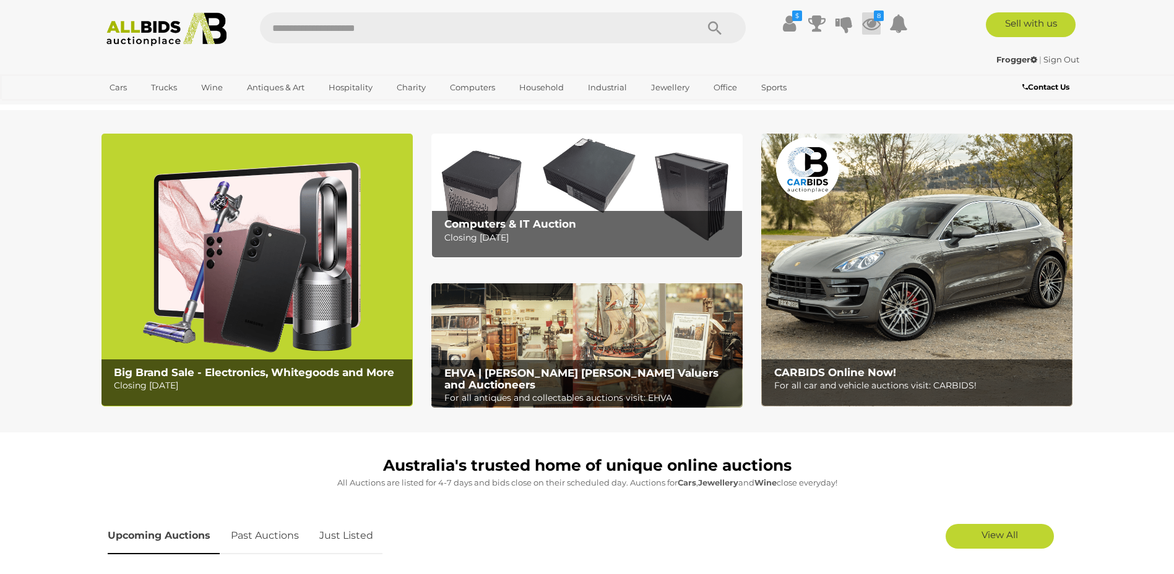
click at [877, 22] on icon at bounding box center [871, 23] width 19 height 22
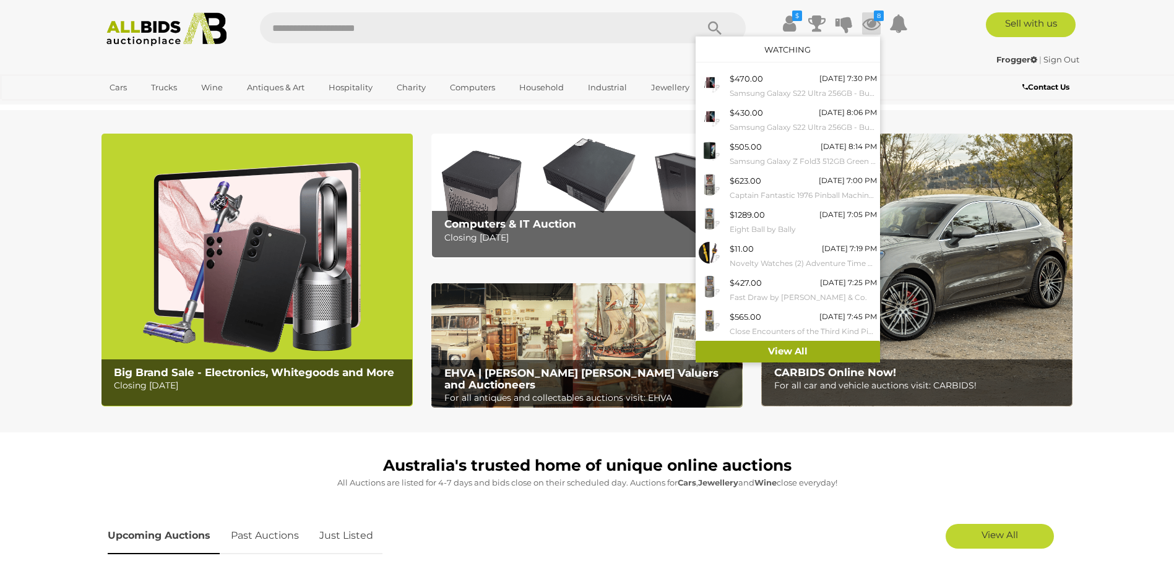
click at [812, 350] on link "View All" at bounding box center [787, 352] width 184 height 22
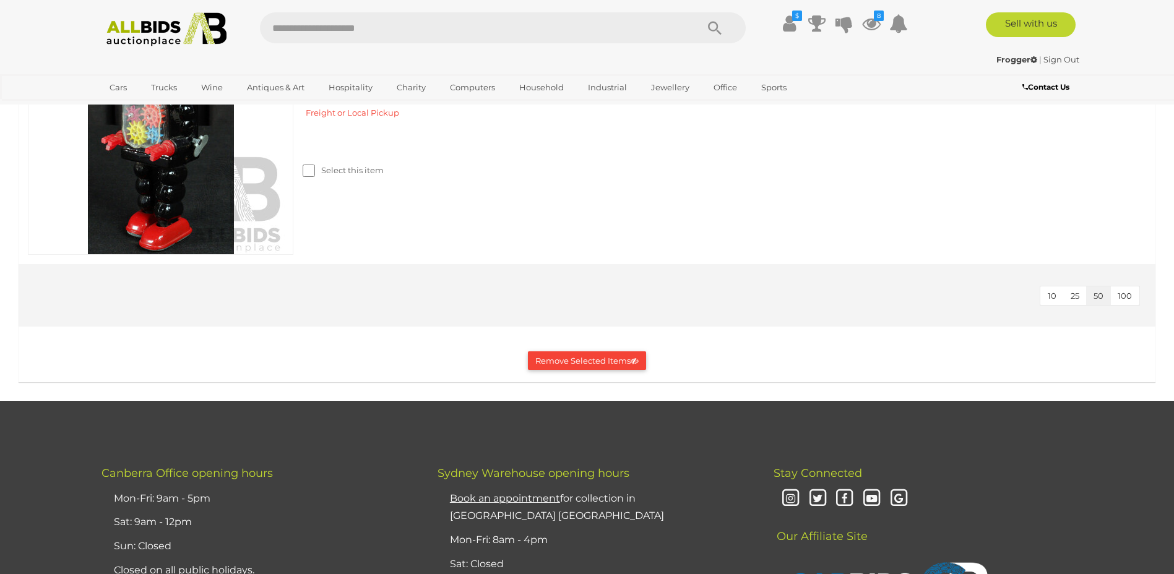
scroll to position [5753, 0]
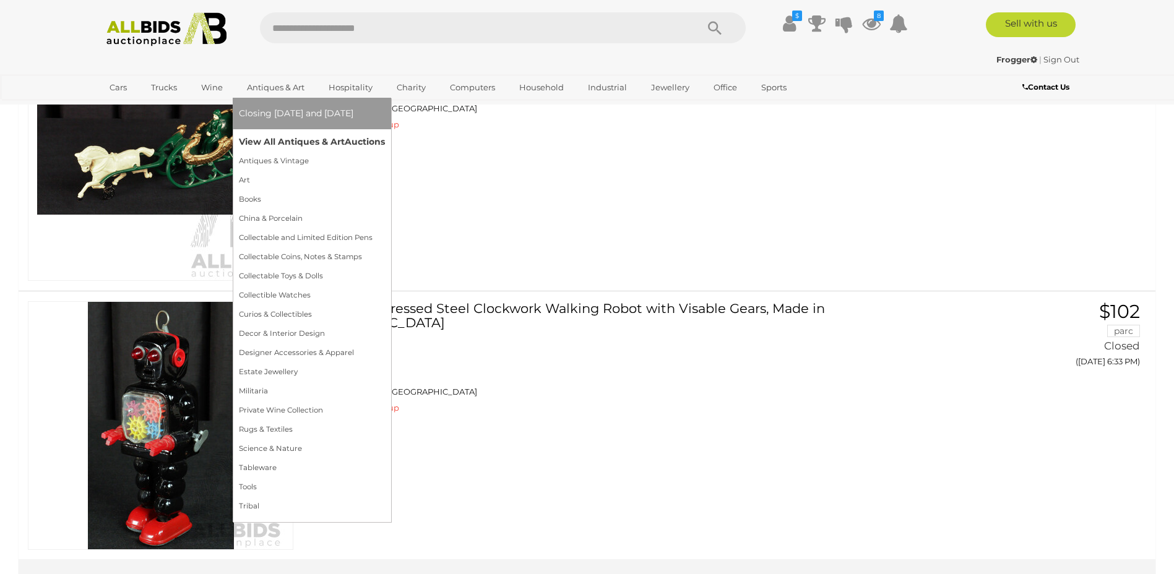
click at [296, 140] on link "View All Antiques & Art Auctions" at bounding box center [312, 141] width 146 height 19
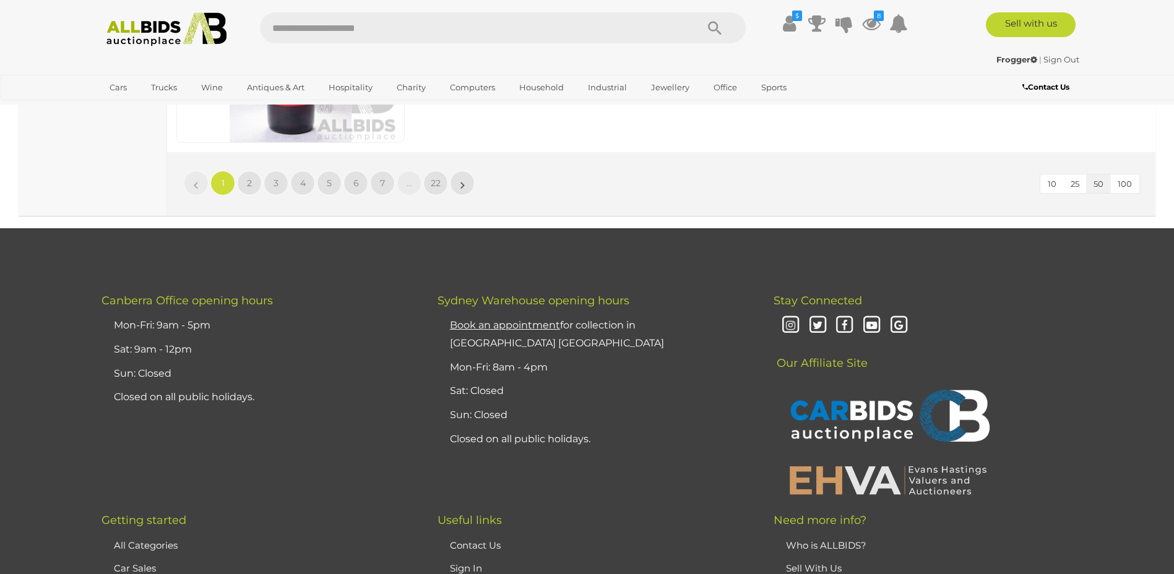
scroll to position [11787, 0]
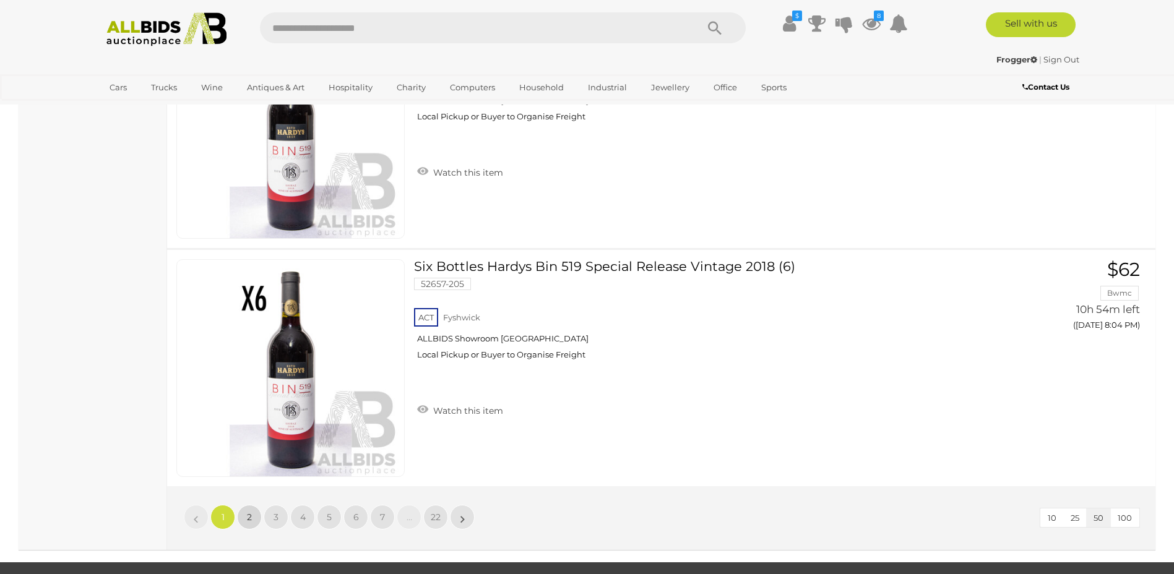
click at [252, 519] on link "2" at bounding box center [249, 517] width 25 height 25
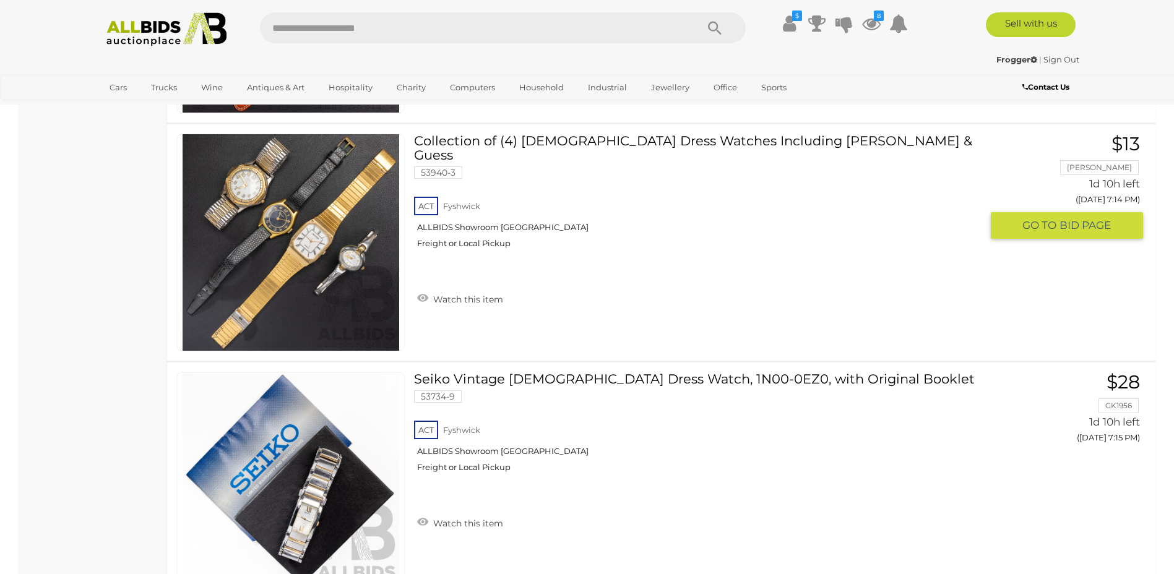
scroll to position [11810, 0]
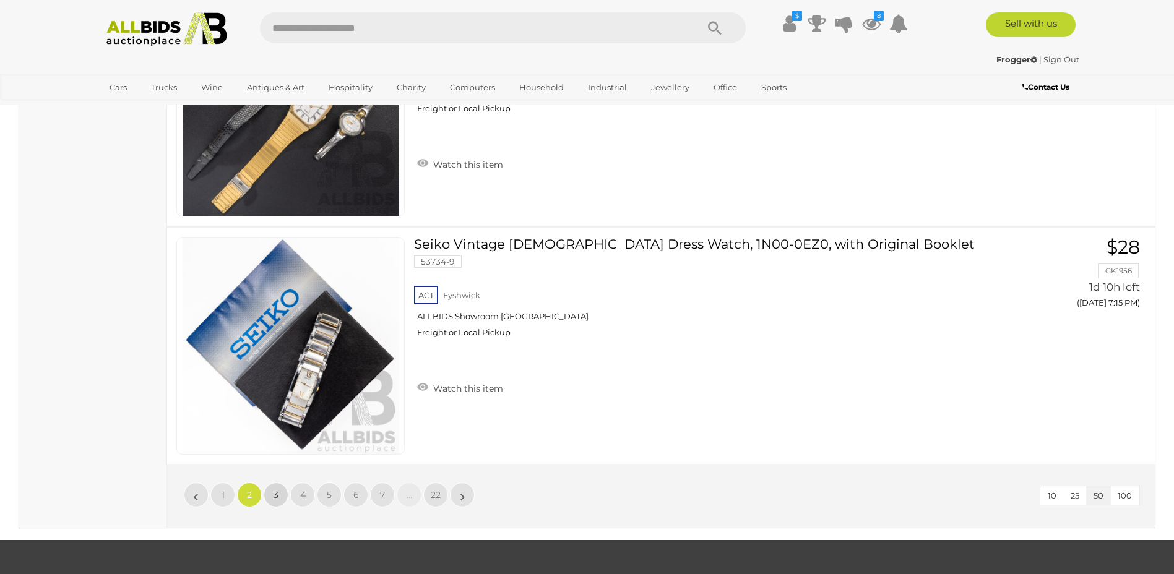
click at [280, 494] on link "3" at bounding box center [276, 495] width 25 height 25
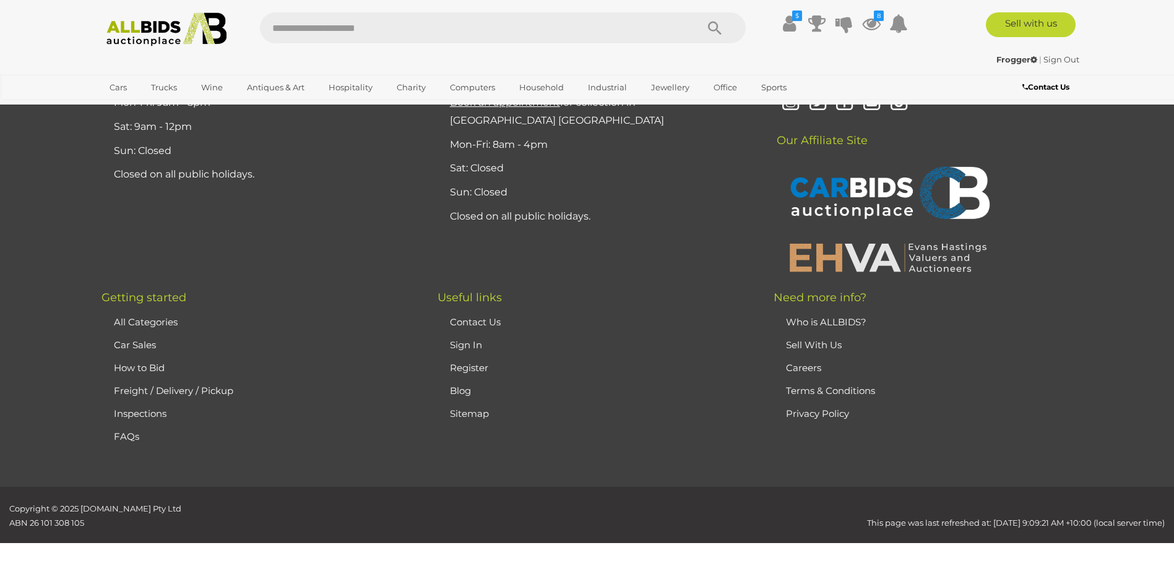
scroll to position [241, 0]
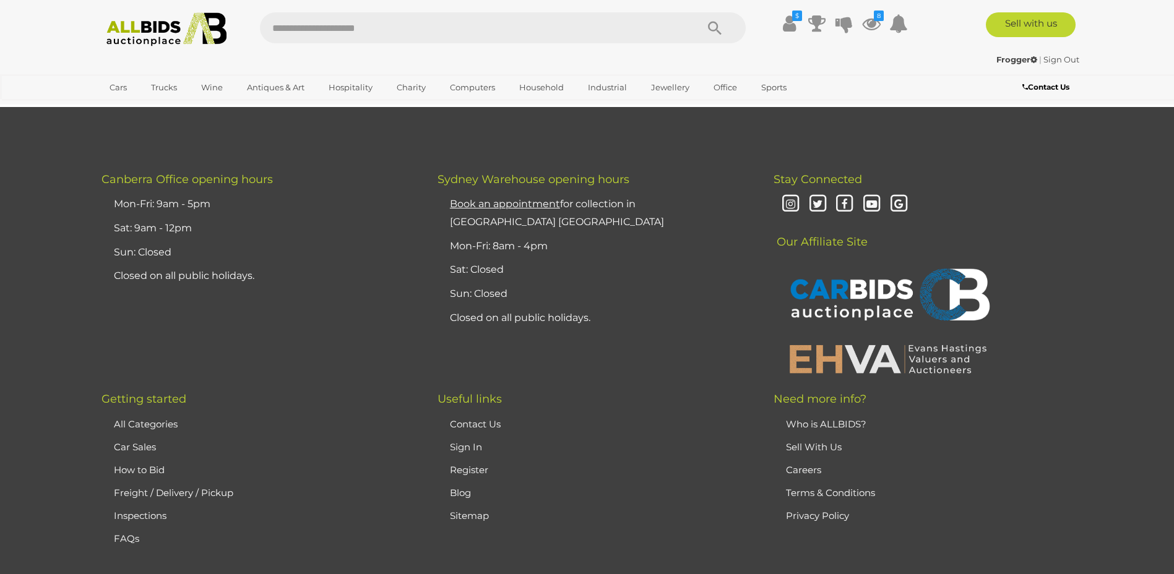
scroll to position [11872, 0]
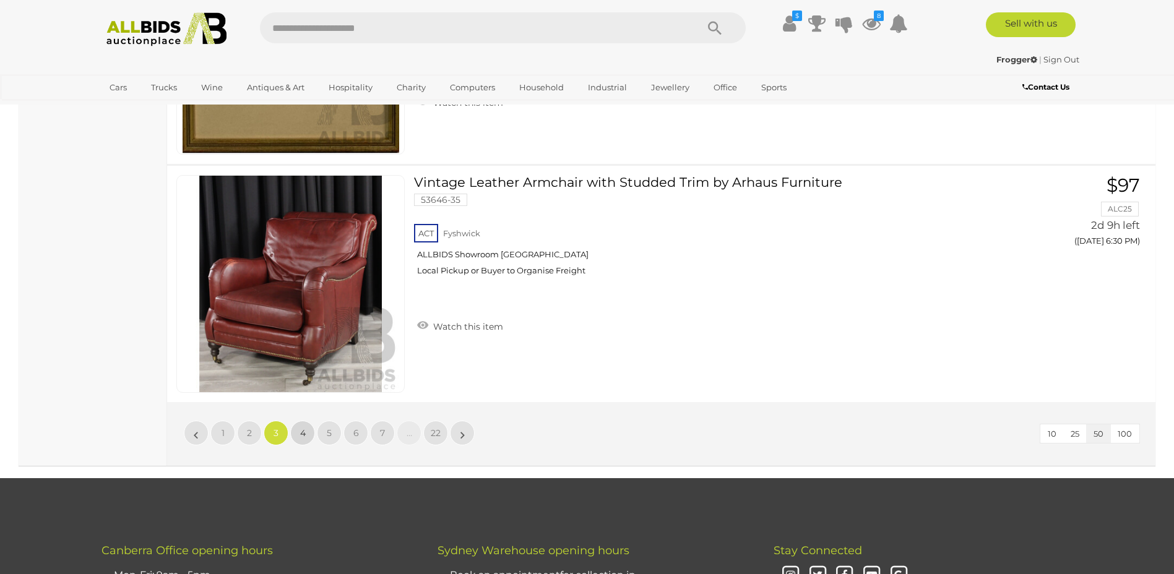
click at [300, 432] on span "4" at bounding box center [303, 432] width 6 height 11
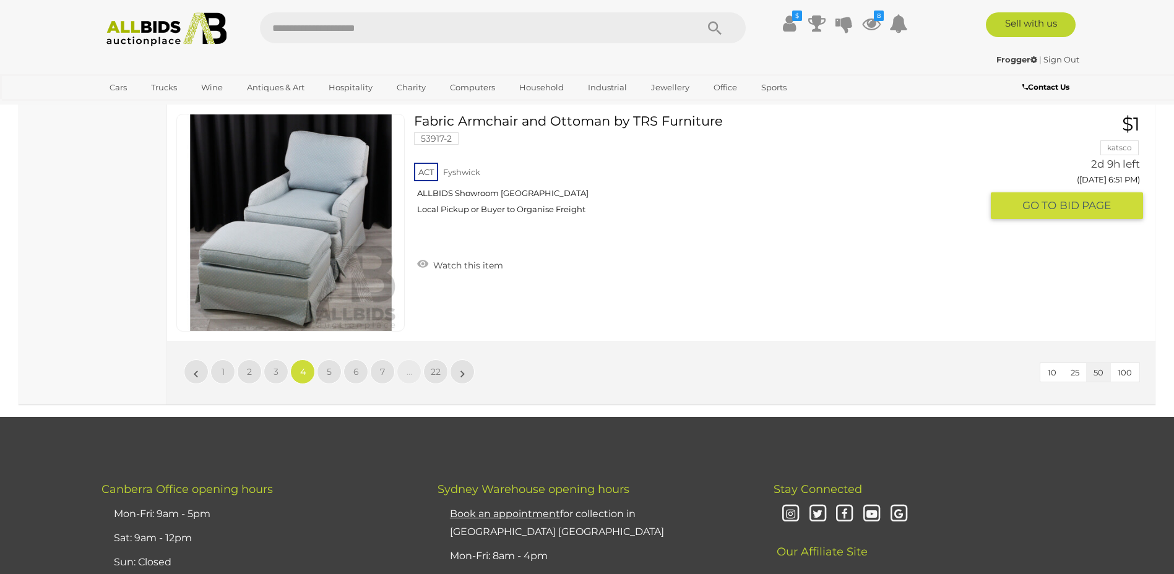
scroll to position [11933, 0]
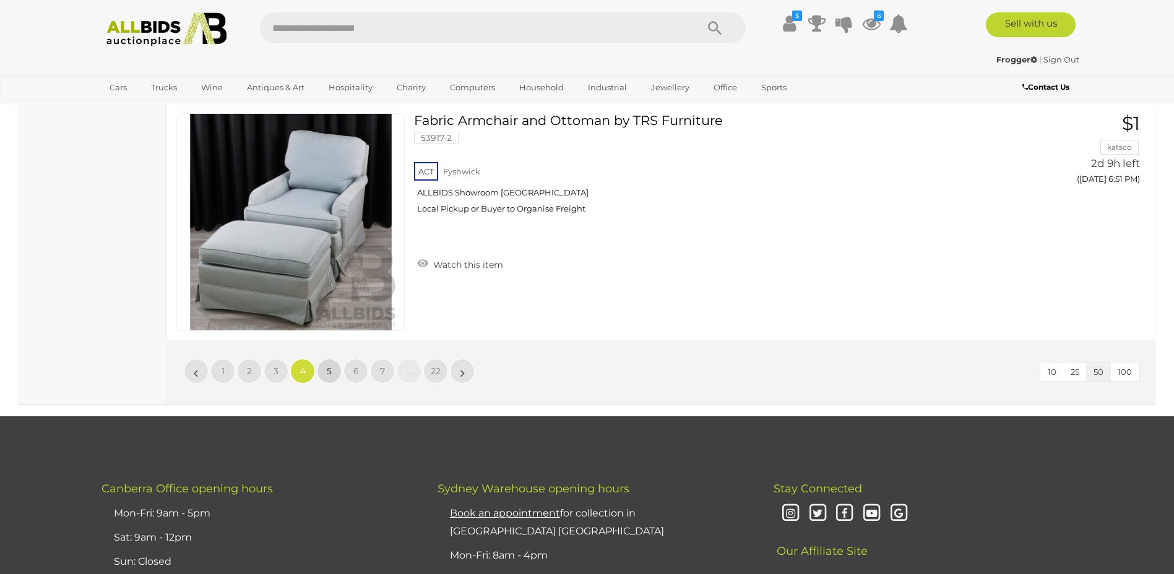
click at [328, 373] on span "5" at bounding box center [329, 371] width 5 height 11
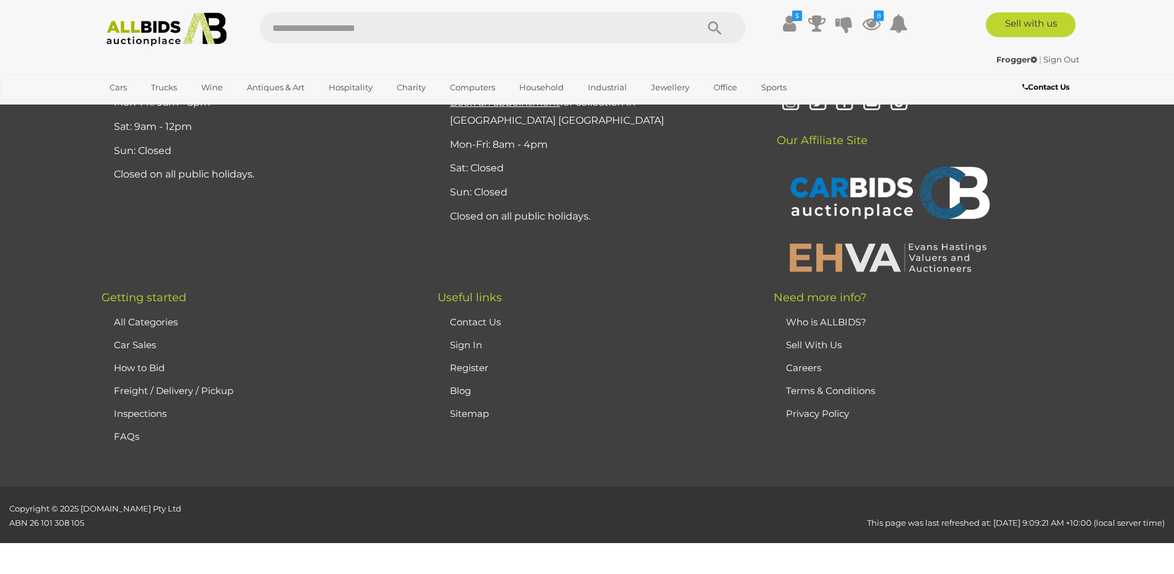
scroll to position [241, 0]
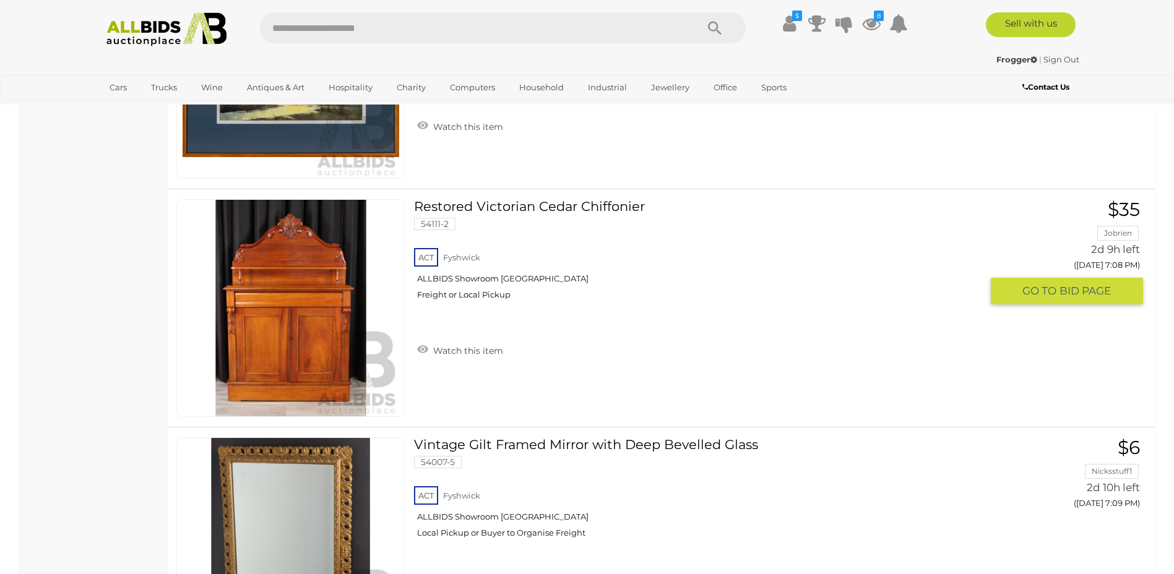
scroll to position [11810, 0]
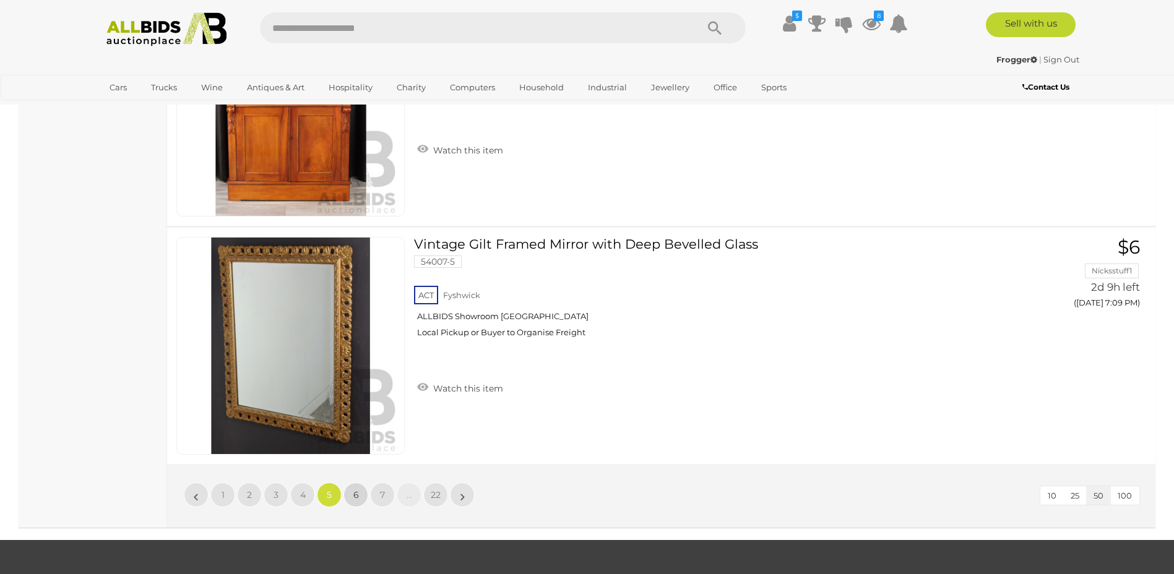
click at [359, 494] on link "6" at bounding box center [355, 495] width 25 height 25
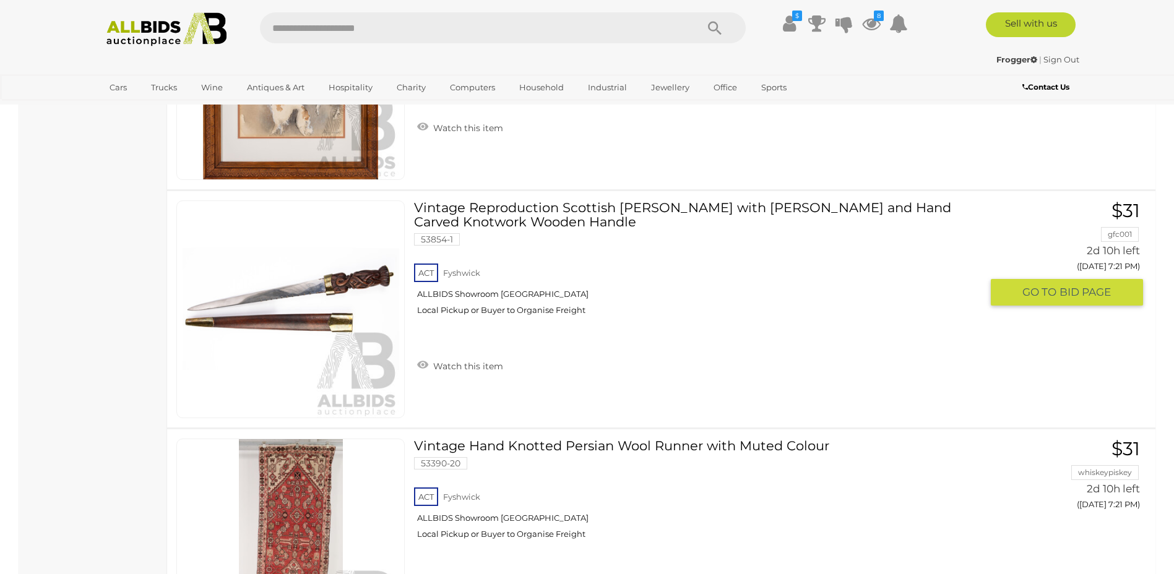
scroll to position [7974, 0]
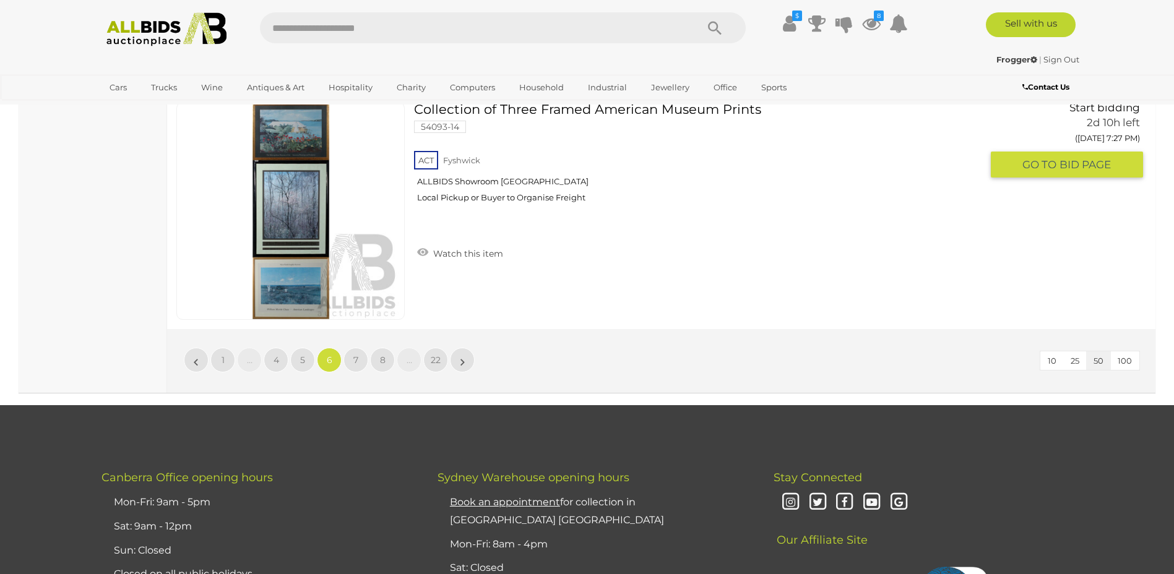
scroll to position [11995, 0]
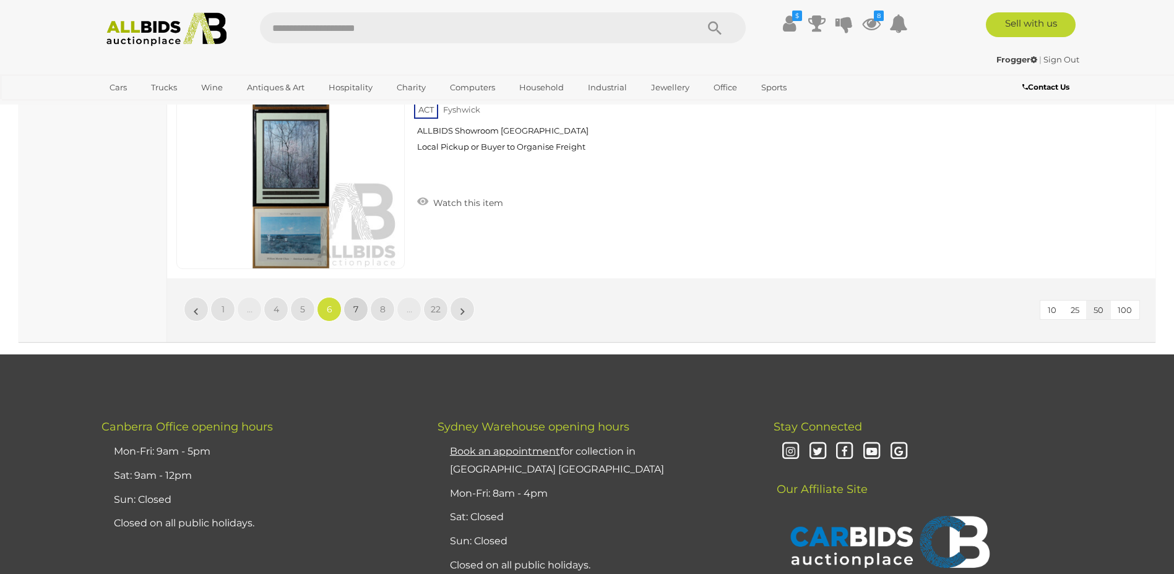
click at [354, 308] on span "7" at bounding box center [355, 309] width 5 height 11
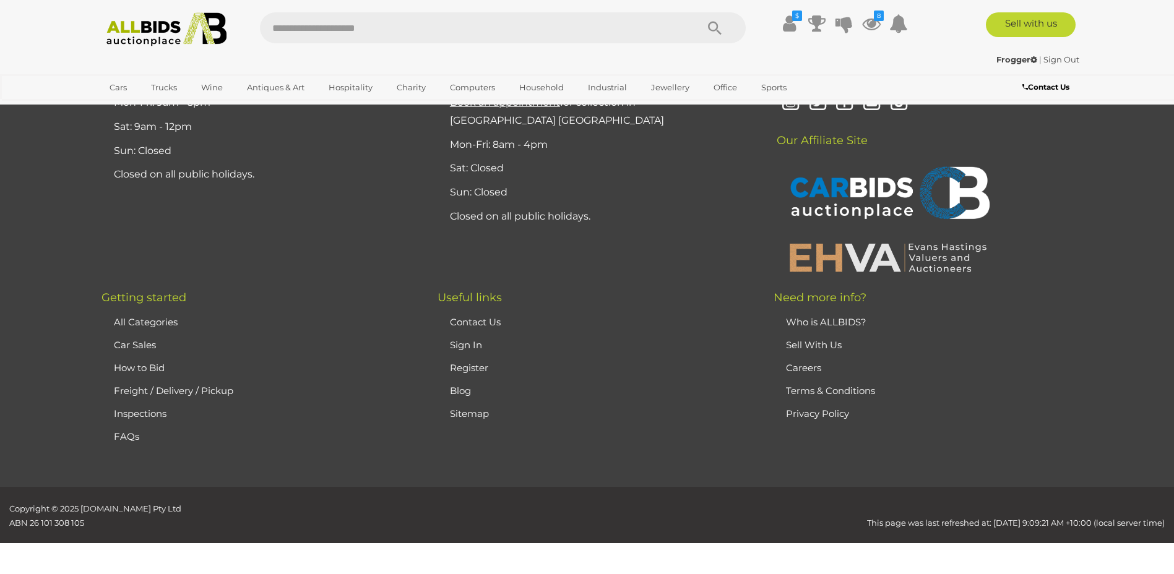
scroll to position [241, 0]
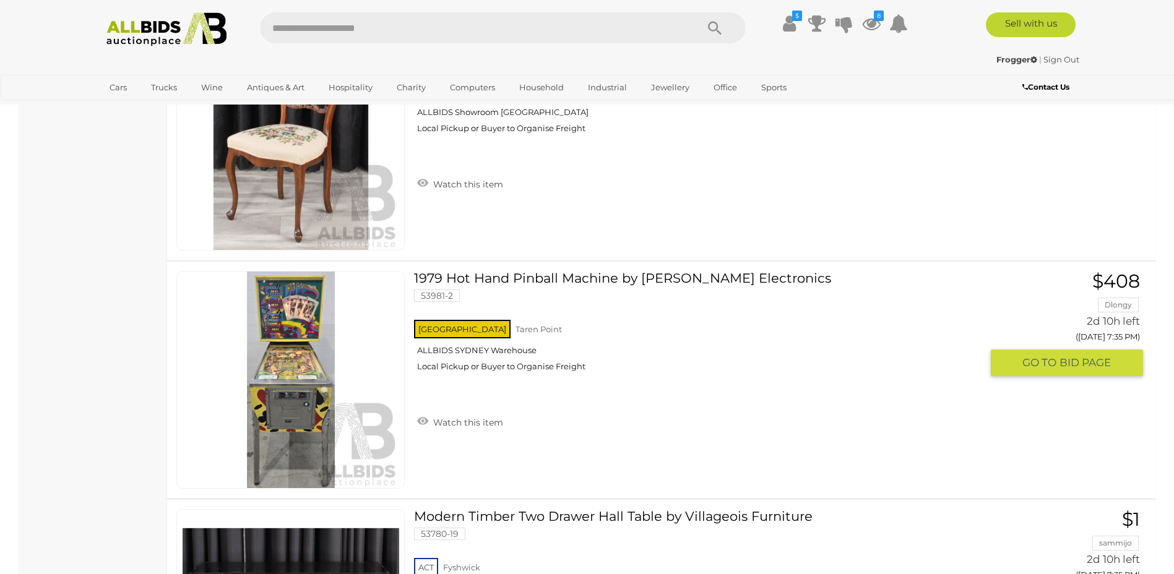
scroll to position [5128, 0]
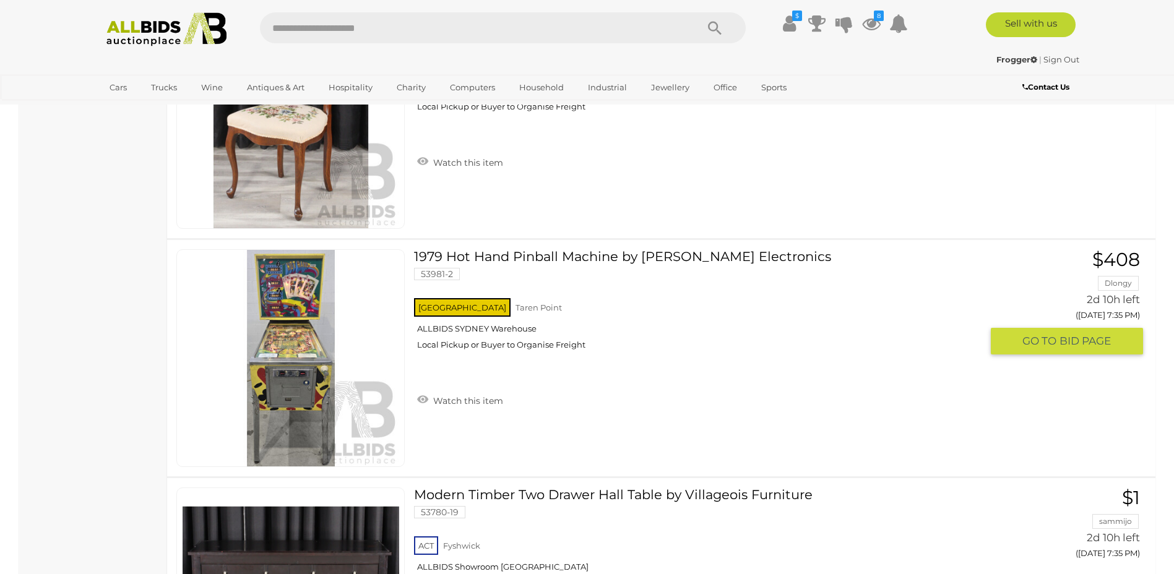
click at [579, 255] on link "1979 Hot Hand Pinball Machine by Stern Electronics 53981-2 NSW Taren Point" at bounding box center [702, 304] width 558 height 110
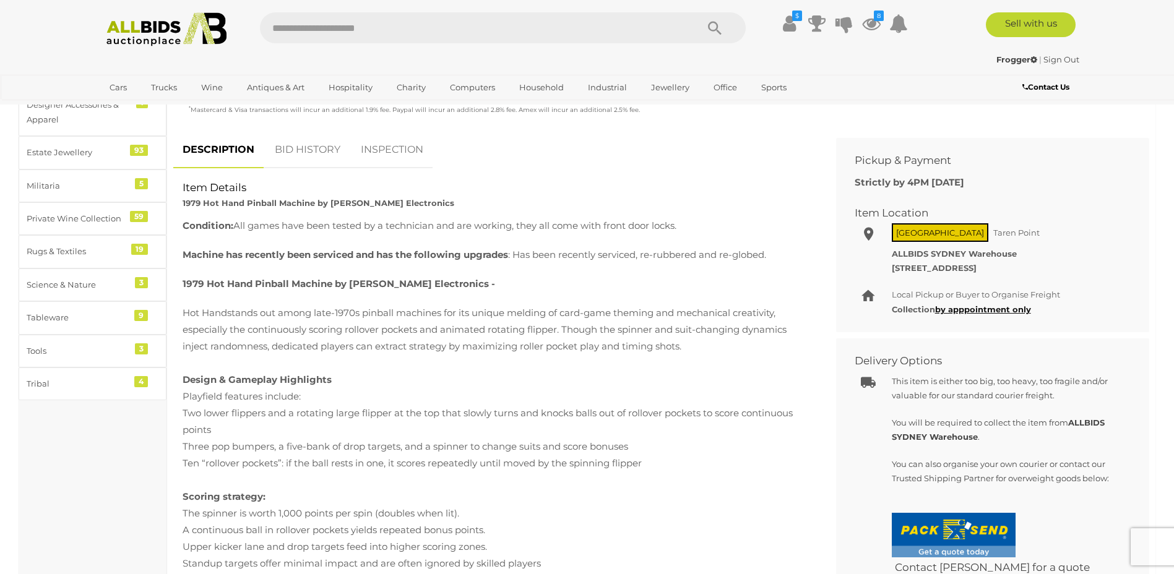
scroll to position [433, 0]
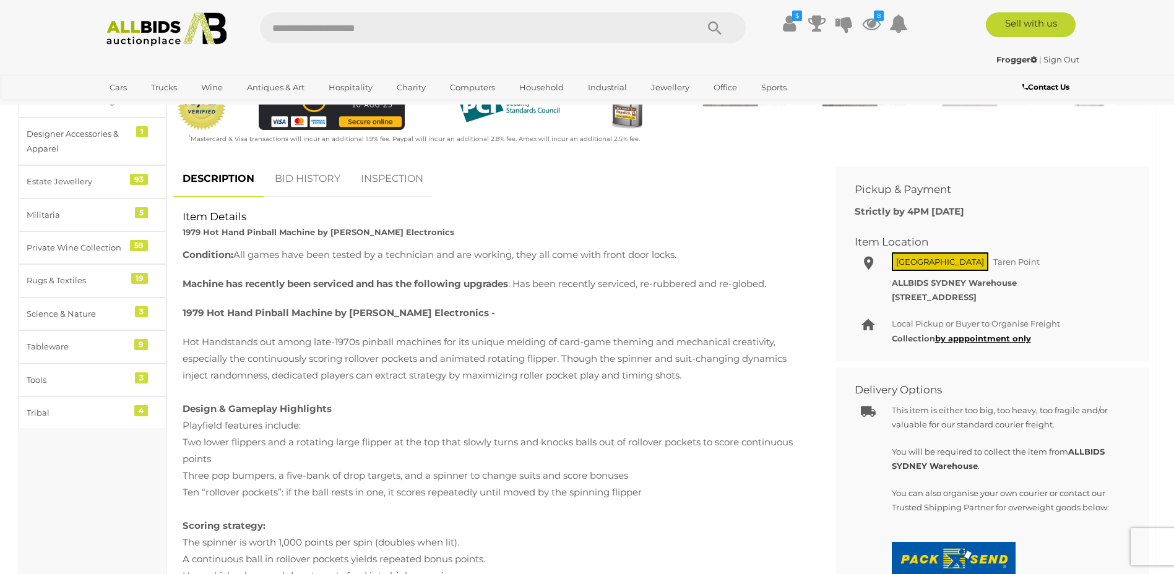
click at [307, 174] on link "BID HISTORY" at bounding box center [307, 179] width 84 height 36
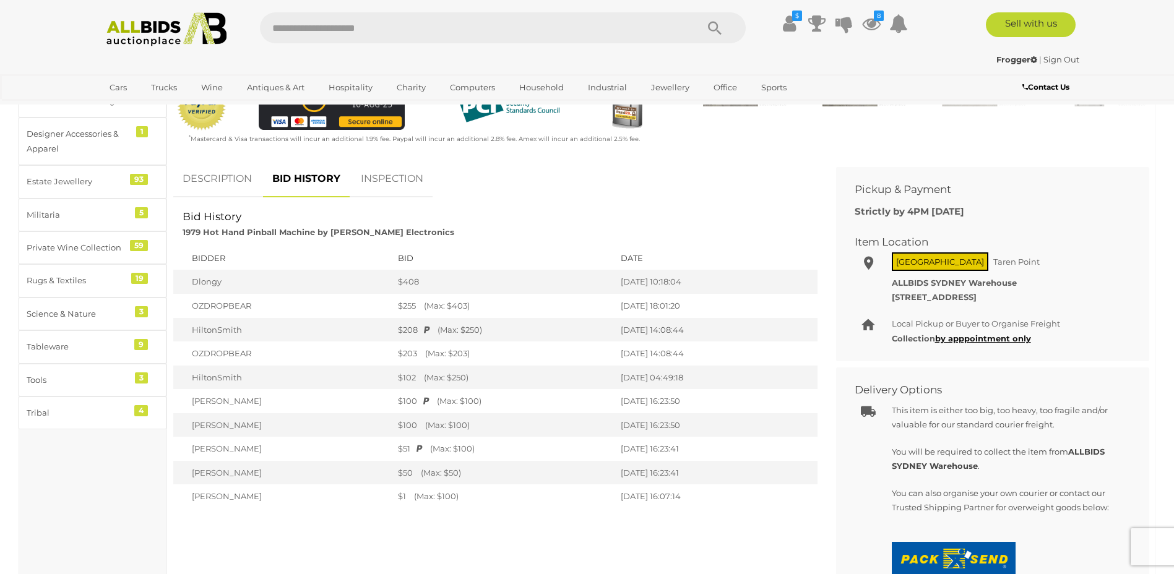
click at [402, 182] on link "INSPECTION" at bounding box center [391, 179] width 81 height 36
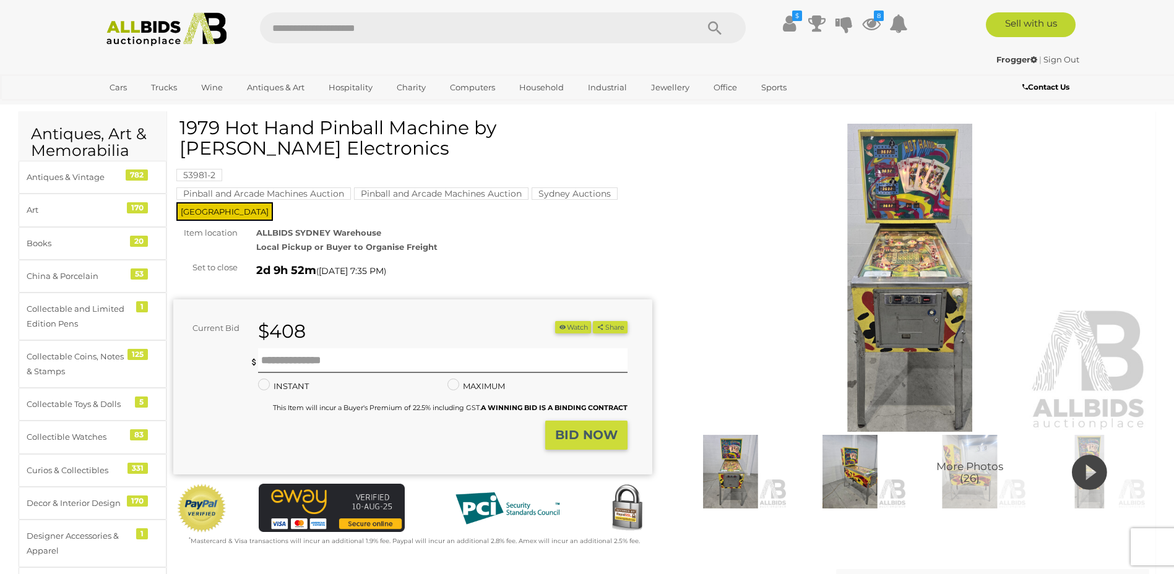
scroll to position [0, 0]
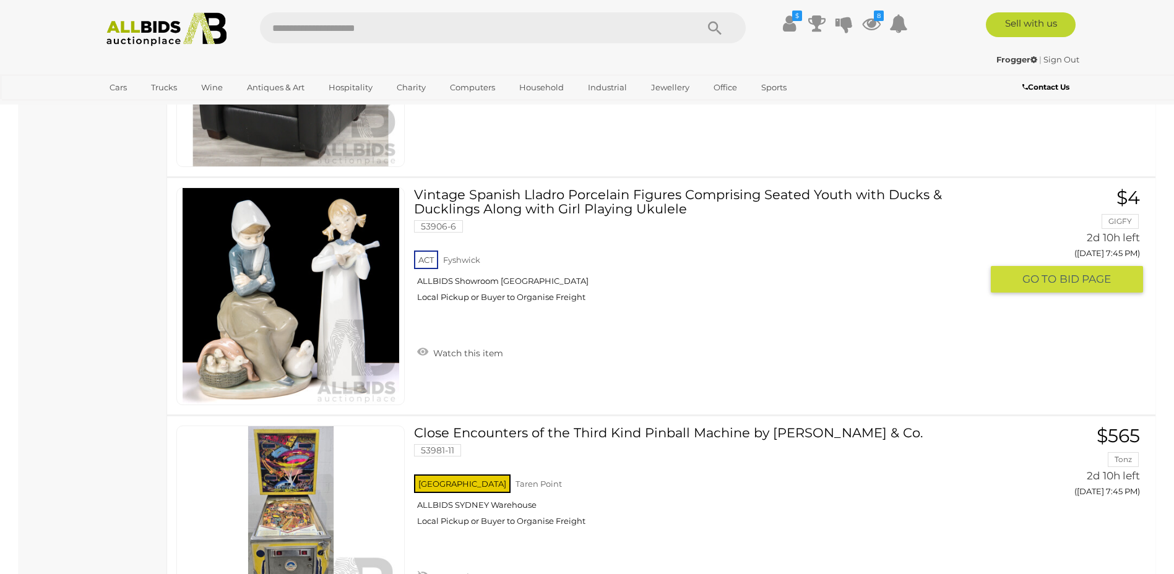
scroll to position [11824, 0]
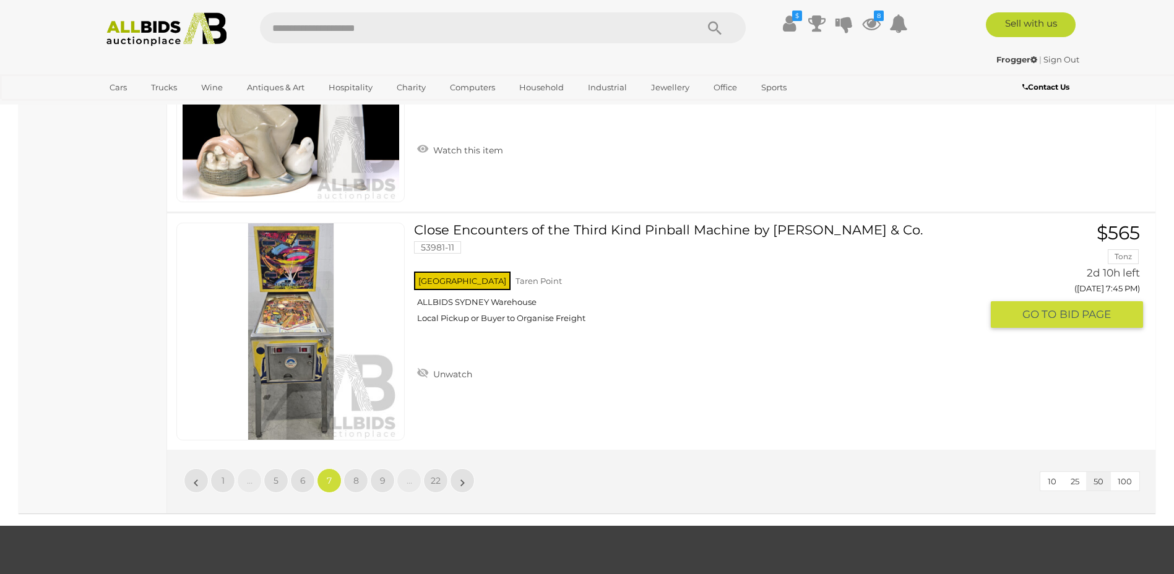
click at [638, 231] on link "Close Encounters of the Third Kind Pinball Machine by D. Gottlieb & Co. 53981-1…" at bounding box center [702, 278] width 558 height 110
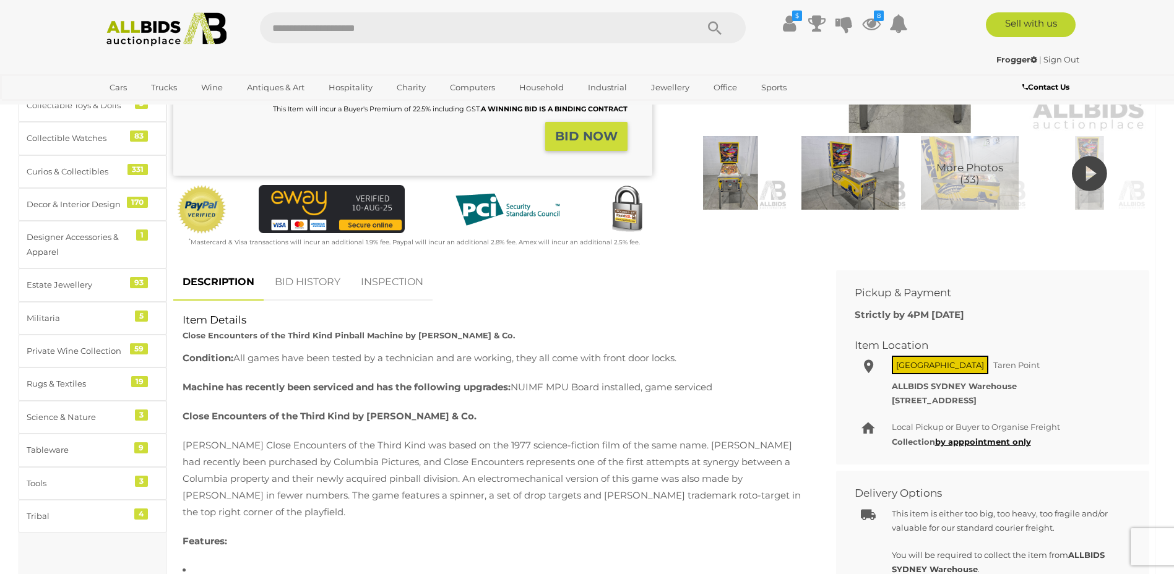
scroll to position [371, 0]
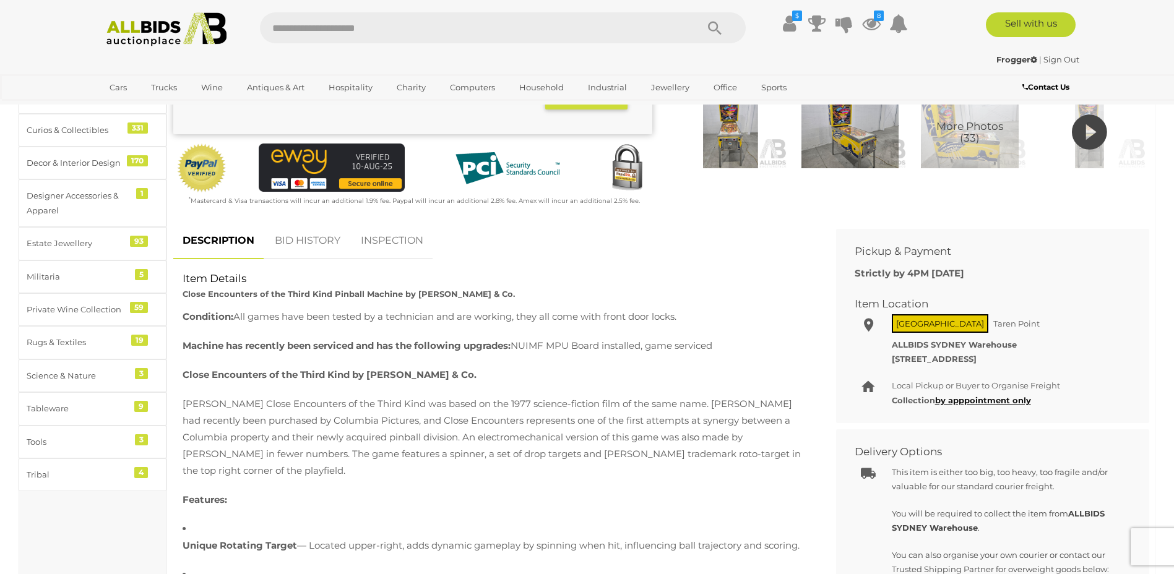
click at [393, 241] on link "INSPECTION" at bounding box center [391, 241] width 81 height 36
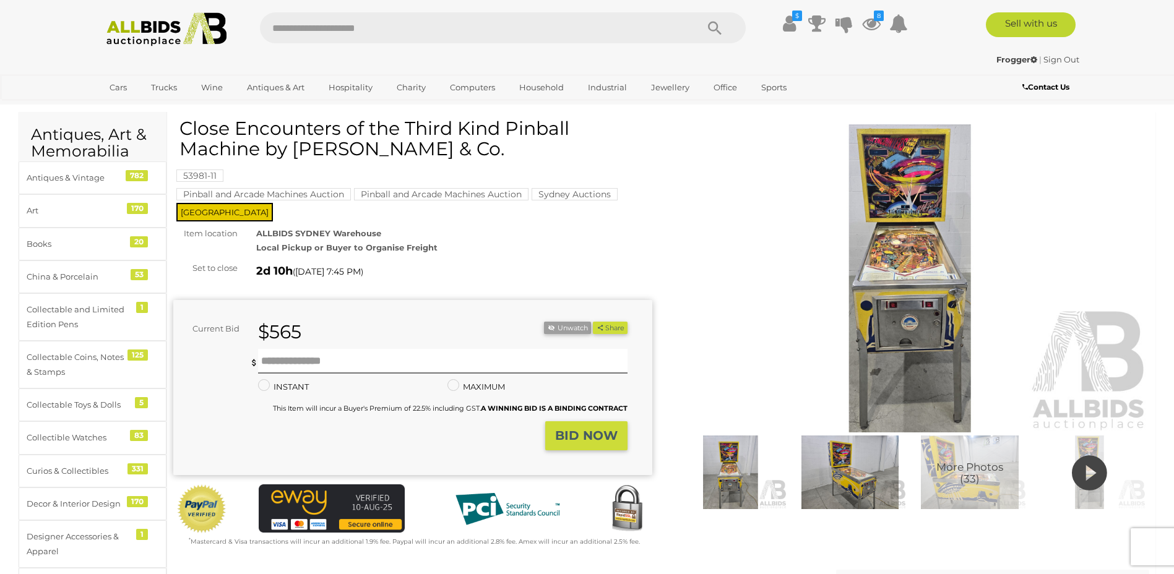
scroll to position [0, 0]
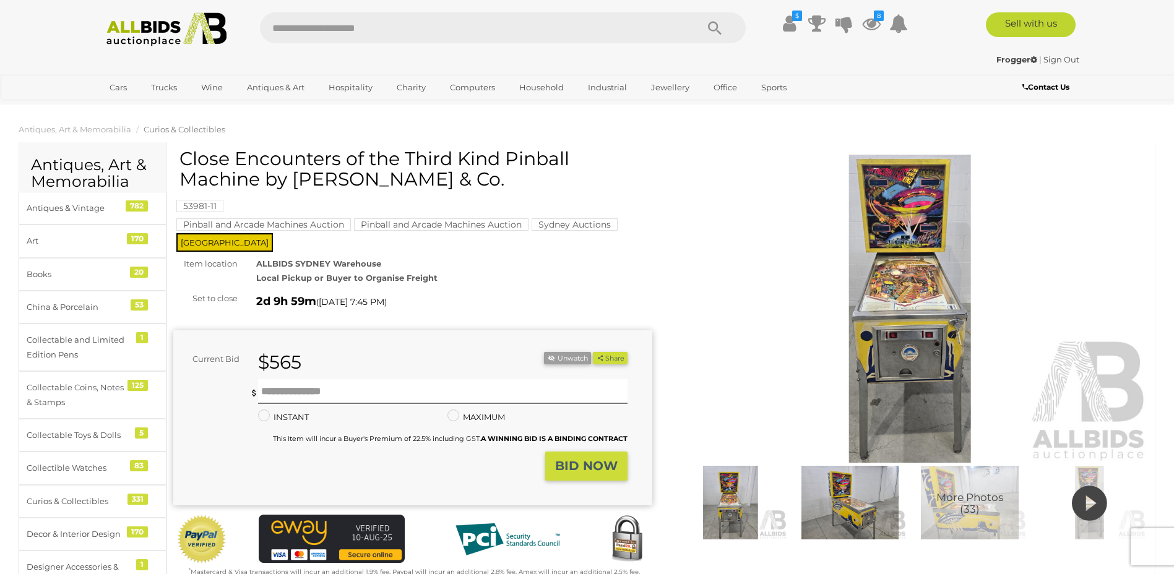
click at [731, 279] on img at bounding box center [910, 309] width 479 height 309
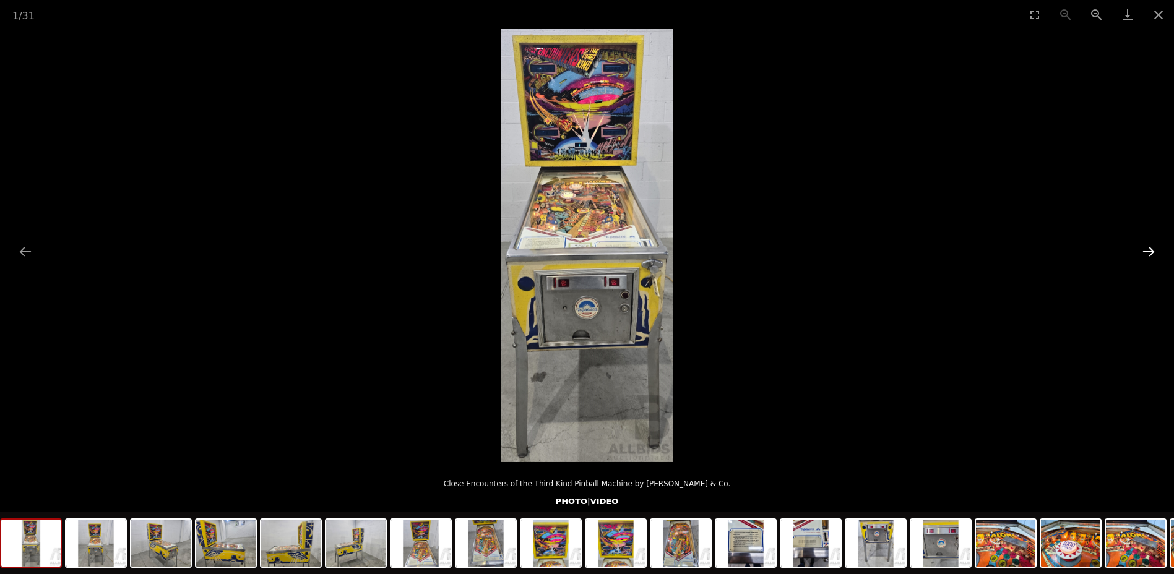
click at [1150, 253] on button "Next slide" at bounding box center [1148, 251] width 26 height 24
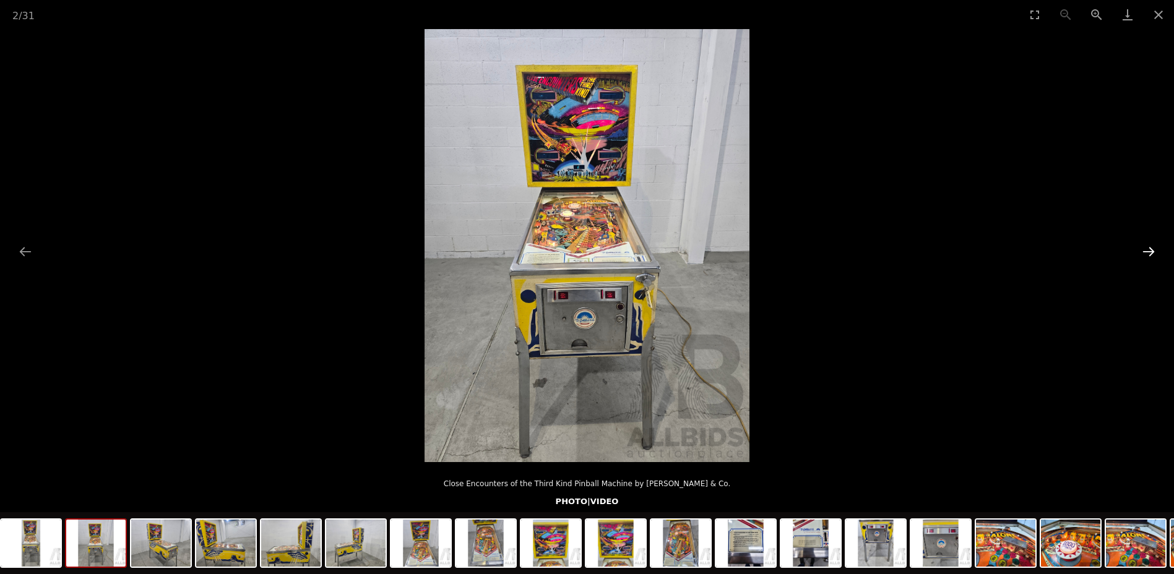
click at [1150, 253] on button "Next slide" at bounding box center [1148, 251] width 26 height 24
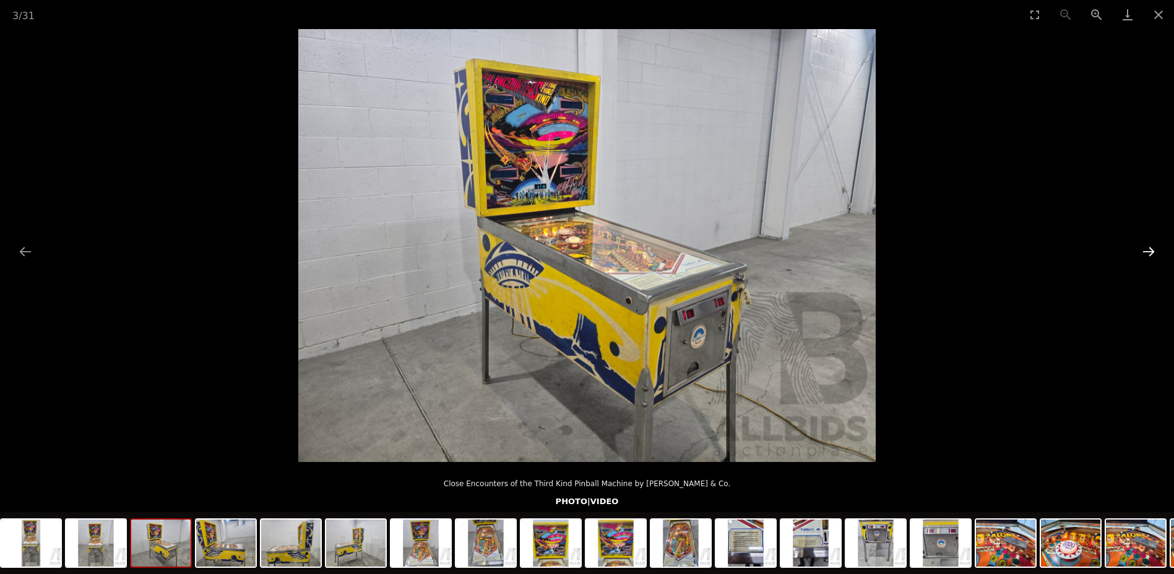
click at [1150, 253] on button "Next slide" at bounding box center [1148, 251] width 26 height 24
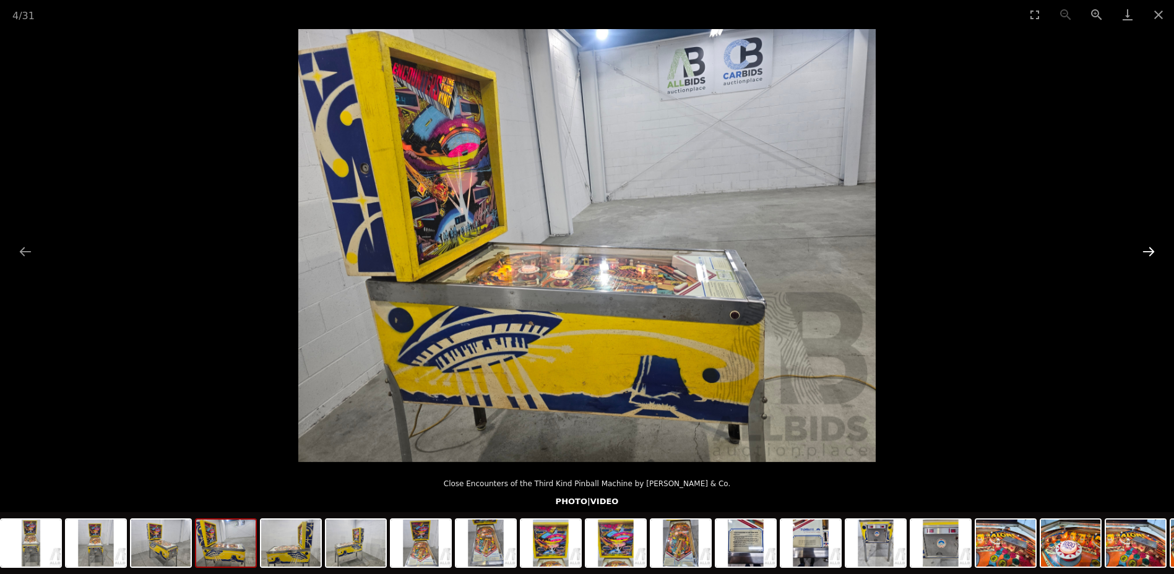
click at [1150, 253] on button "Next slide" at bounding box center [1148, 251] width 26 height 24
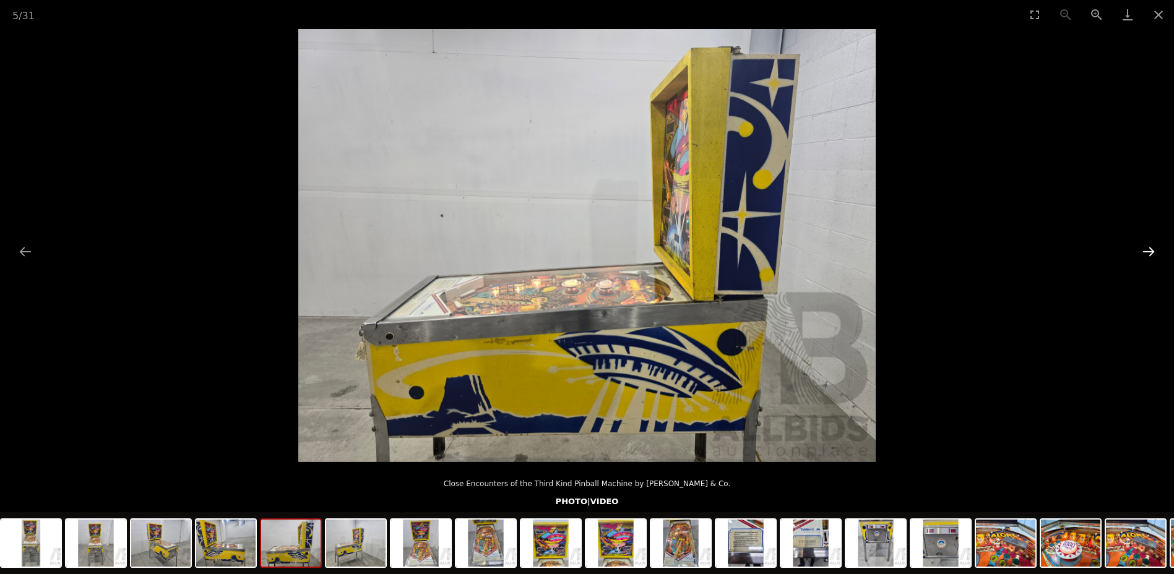
click at [1150, 253] on button "Next slide" at bounding box center [1148, 251] width 26 height 24
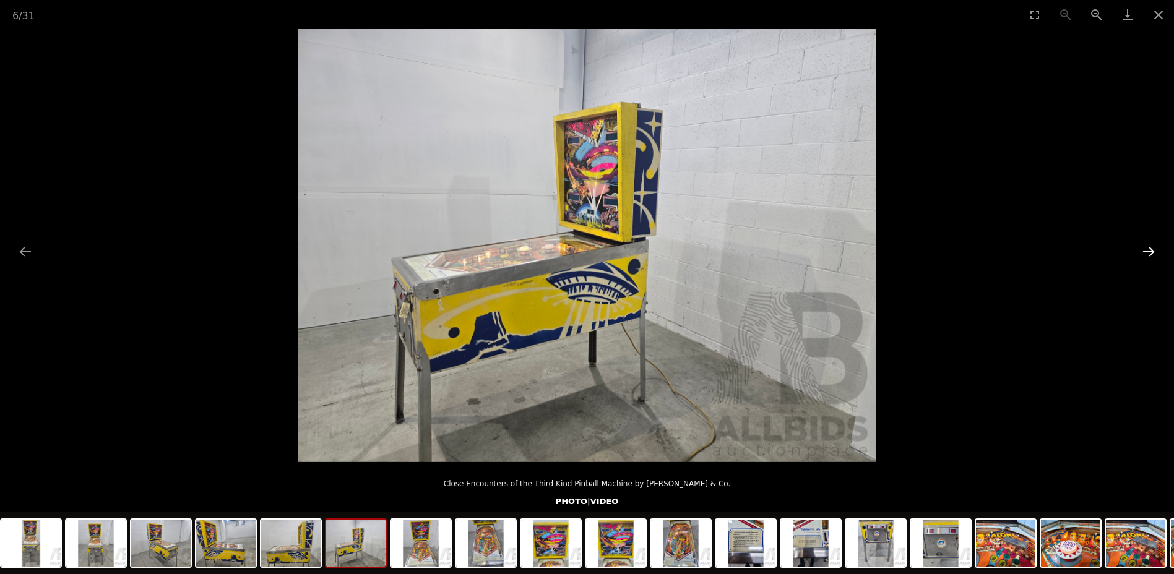
click at [1150, 253] on button "Next slide" at bounding box center [1148, 251] width 26 height 24
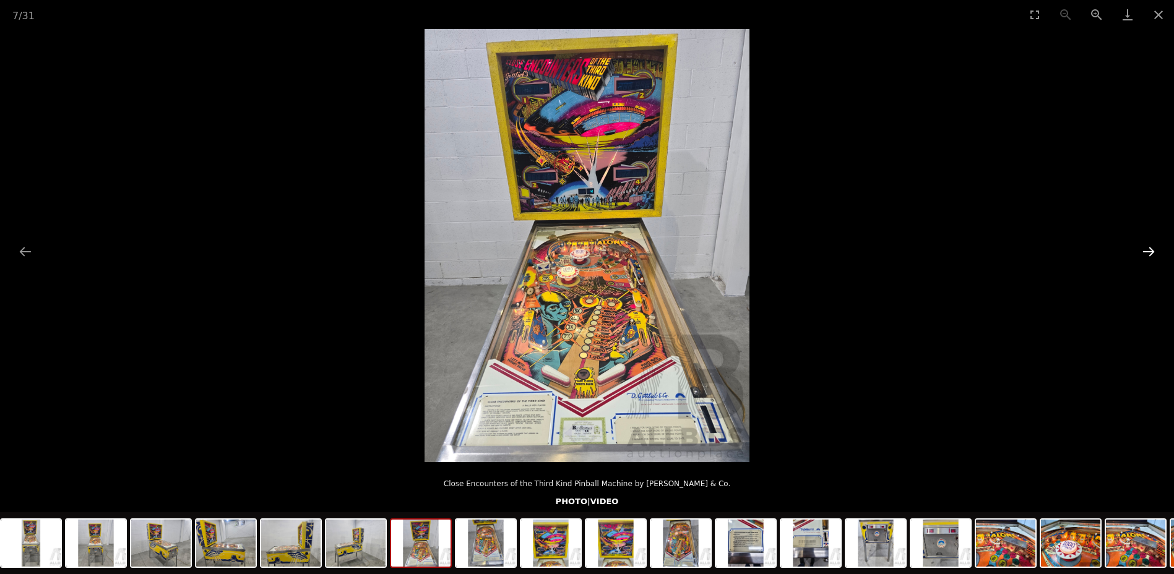
click at [1151, 253] on button "Next slide" at bounding box center [1148, 251] width 26 height 24
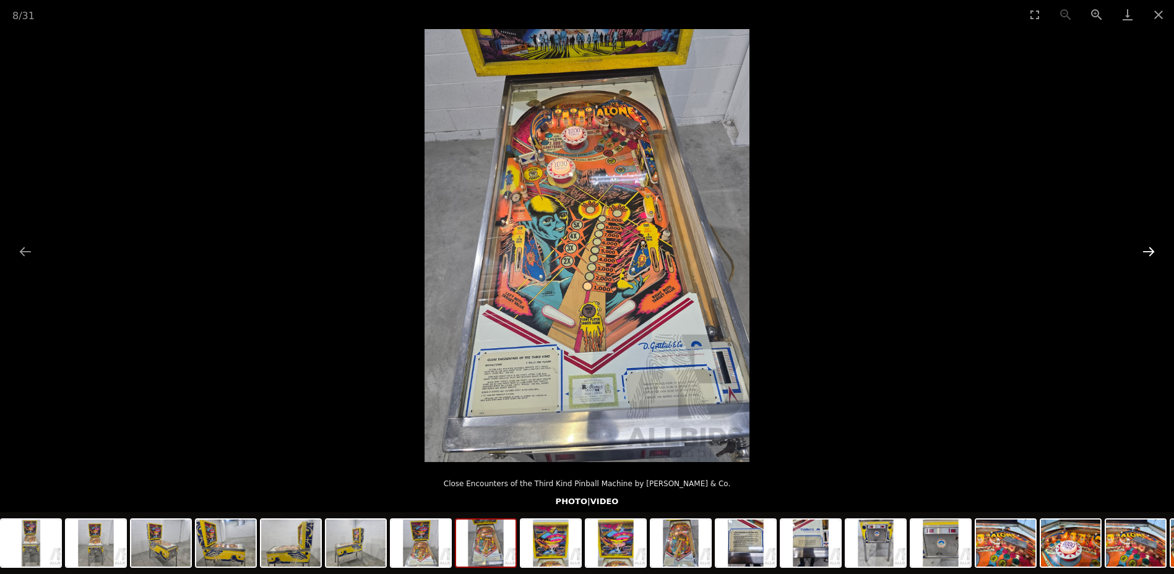
click at [1151, 254] on button "Next slide" at bounding box center [1148, 251] width 26 height 24
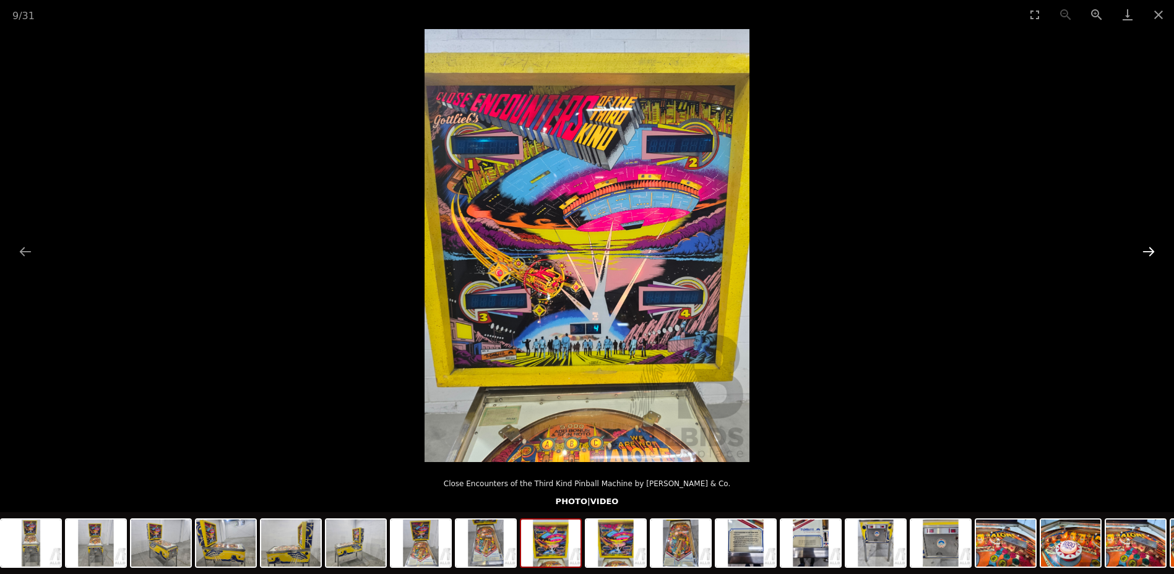
click at [1151, 254] on button "Next slide" at bounding box center [1148, 251] width 26 height 24
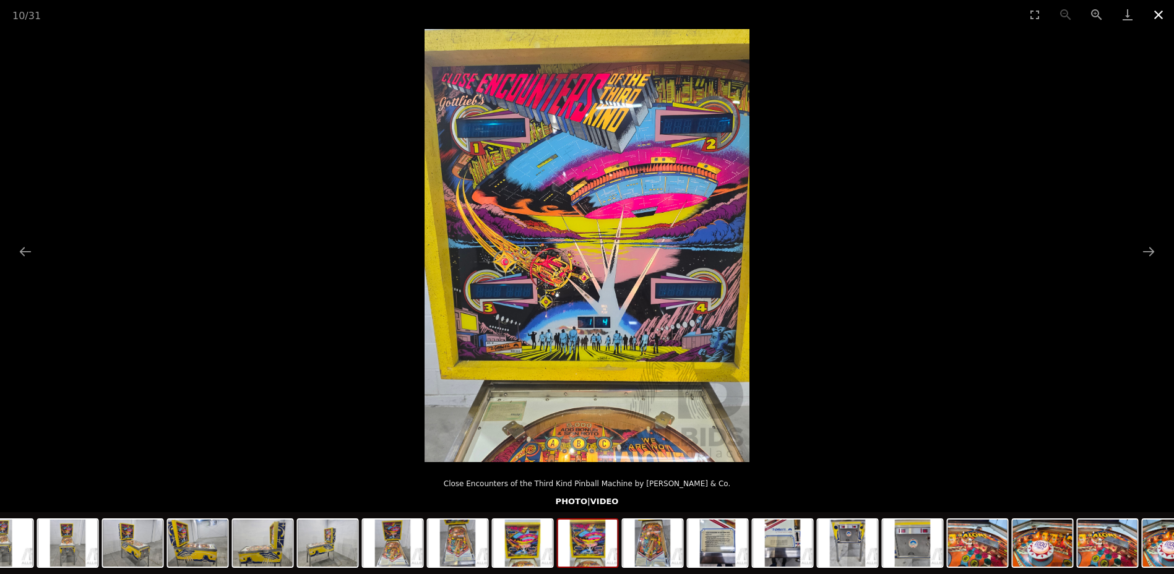
click at [1162, 15] on button "Close gallery" at bounding box center [1158, 14] width 31 height 29
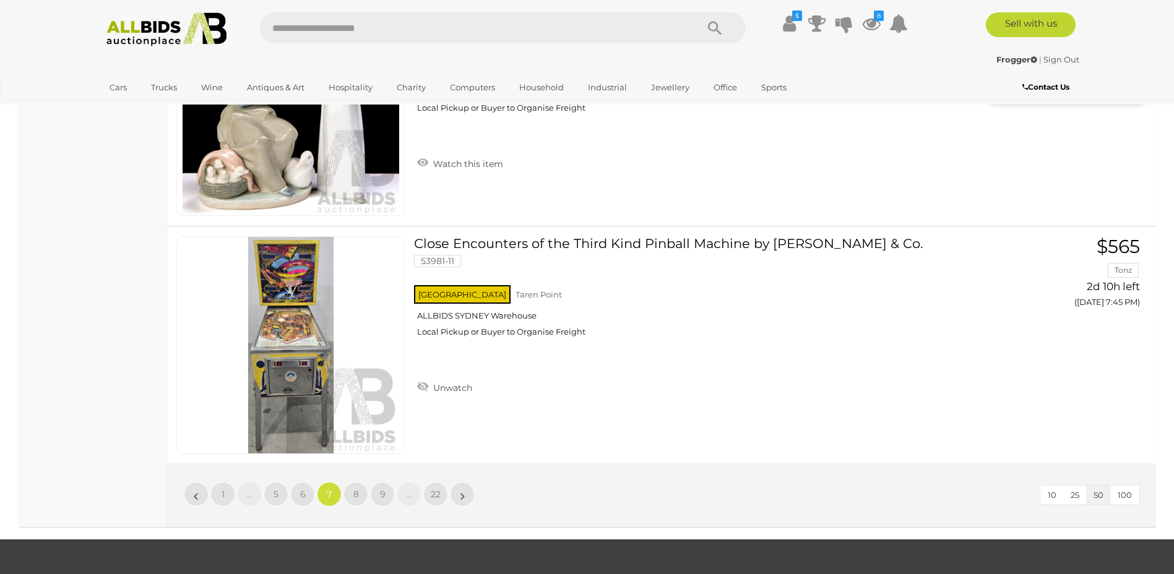
scroll to position [11865, 0]
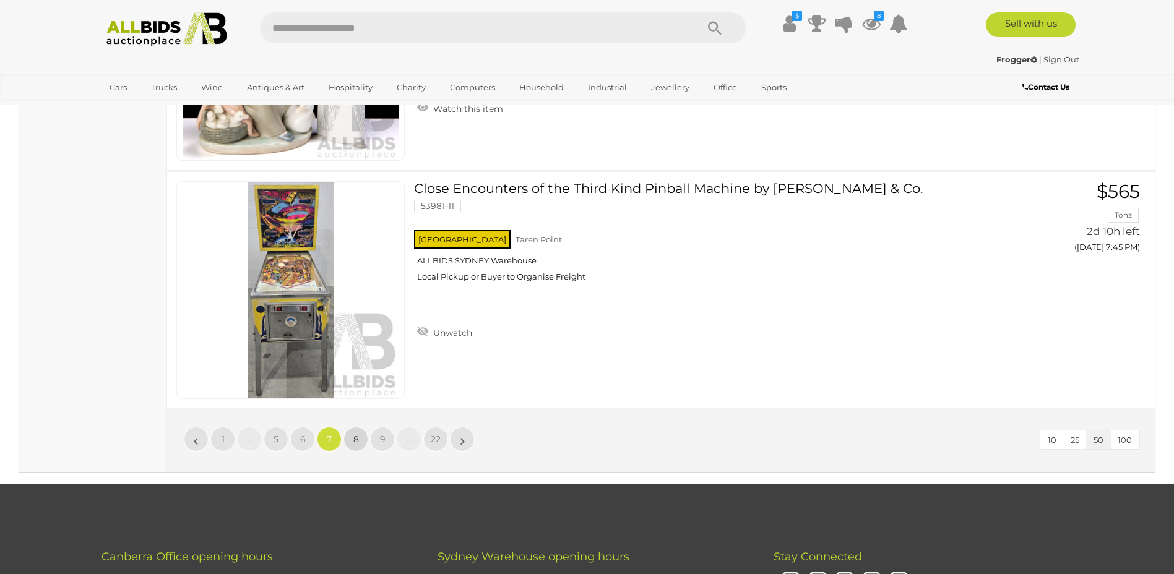
click at [356, 436] on span "8" at bounding box center [356, 439] width 6 height 11
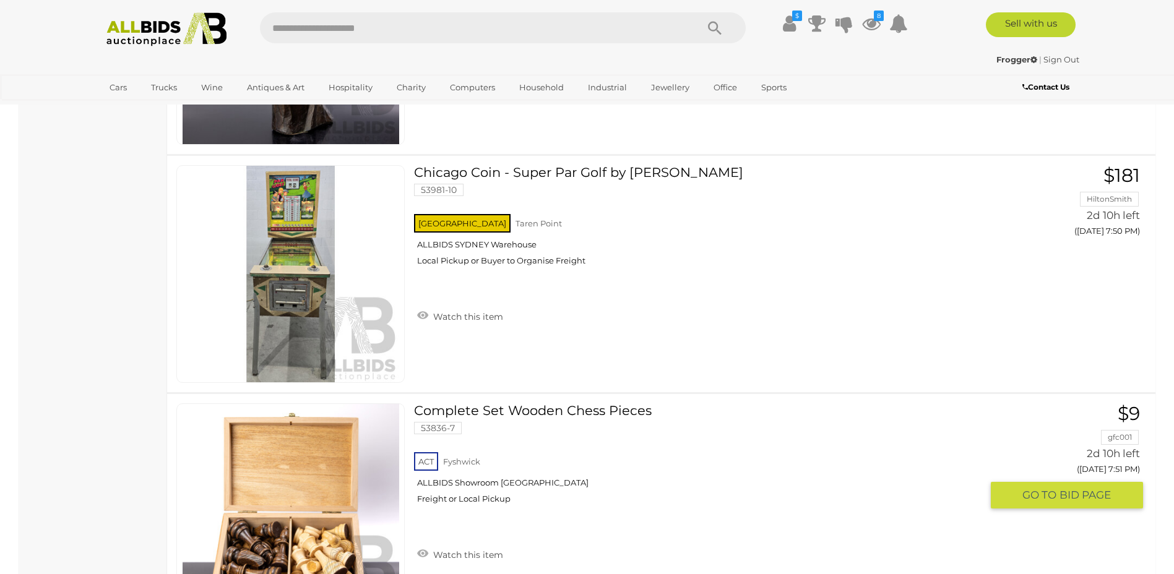
scroll to position [2716, 0]
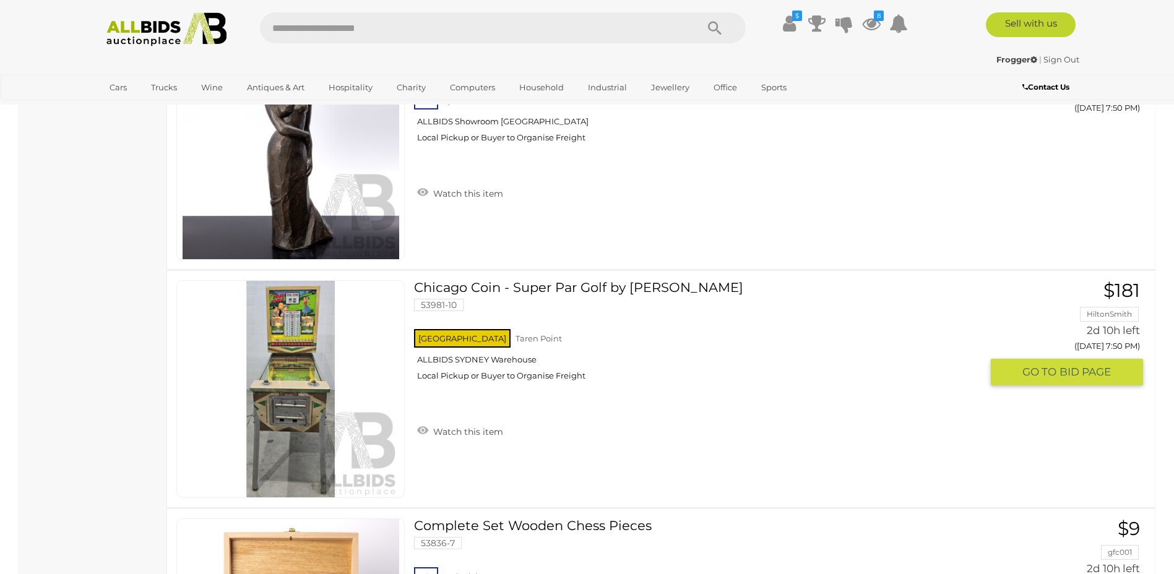
click at [302, 350] on link at bounding box center [290, 389] width 228 height 218
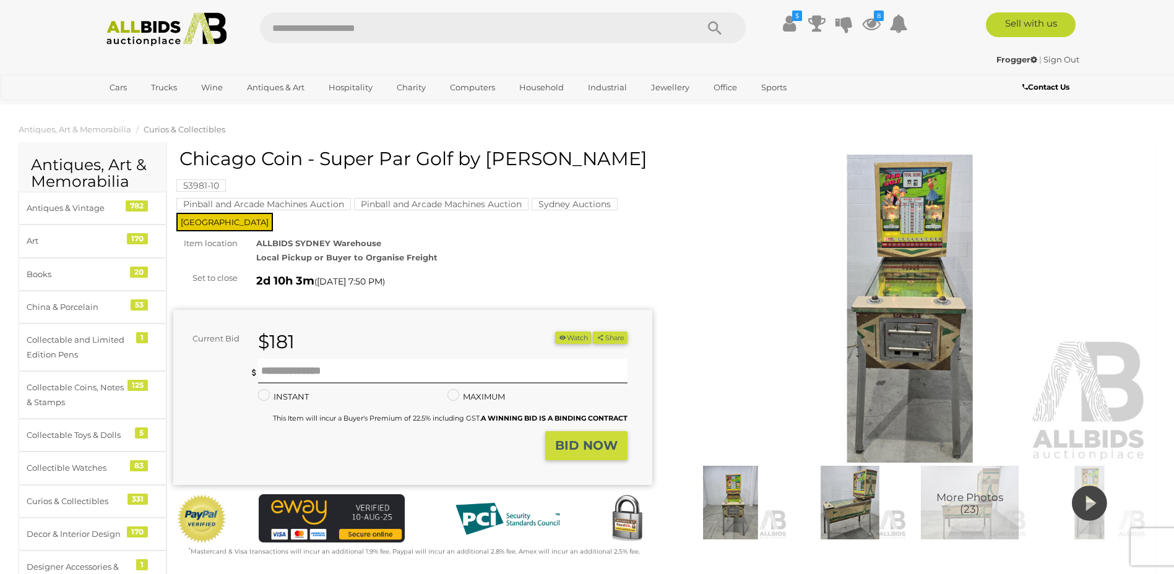
click at [923, 273] on img at bounding box center [910, 309] width 479 height 309
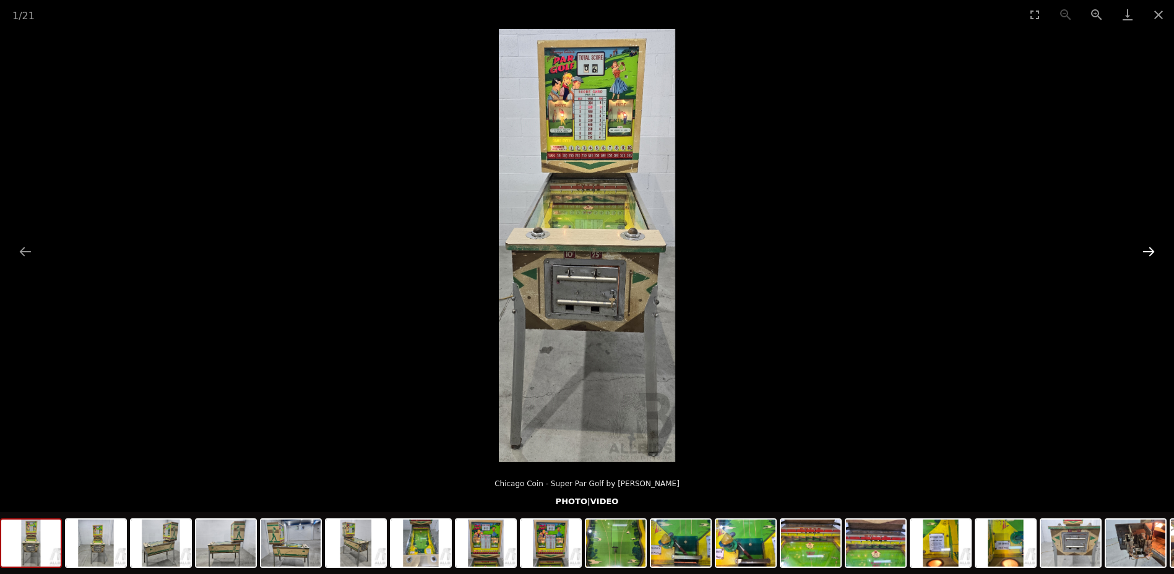
click at [1153, 252] on button "Next slide" at bounding box center [1148, 251] width 26 height 24
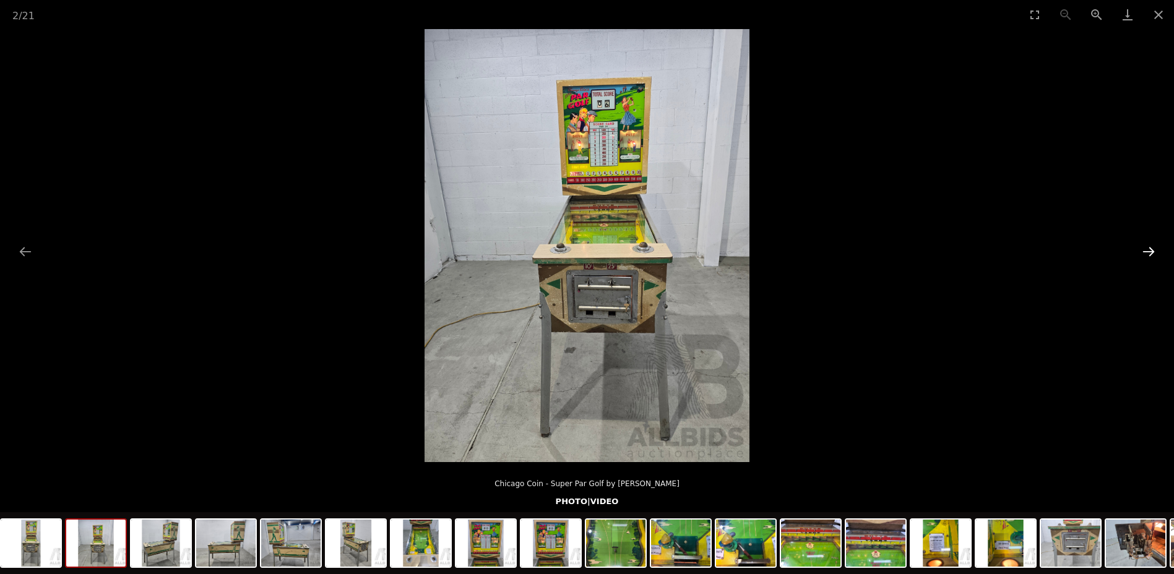
click at [1153, 252] on button "Next slide" at bounding box center [1148, 251] width 26 height 24
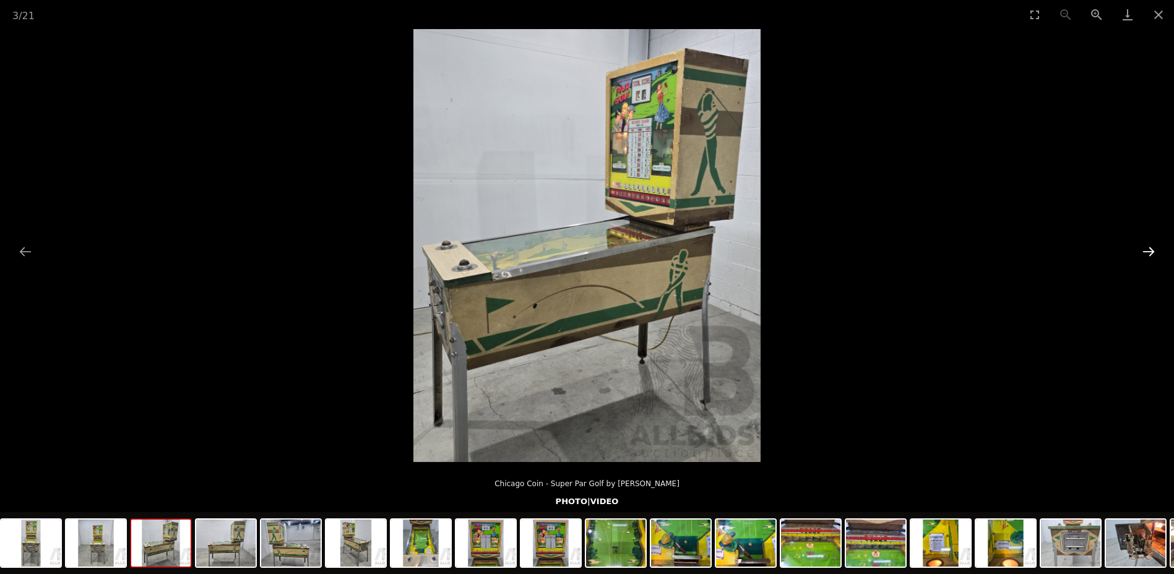
click at [1152, 252] on button "Next slide" at bounding box center [1148, 251] width 26 height 24
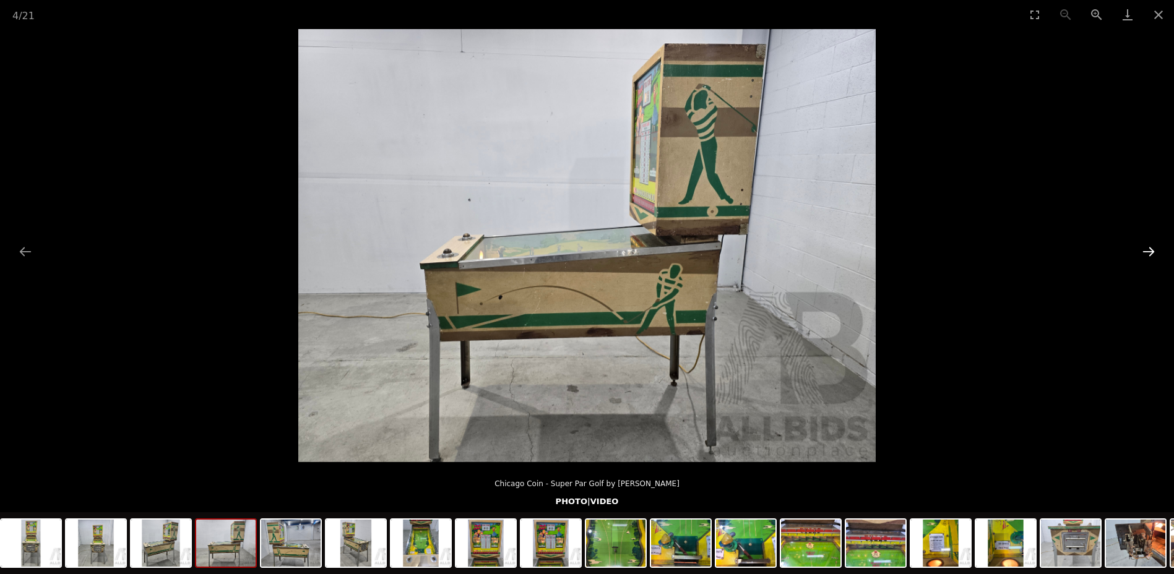
click at [1151, 252] on button "Next slide" at bounding box center [1148, 251] width 26 height 24
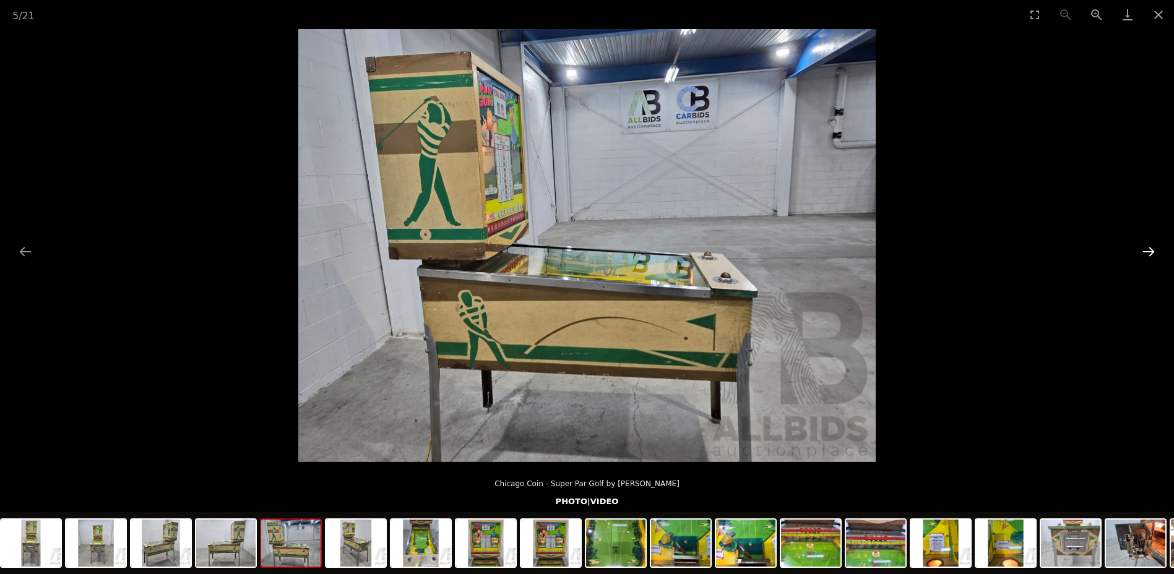
click at [1151, 254] on button "Next slide" at bounding box center [1148, 251] width 26 height 24
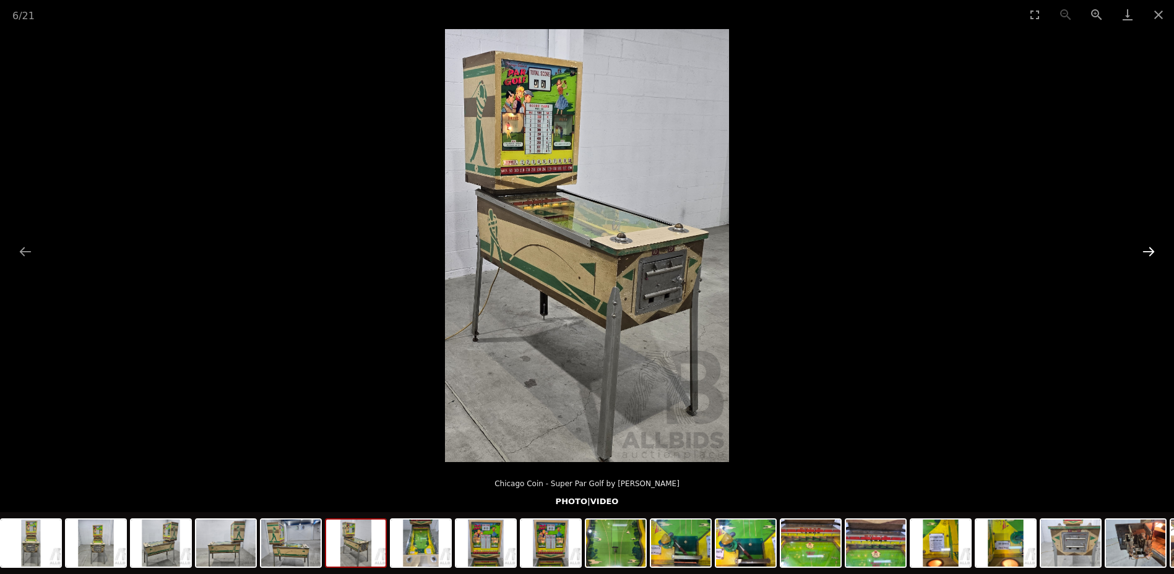
click at [1151, 254] on button "Next slide" at bounding box center [1148, 251] width 26 height 24
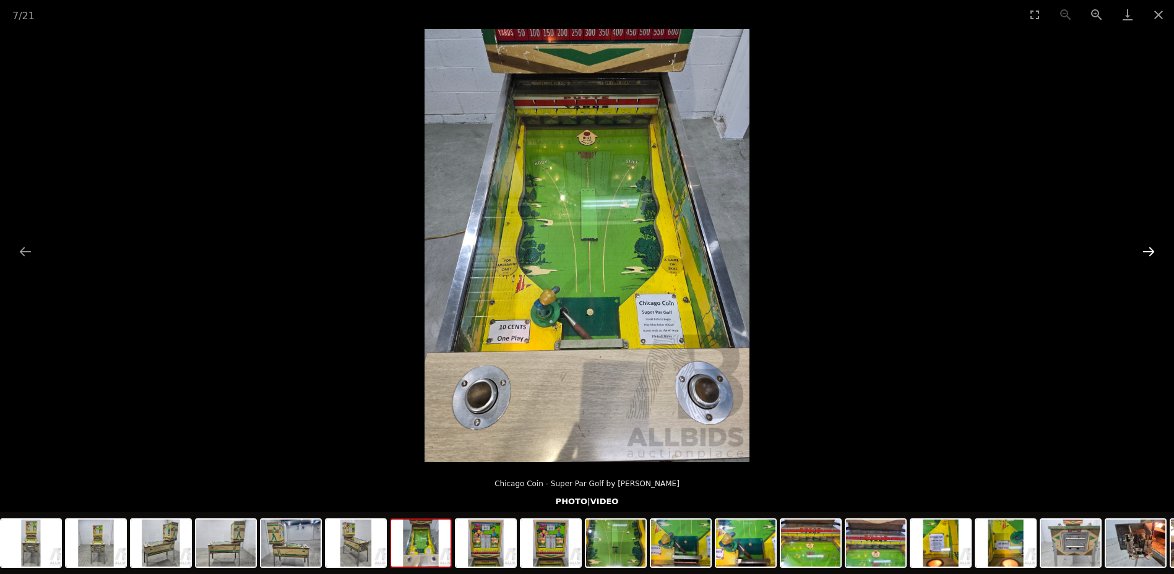
click at [1151, 254] on button "Next slide" at bounding box center [1148, 251] width 26 height 24
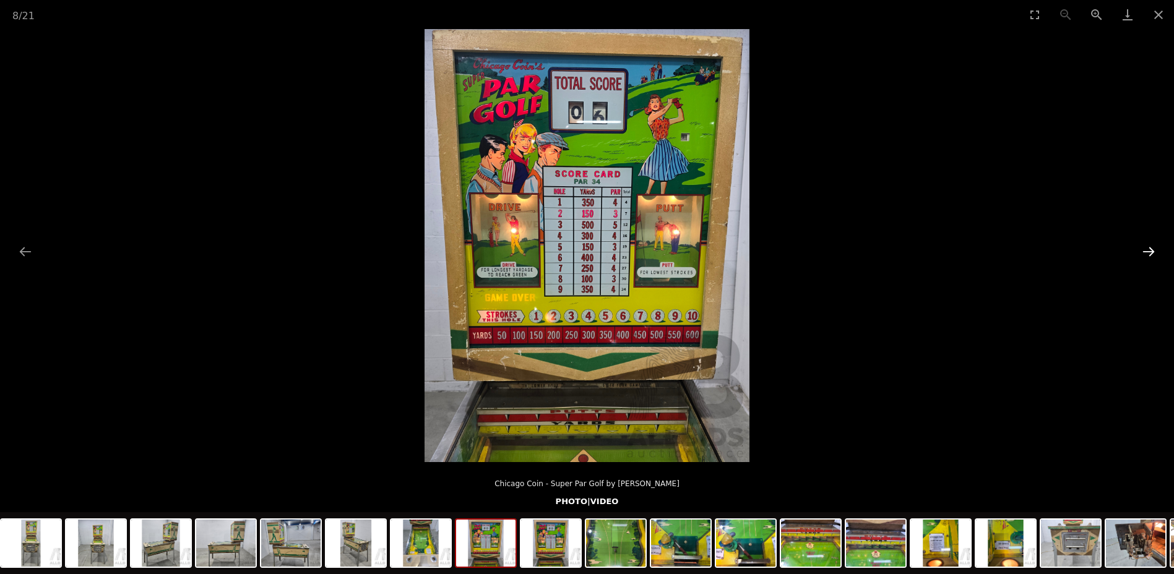
click at [1150, 254] on button "Next slide" at bounding box center [1148, 251] width 26 height 24
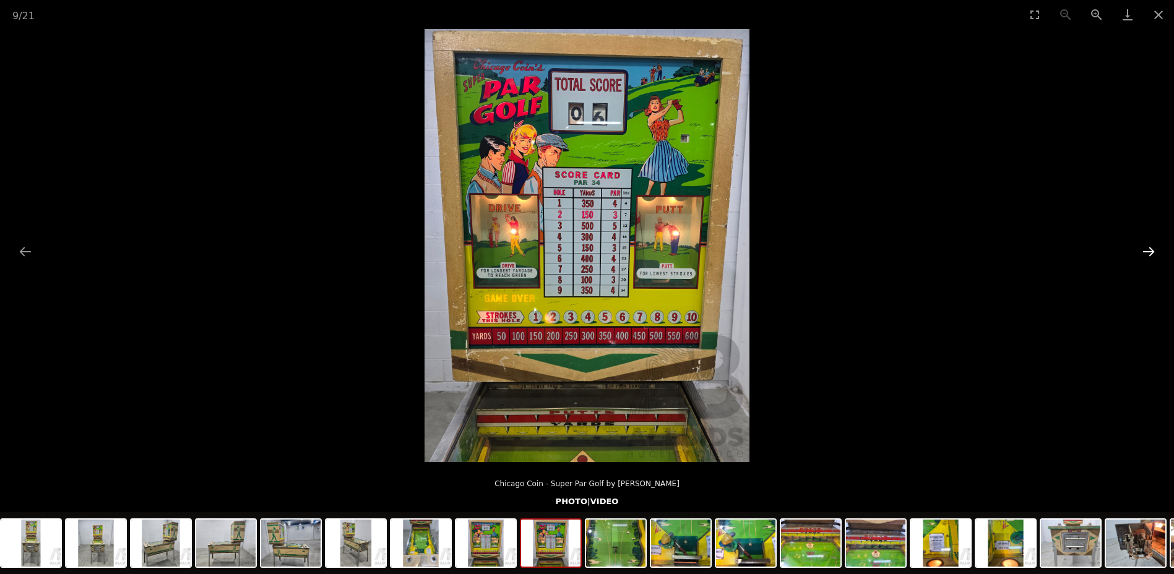
click at [1150, 254] on button "Next slide" at bounding box center [1148, 251] width 26 height 24
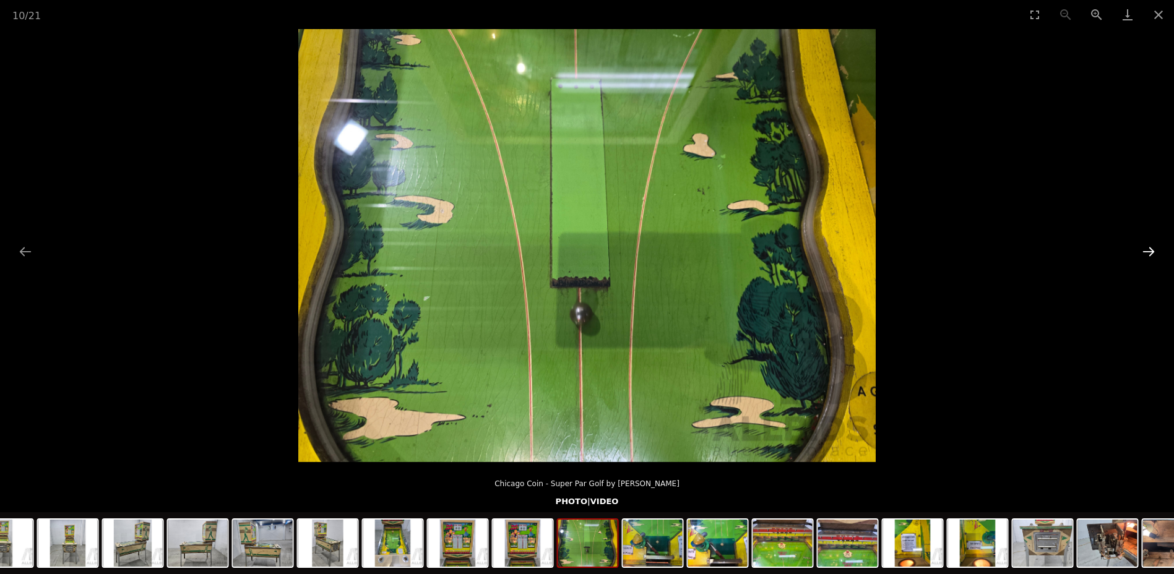
click at [1150, 254] on button "Next slide" at bounding box center [1148, 251] width 26 height 24
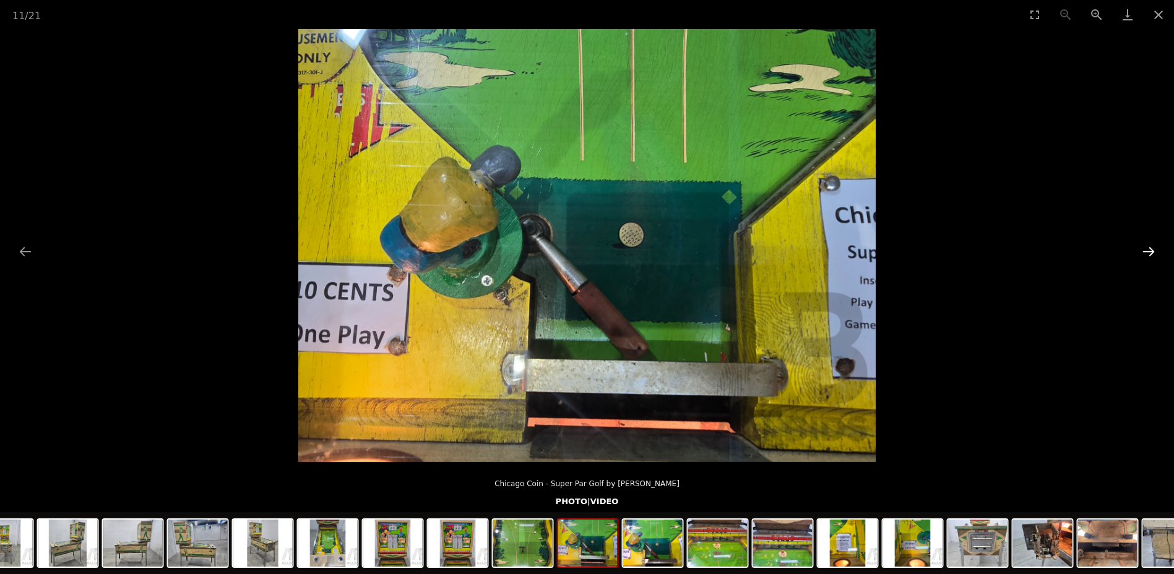
click at [1150, 254] on button "Next slide" at bounding box center [1148, 251] width 26 height 24
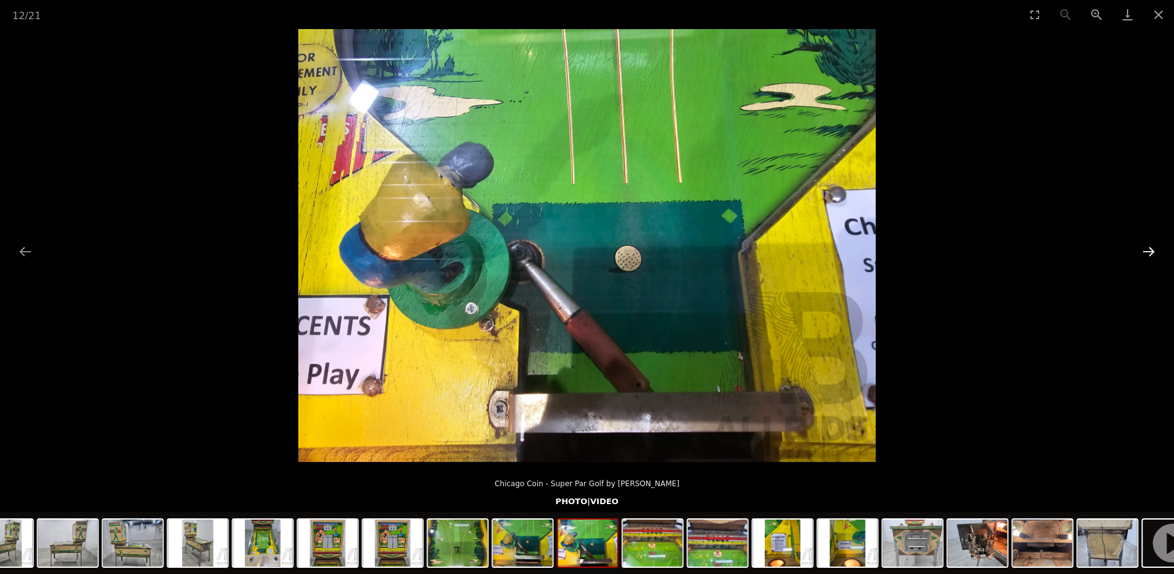
click at [1150, 254] on button "Next slide" at bounding box center [1148, 251] width 26 height 24
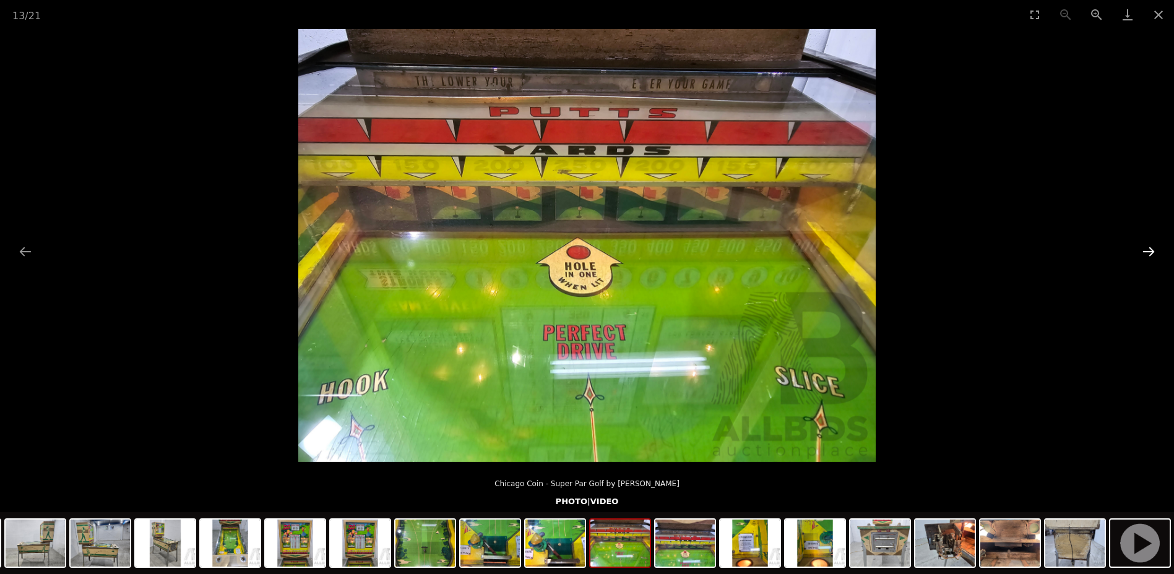
click at [1150, 254] on button "Next slide" at bounding box center [1148, 251] width 26 height 24
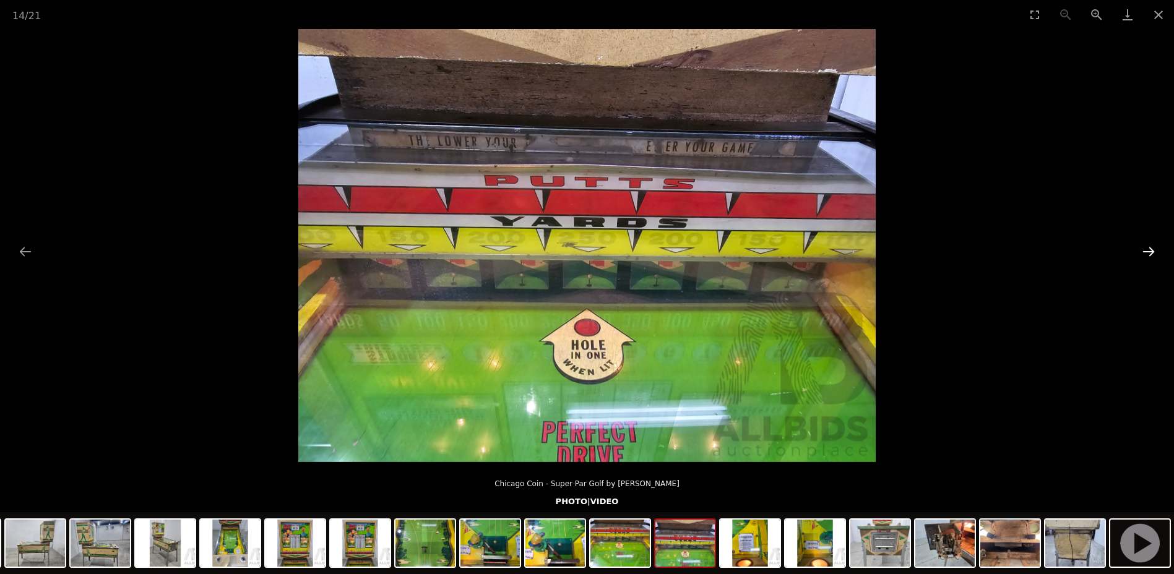
click at [1150, 254] on button "Next slide" at bounding box center [1148, 251] width 26 height 24
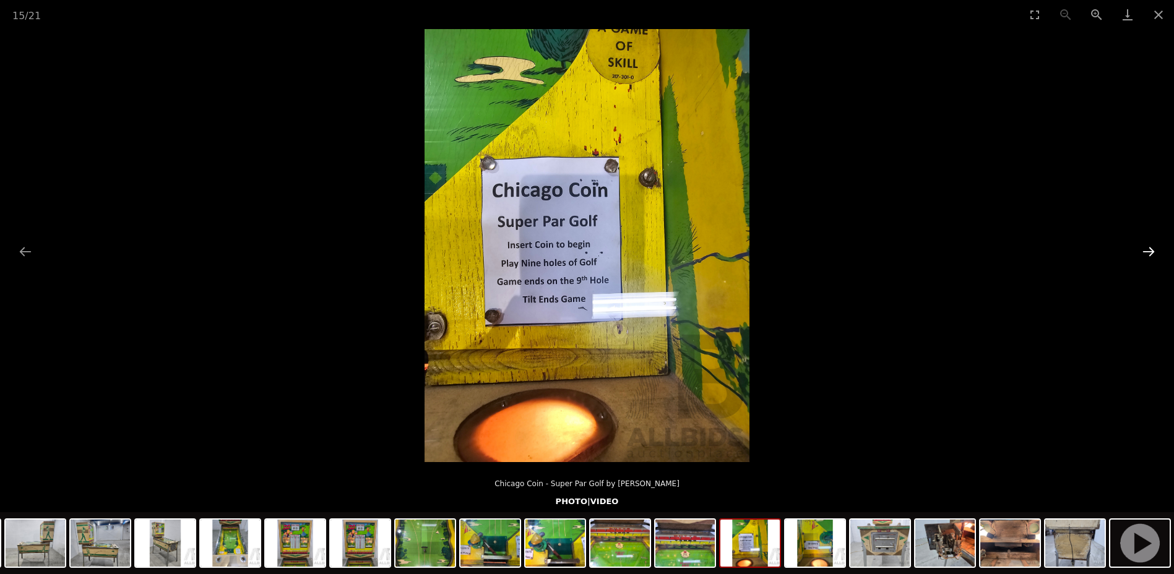
click at [1150, 254] on button "Next slide" at bounding box center [1148, 251] width 26 height 24
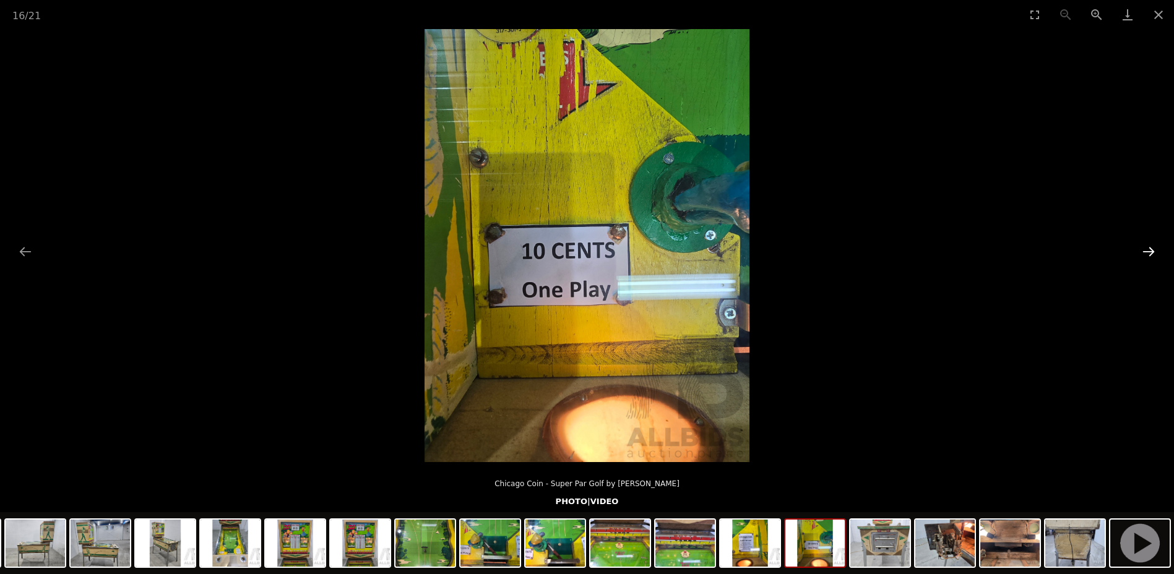
click at [1150, 254] on button "Next slide" at bounding box center [1148, 251] width 26 height 24
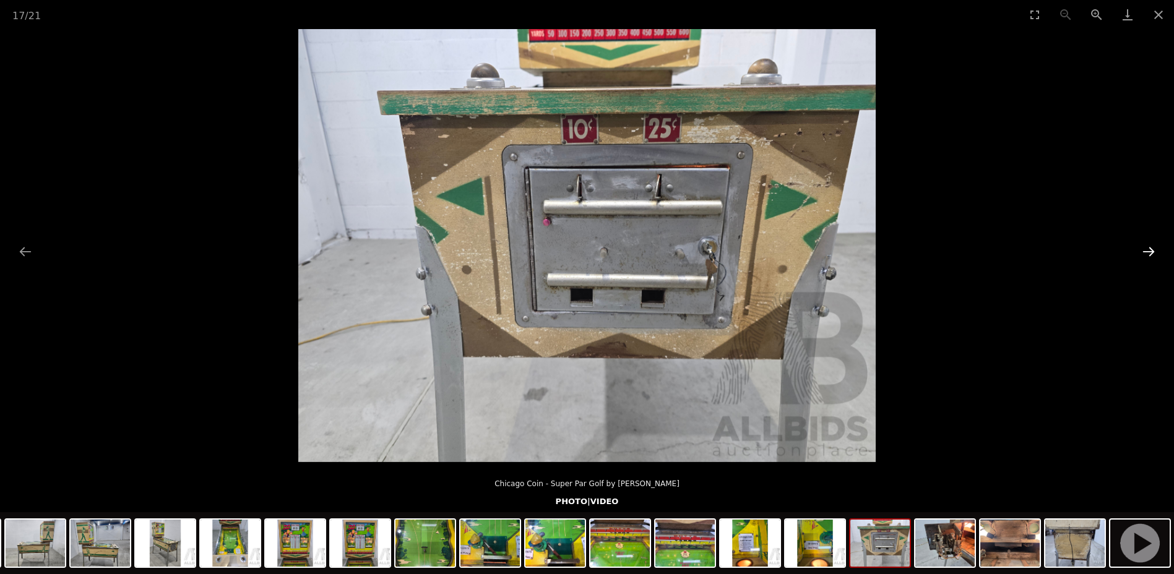
click at [1149, 253] on button "Next slide" at bounding box center [1148, 251] width 26 height 24
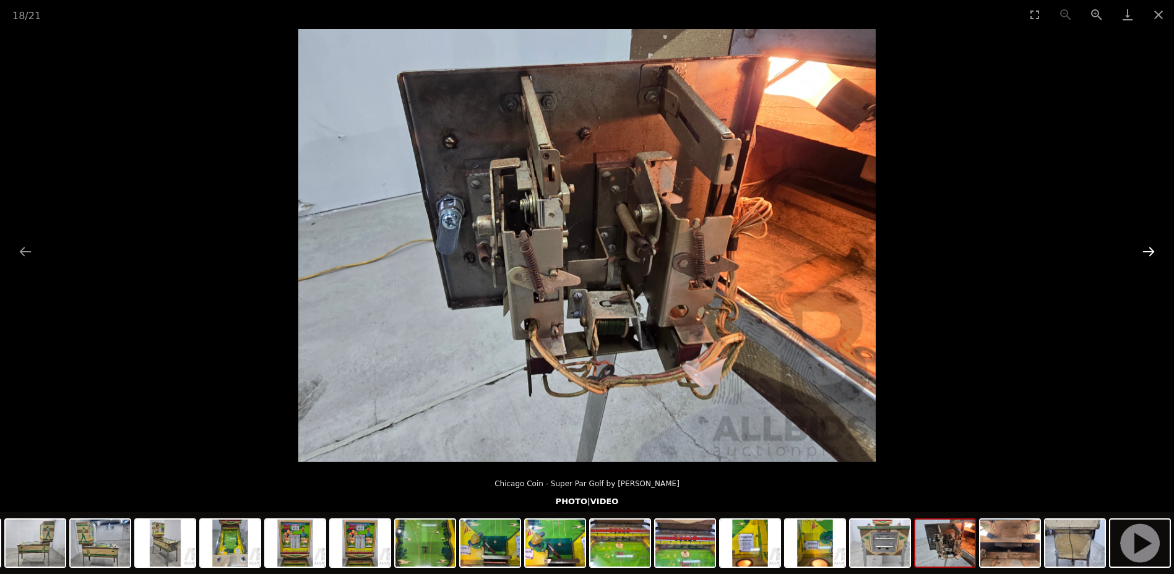
click at [1151, 252] on button "Next slide" at bounding box center [1148, 251] width 26 height 24
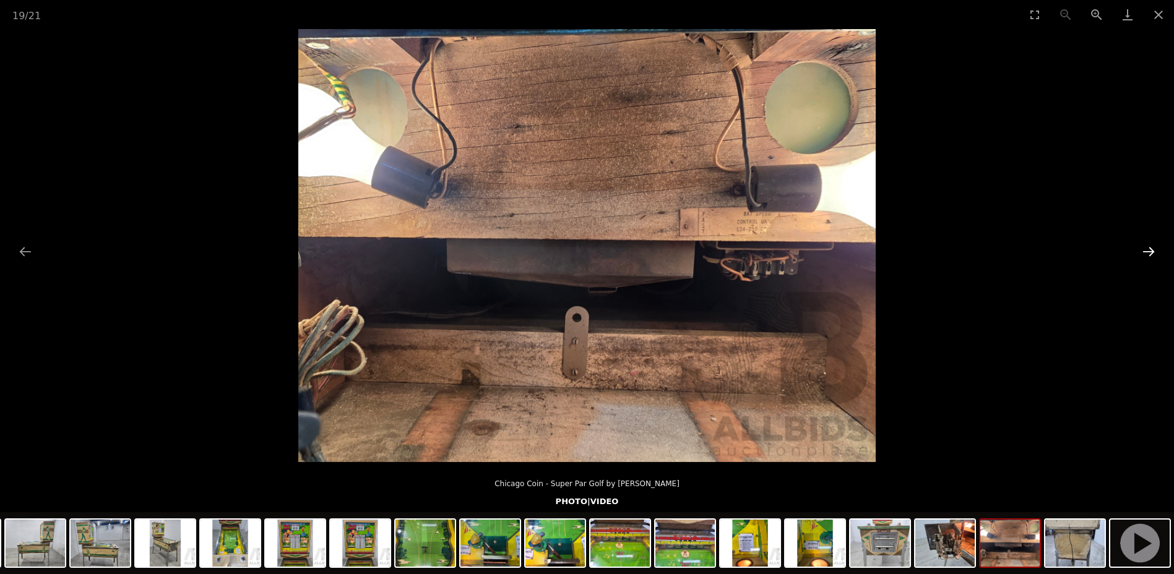
click at [1151, 252] on button "Next slide" at bounding box center [1148, 251] width 26 height 24
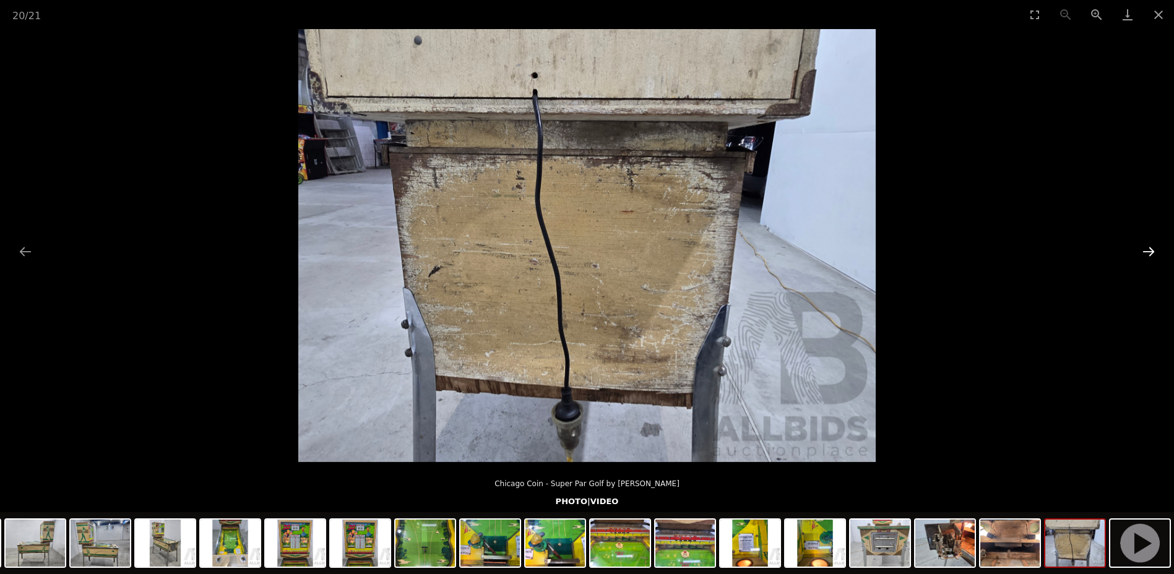
click at [1151, 252] on button "Next slide" at bounding box center [1148, 251] width 26 height 24
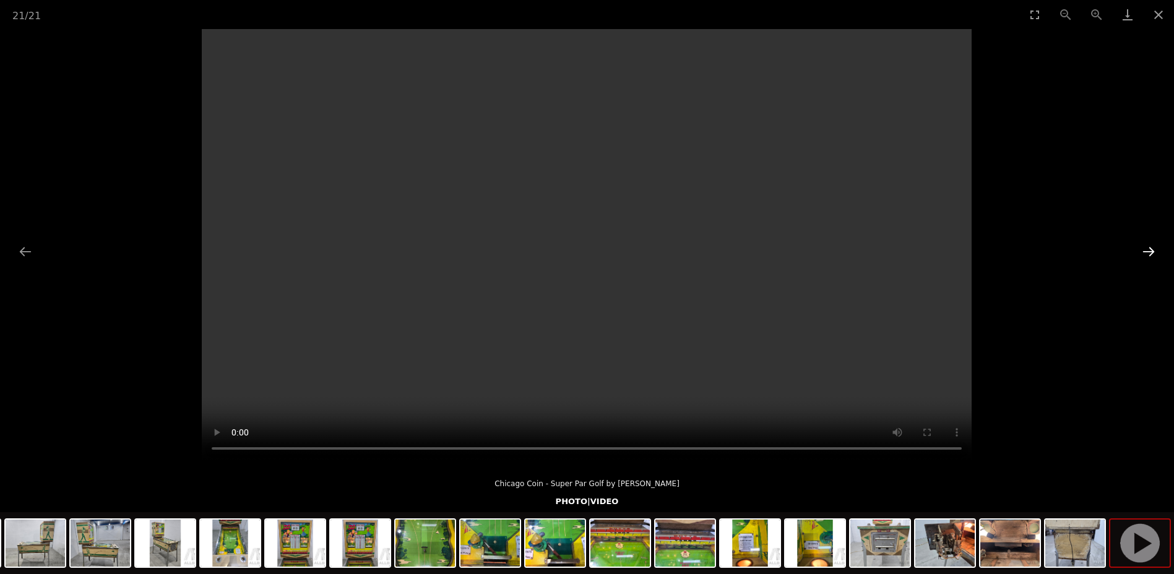
click at [1151, 252] on button "Next slide" at bounding box center [1148, 251] width 26 height 24
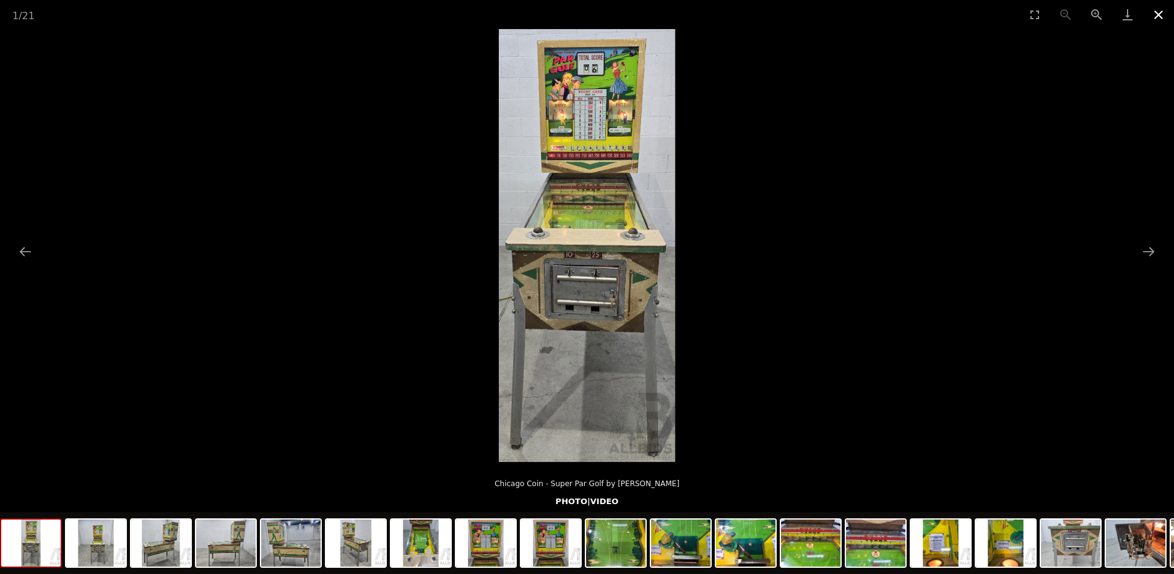
click at [1161, 17] on button "Close gallery" at bounding box center [1158, 14] width 31 height 29
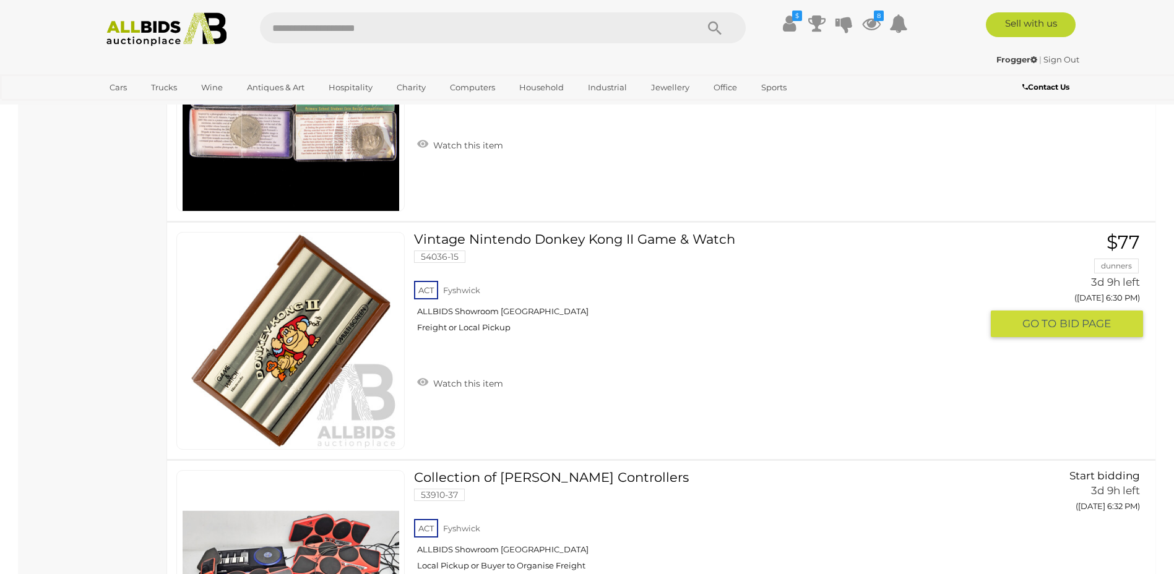
scroll to position [6386, 0]
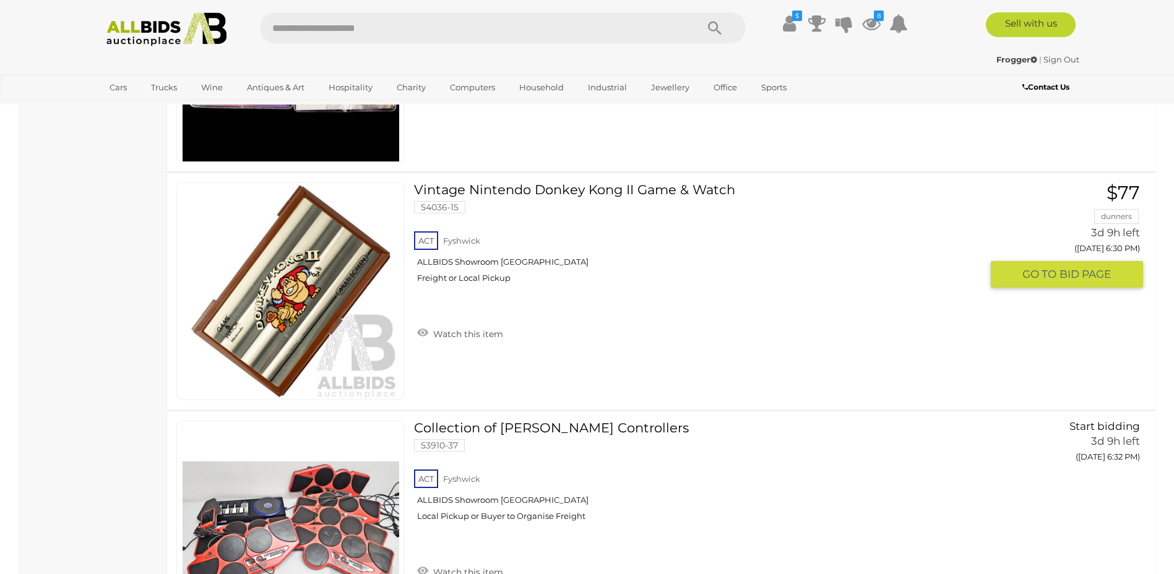
click at [536, 191] on link "Vintage Nintendo Donkey Kong II Game & Watch 54036-15 ACT Fyshwick ALLBIDS Show…" at bounding box center [702, 237] width 558 height 110
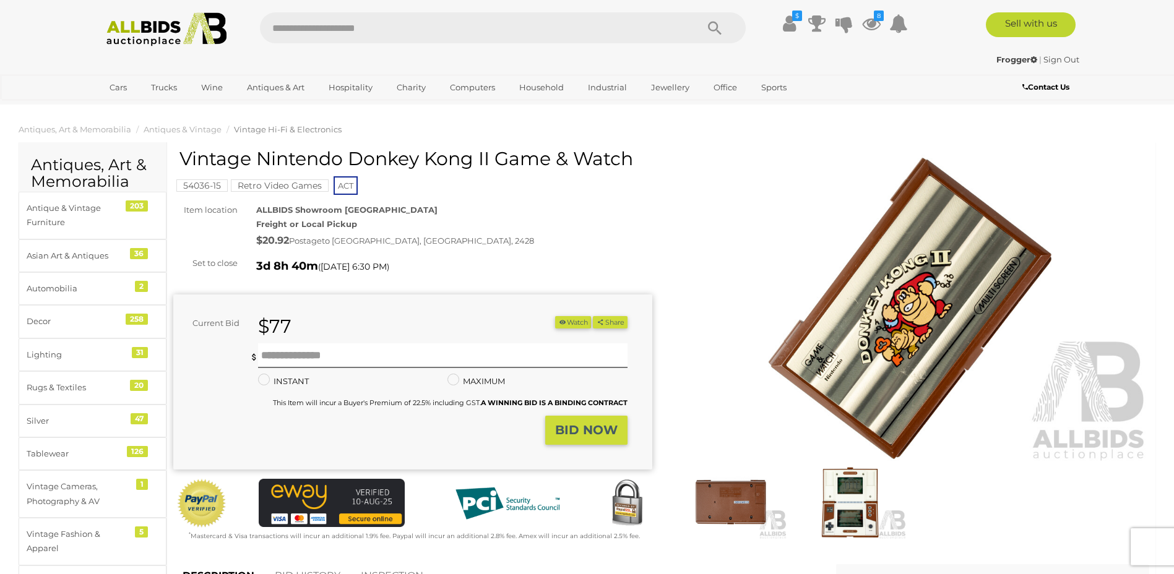
click at [844, 505] on img at bounding box center [849, 502] width 113 height 73
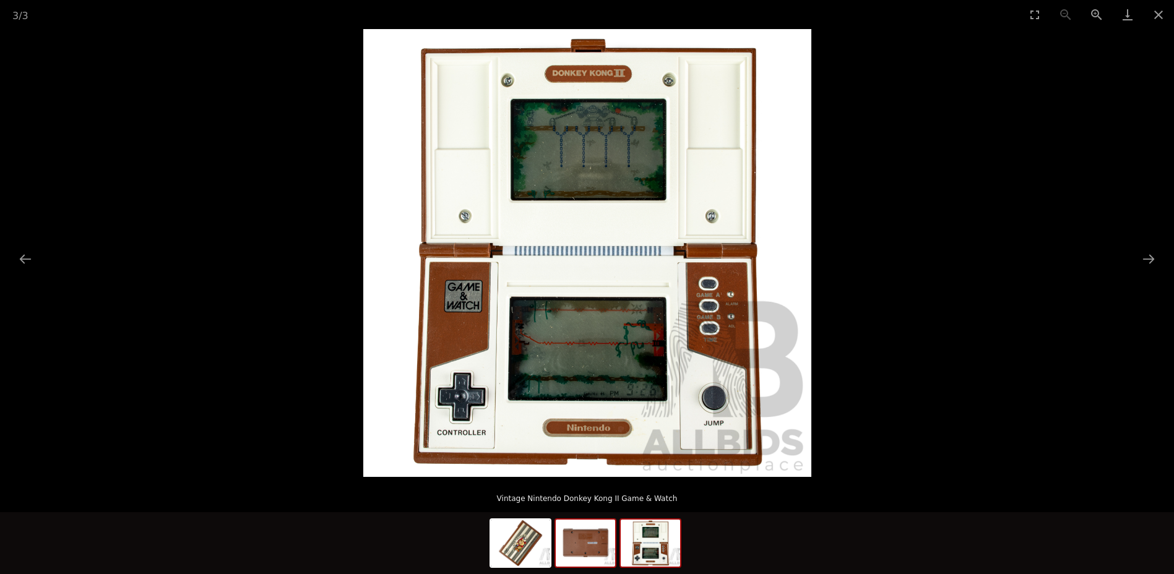
click at [593, 548] on img at bounding box center [585, 543] width 59 height 47
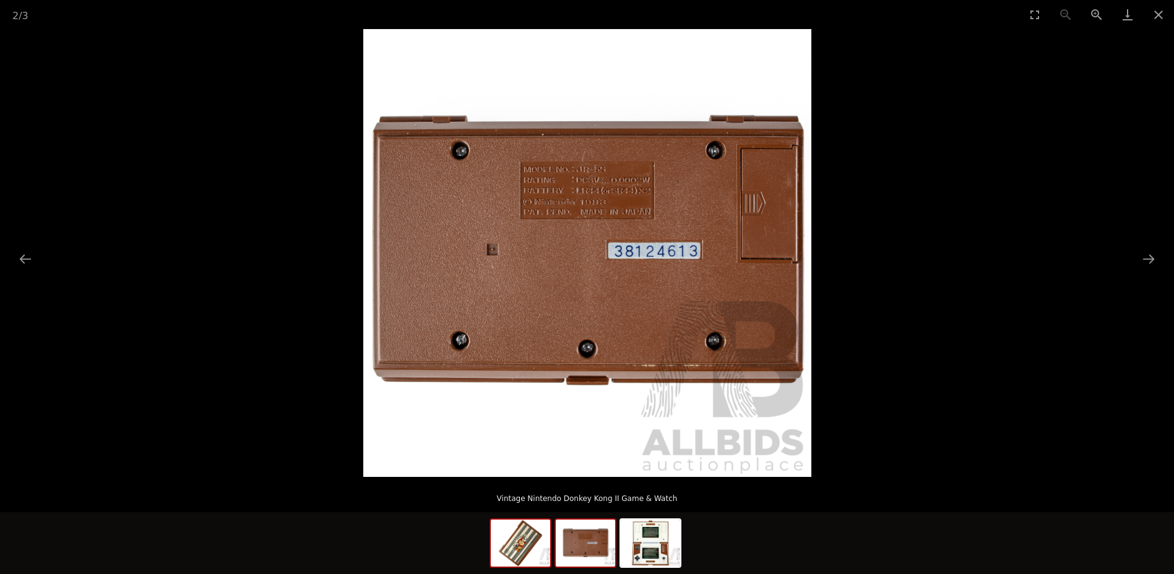
click at [514, 543] on img at bounding box center [520, 543] width 59 height 47
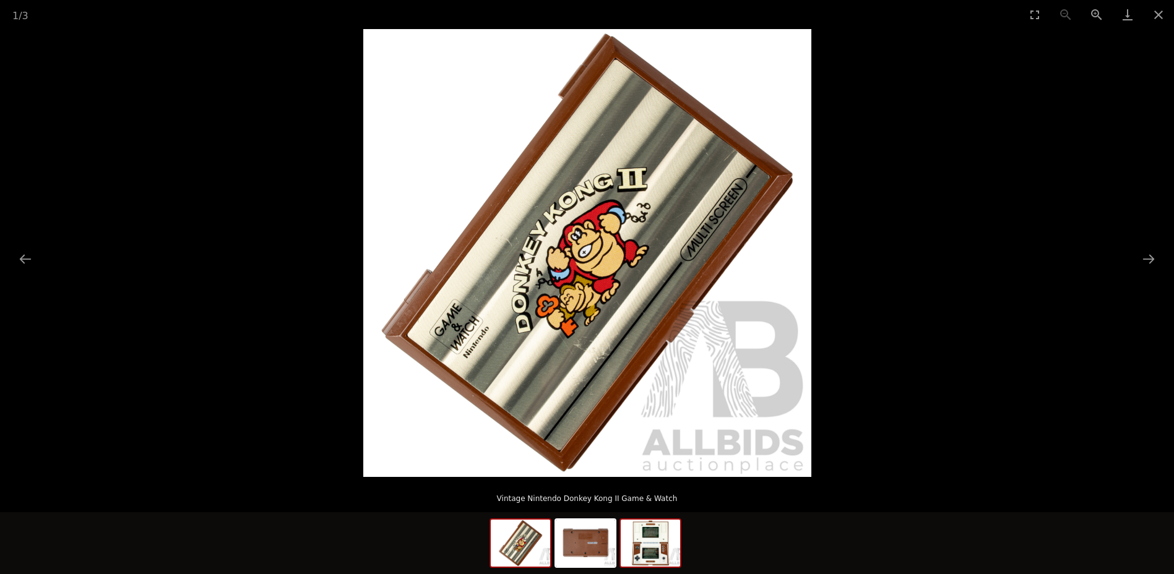
click at [658, 544] on img at bounding box center [649, 543] width 59 height 47
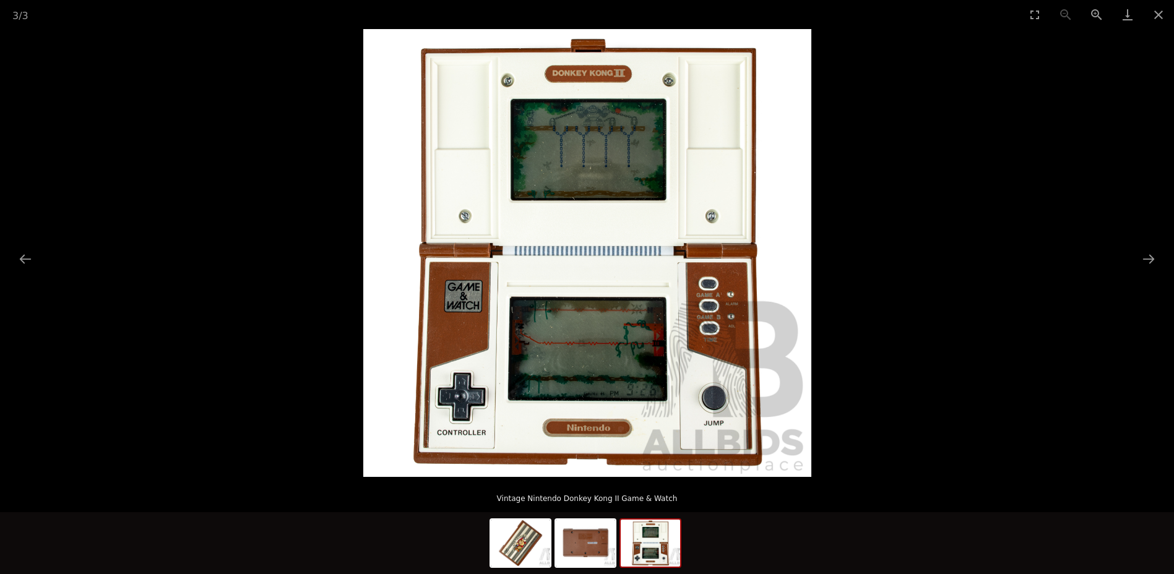
scroll to position [186, 0]
click at [1164, 16] on button "Close gallery" at bounding box center [1158, 14] width 31 height 29
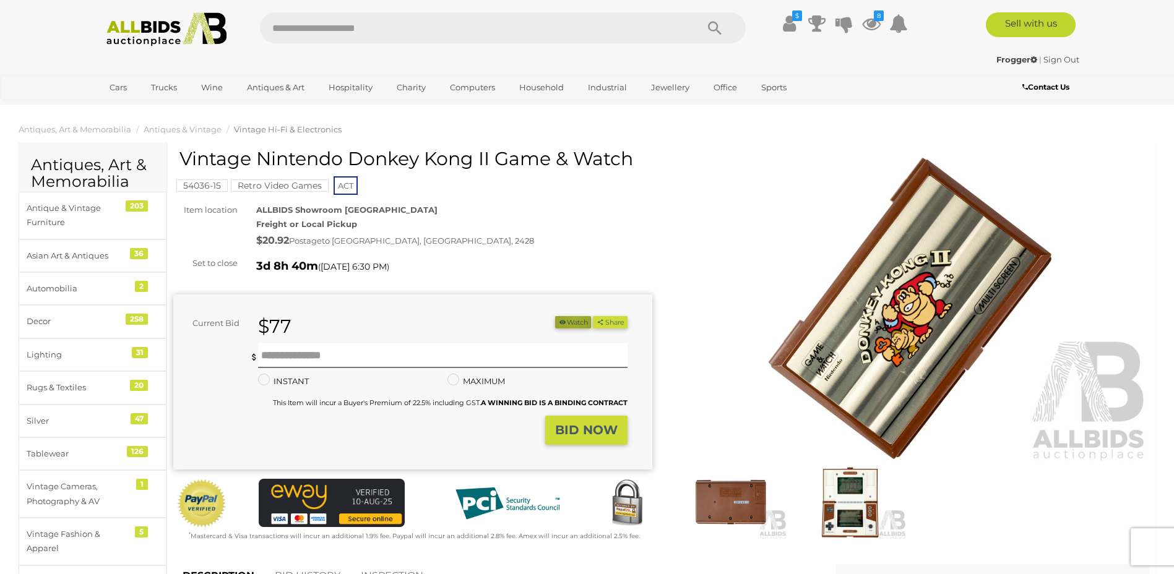
click at [569, 320] on button "Watch" at bounding box center [573, 322] width 36 height 13
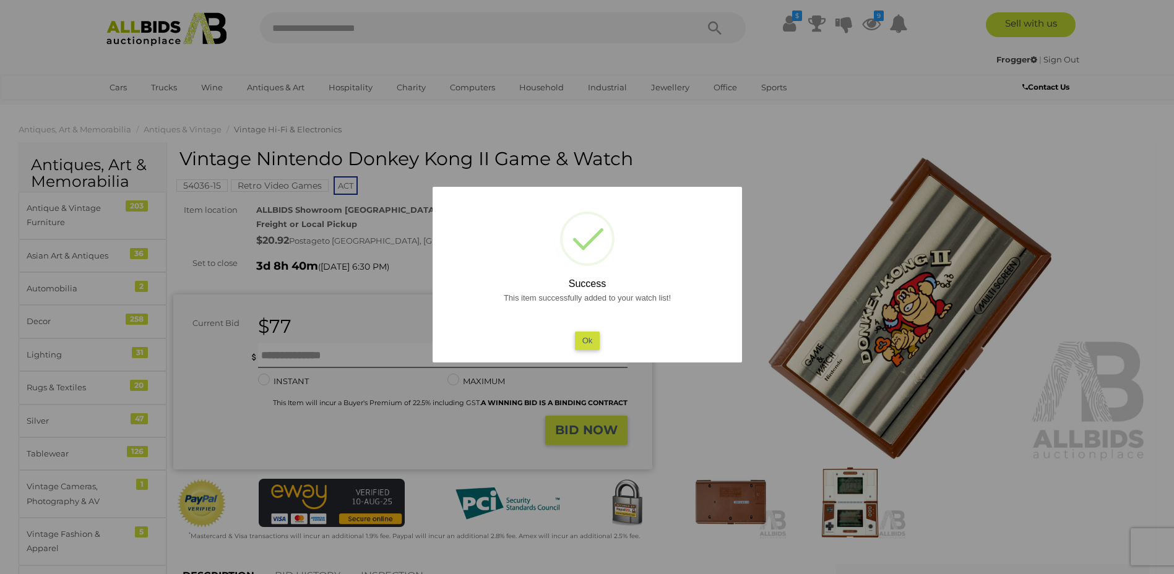
click at [584, 338] on button "Ok" at bounding box center [586, 341] width 25 height 18
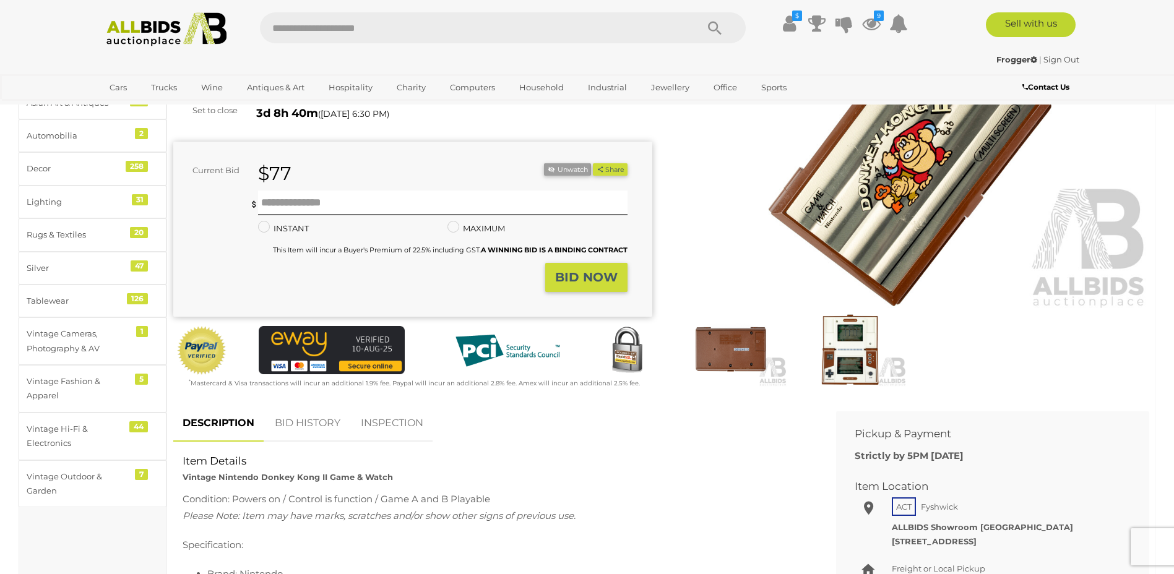
scroll to position [124, 0]
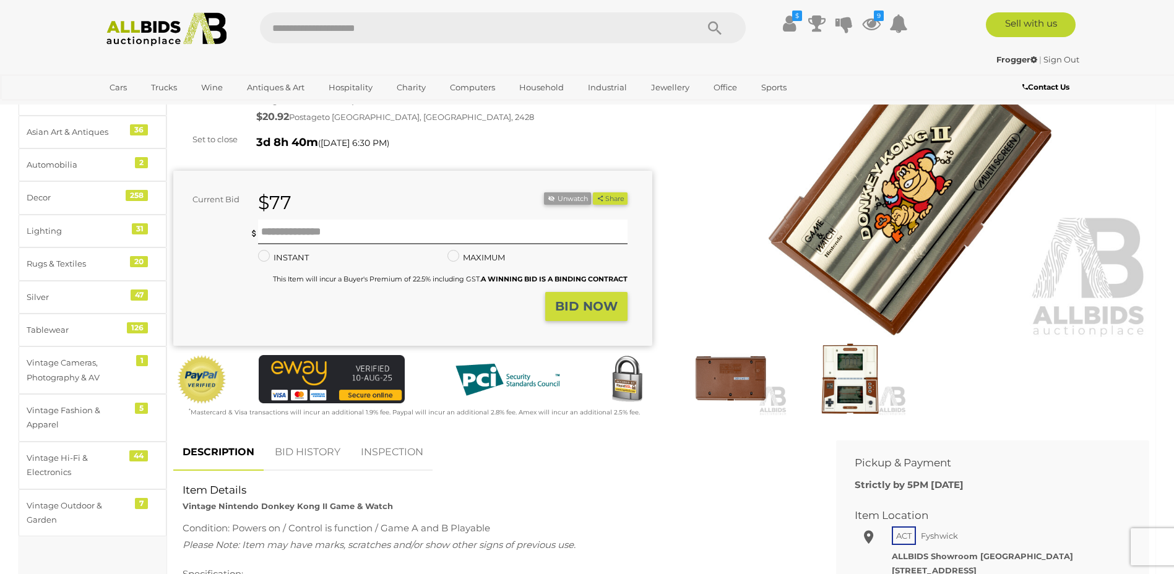
click at [316, 452] on link "BID HISTORY" at bounding box center [307, 452] width 84 height 36
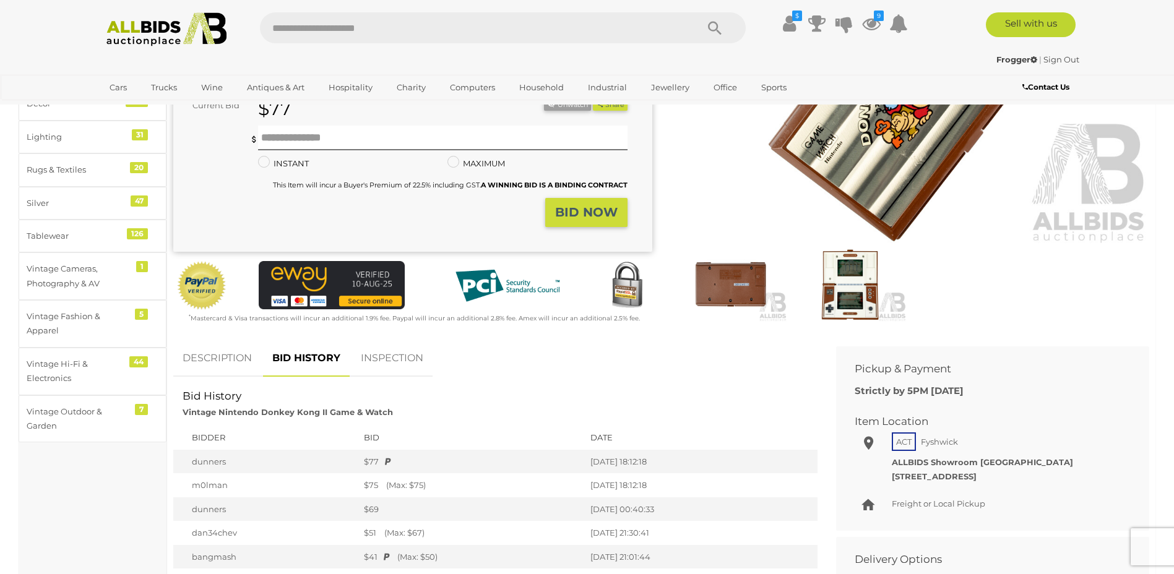
scroll to position [0, 0]
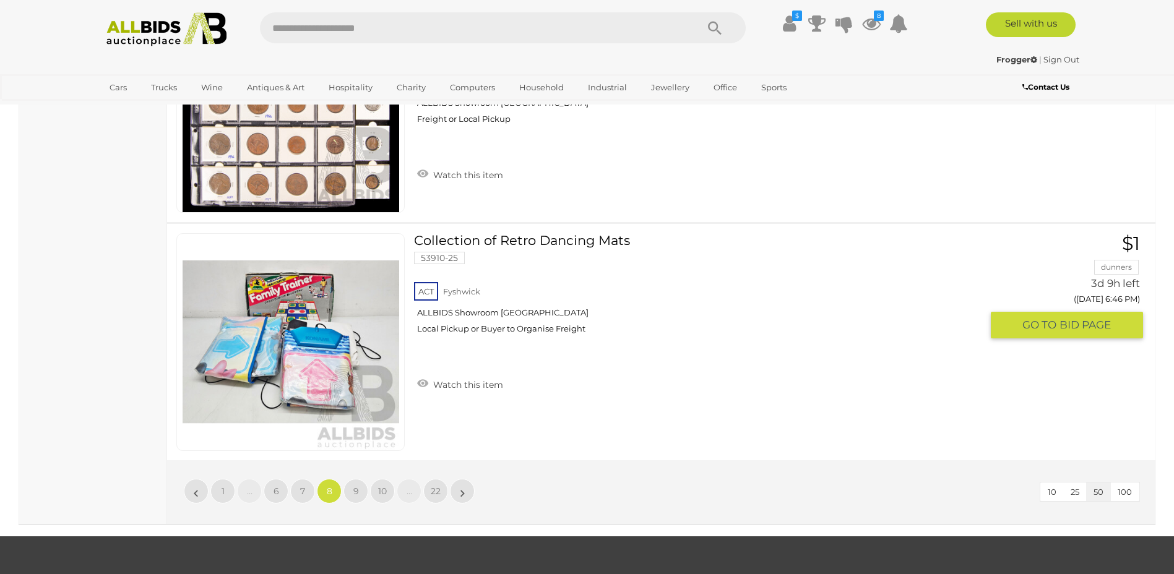
scroll to position [11876, 0]
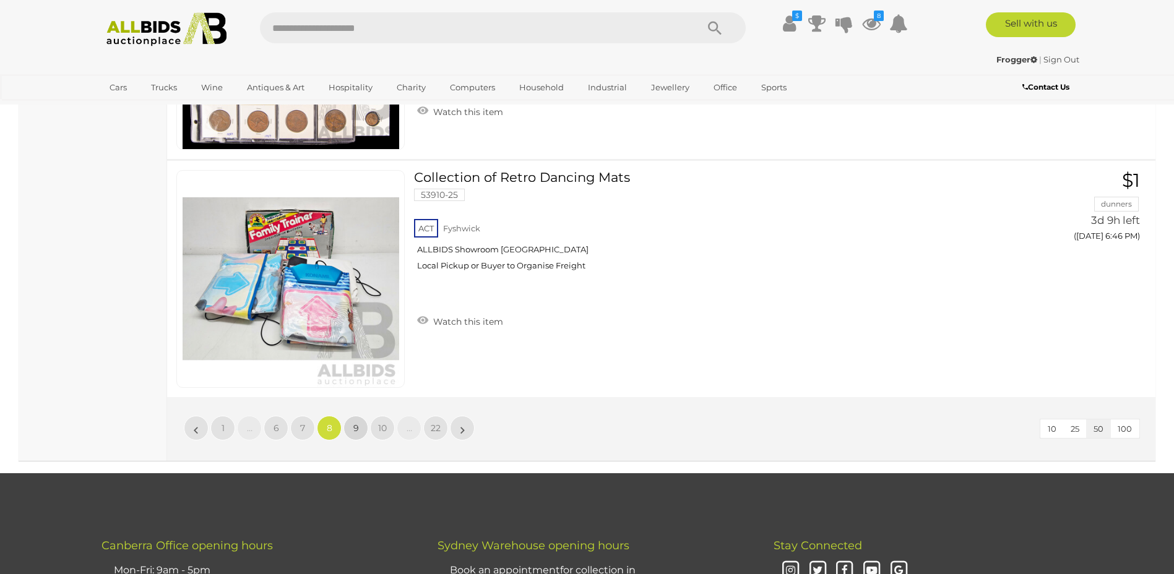
click at [357, 427] on span "9" at bounding box center [356, 428] width 6 height 11
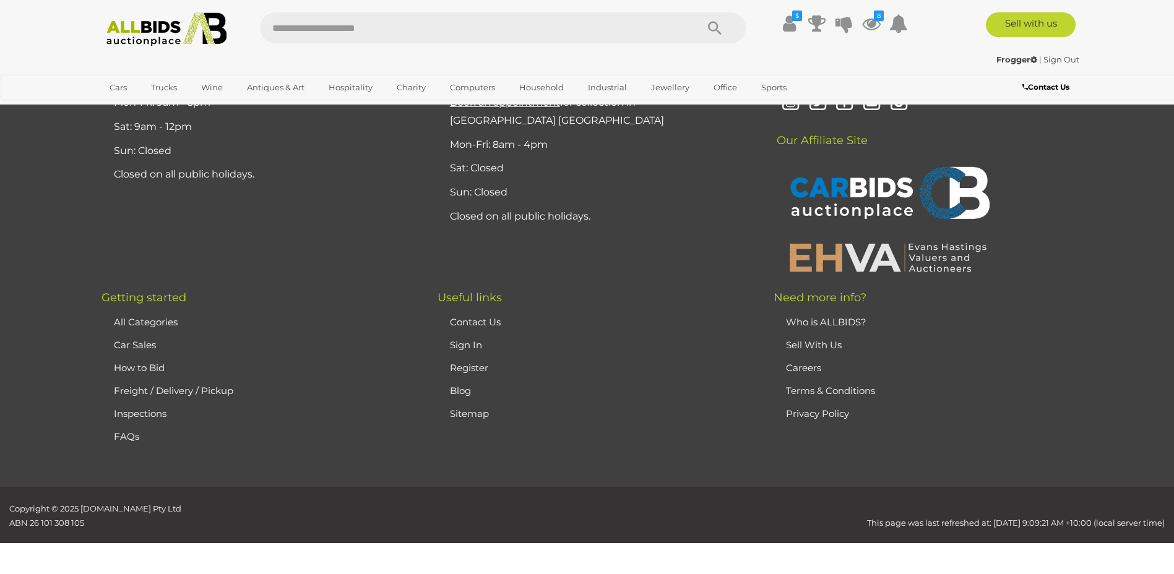
scroll to position [241, 0]
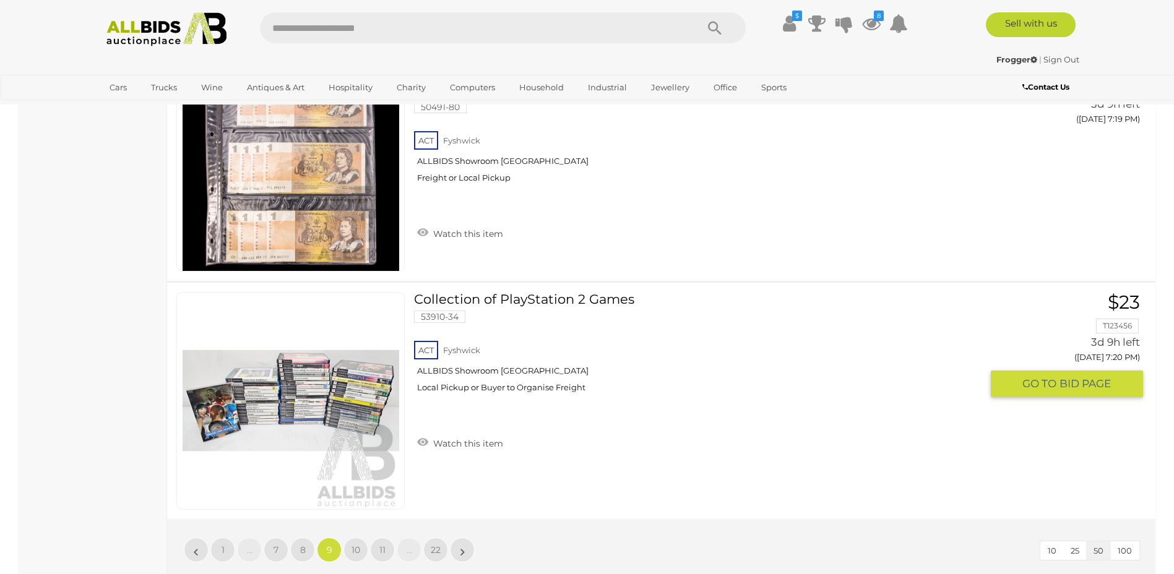
scroll to position [11810, 0]
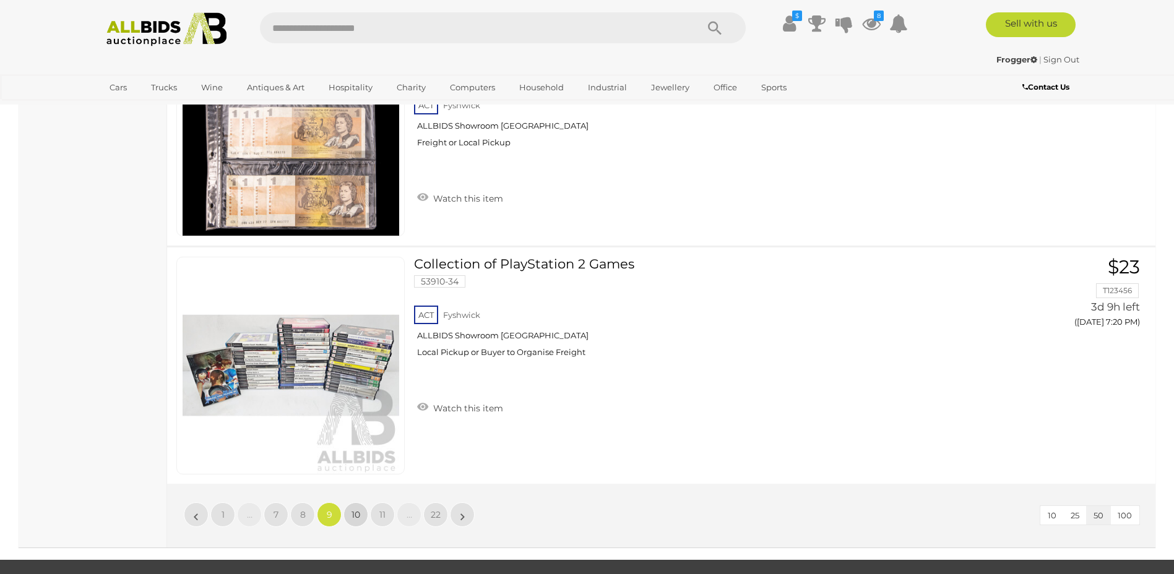
drag, startPoint x: 357, startPoint y: 497, endPoint x: 363, endPoint y: 500, distance: 6.9
click at [357, 509] on span "10" at bounding box center [355, 514] width 9 height 11
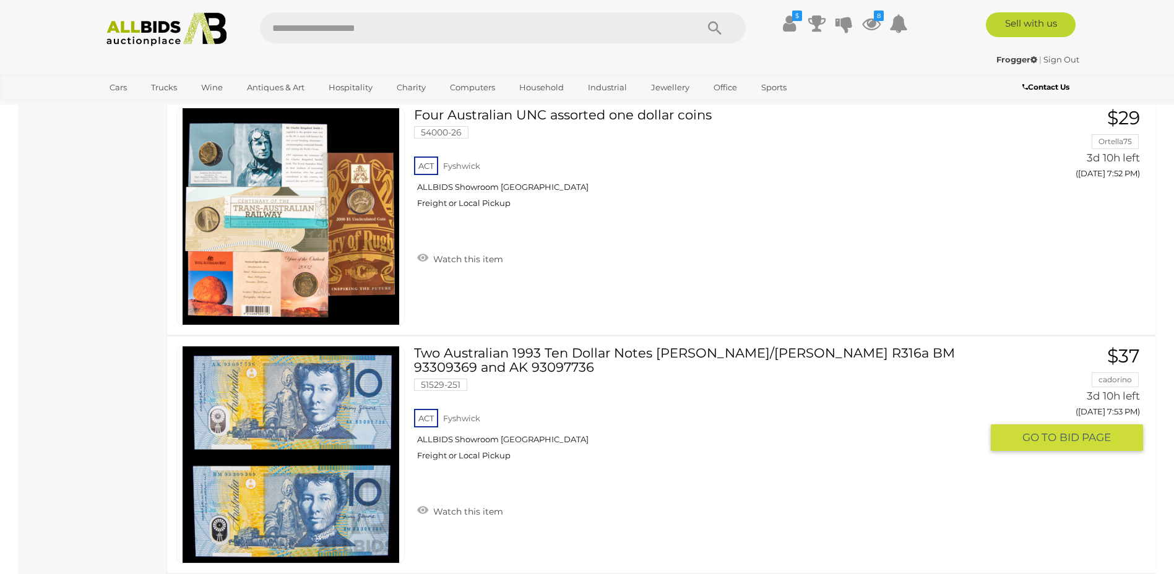
scroll to position [11872, 0]
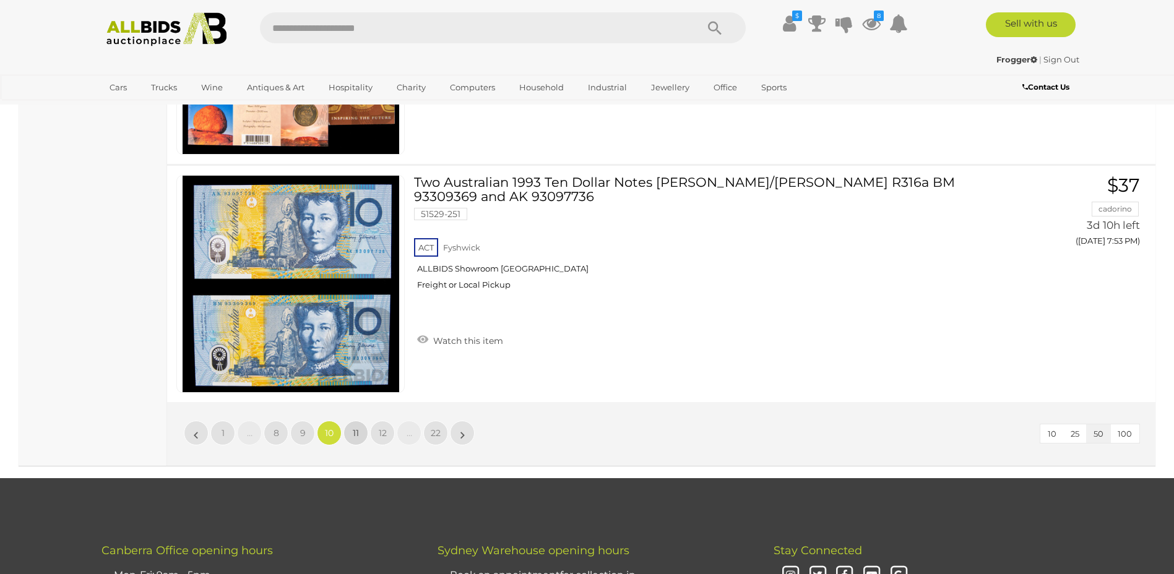
click at [354, 436] on span "11" at bounding box center [356, 432] width 6 height 11
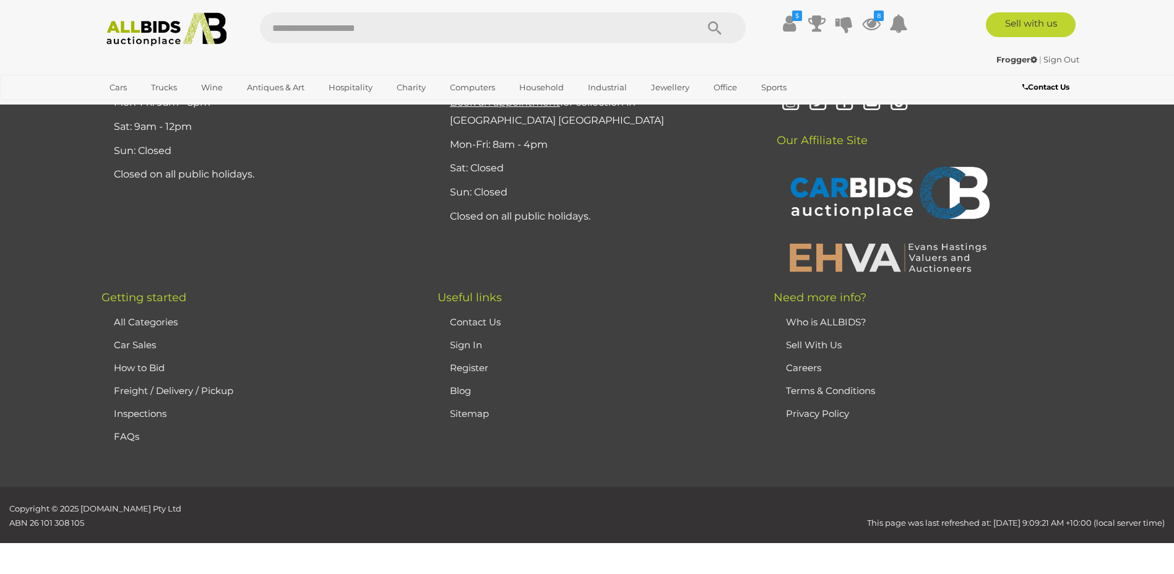
scroll to position [241, 0]
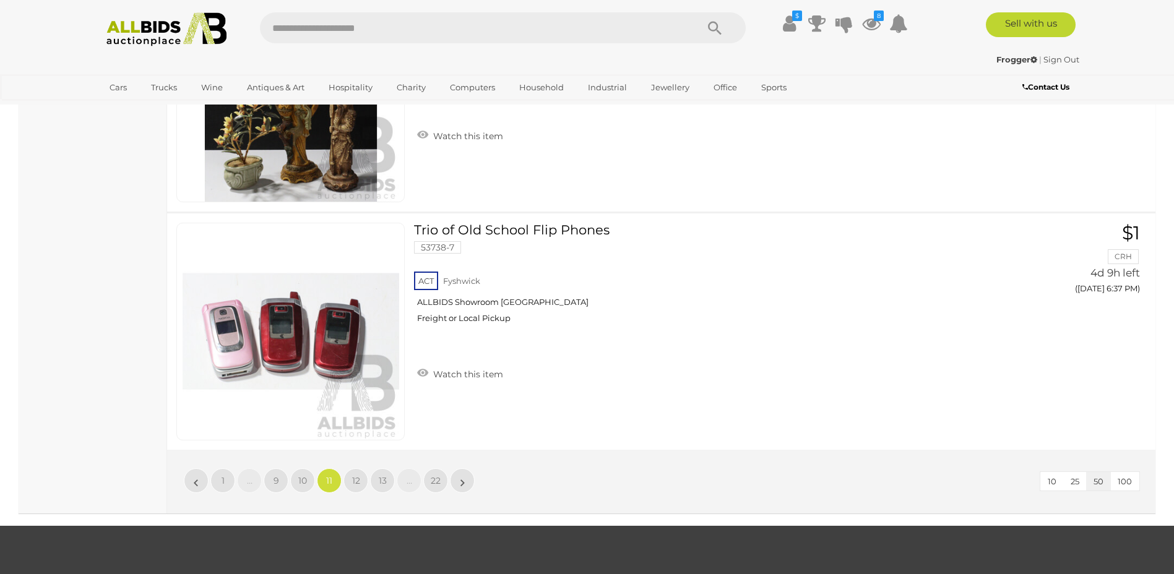
scroll to position [11872, 0]
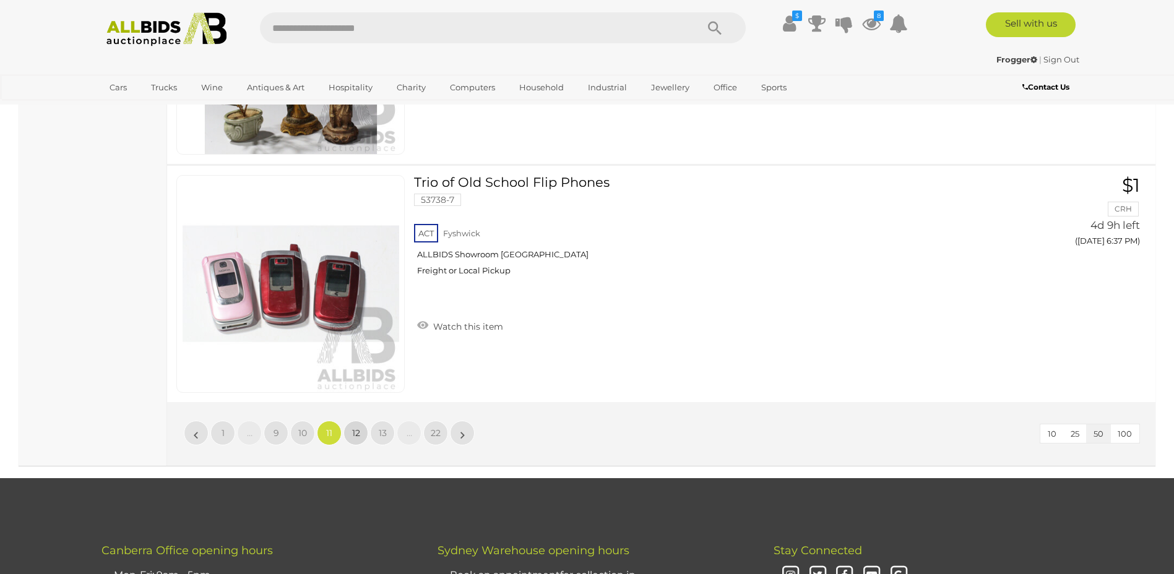
click at [358, 432] on span "12" at bounding box center [356, 432] width 8 height 11
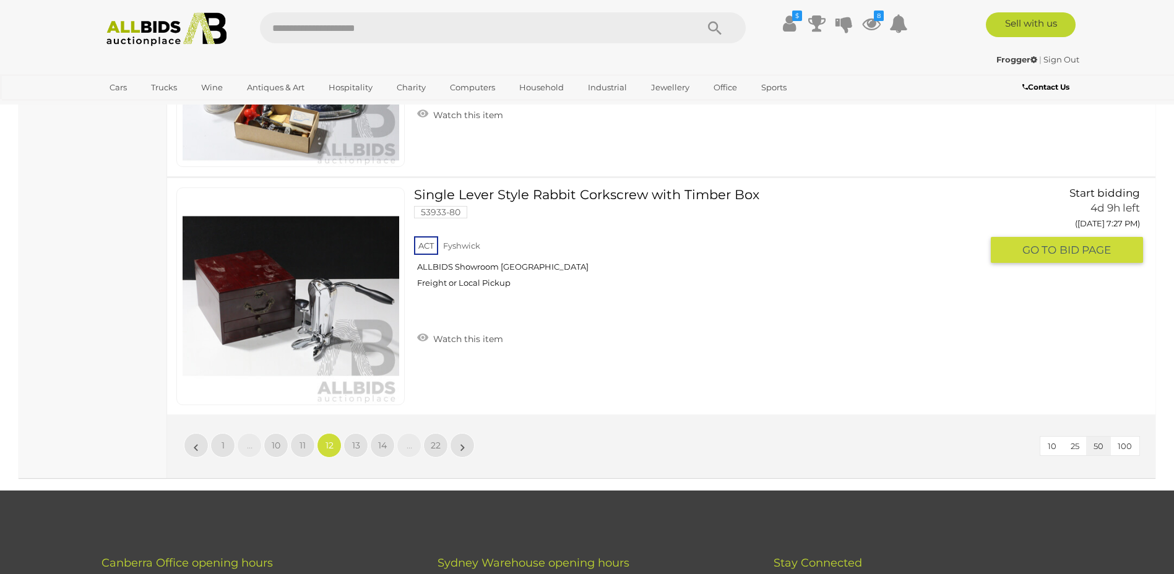
scroll to position [11872, 0]
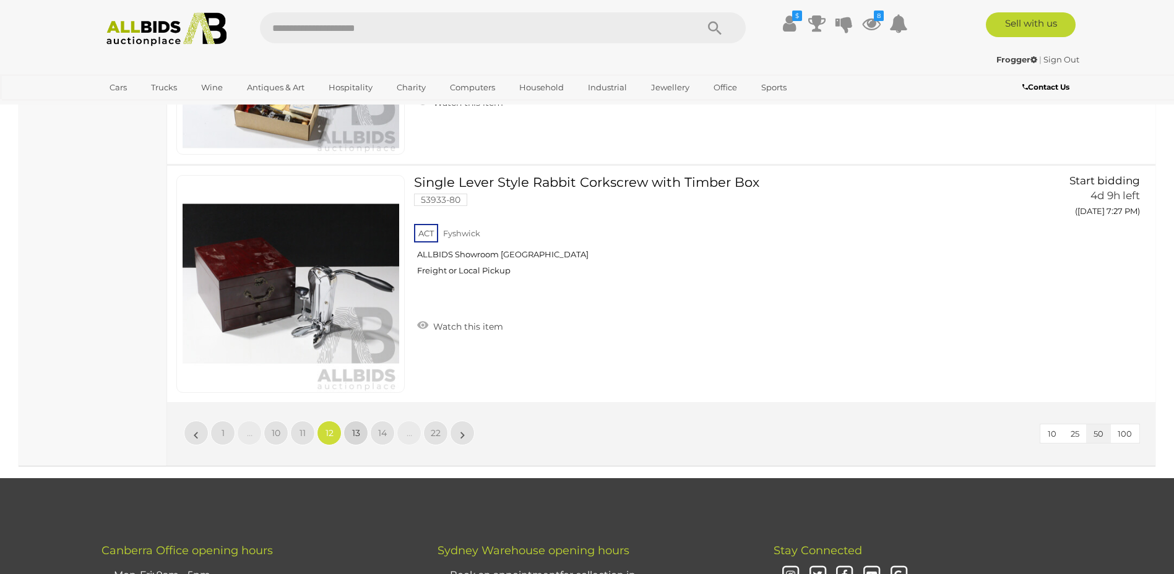
click at [356, 431] on span "13" at bounding box center [356, 432] width 8 height 11
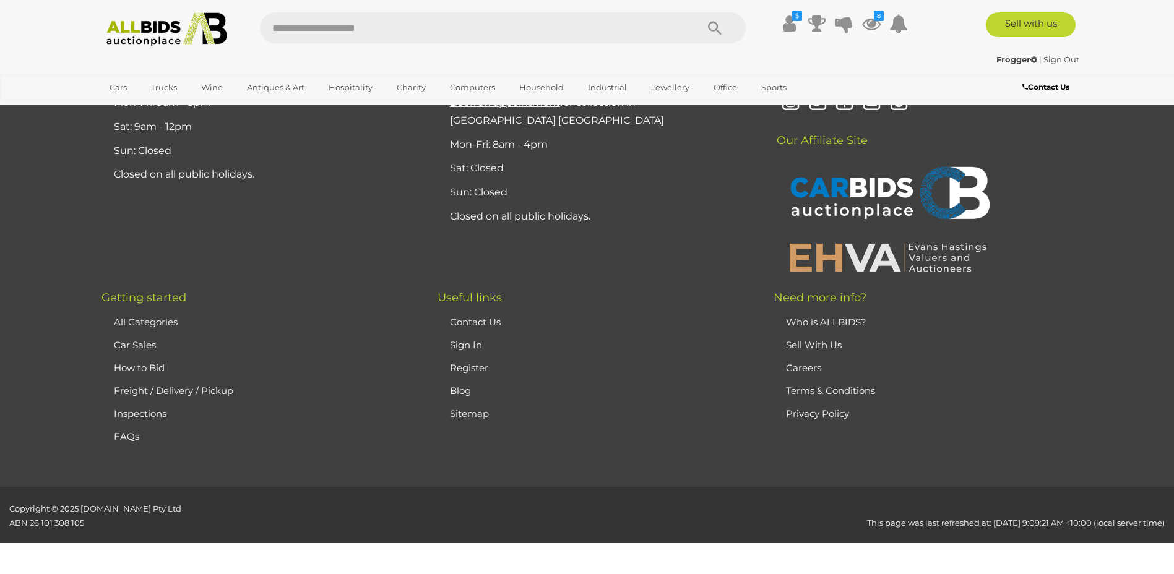
scroll to position [241, 0]
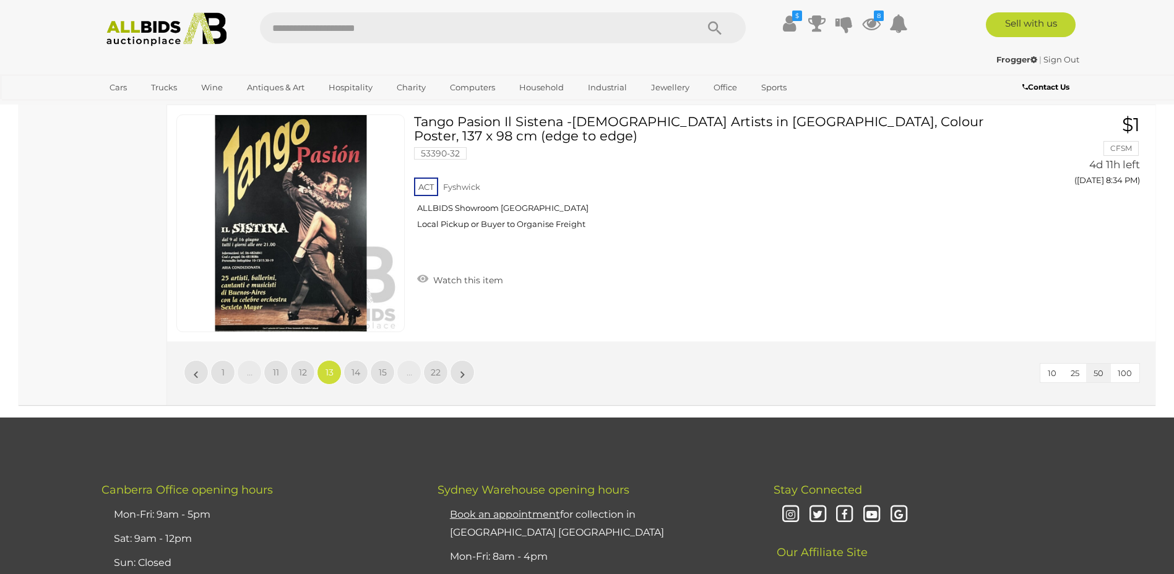
scroll to position [11933, 0]
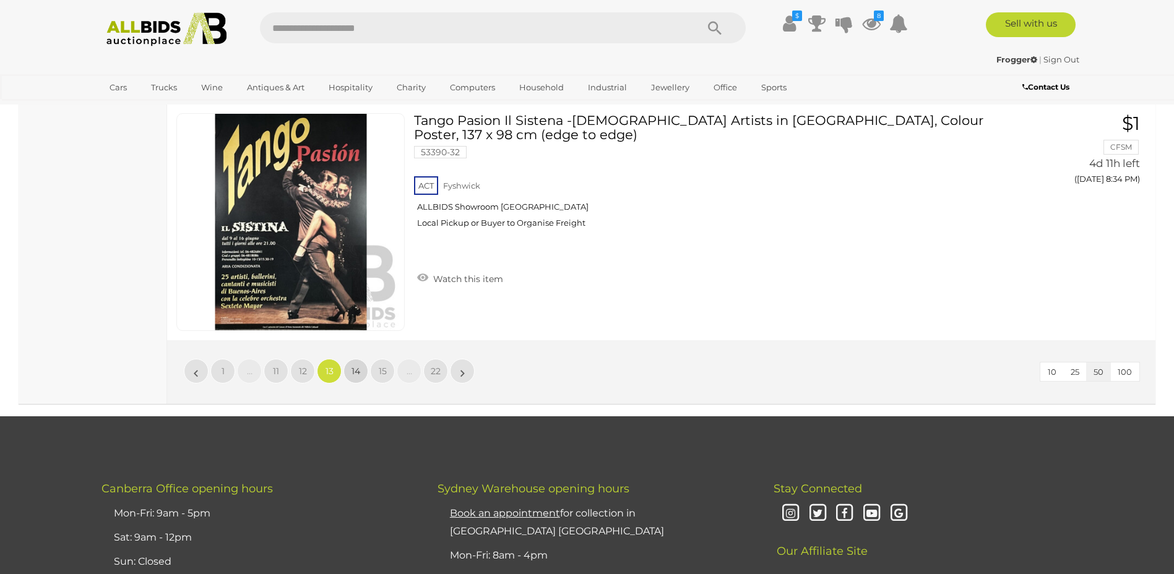
click at [355, 376] on span "14" at bounding box center [355, 371] width 9 height 11
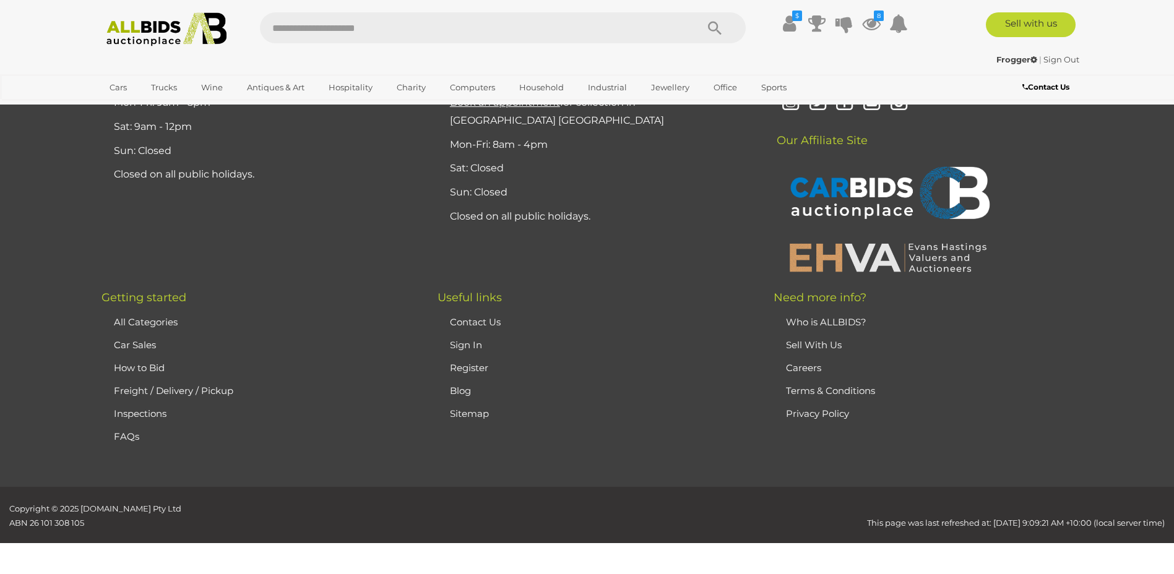
scroll to position [241, 0]
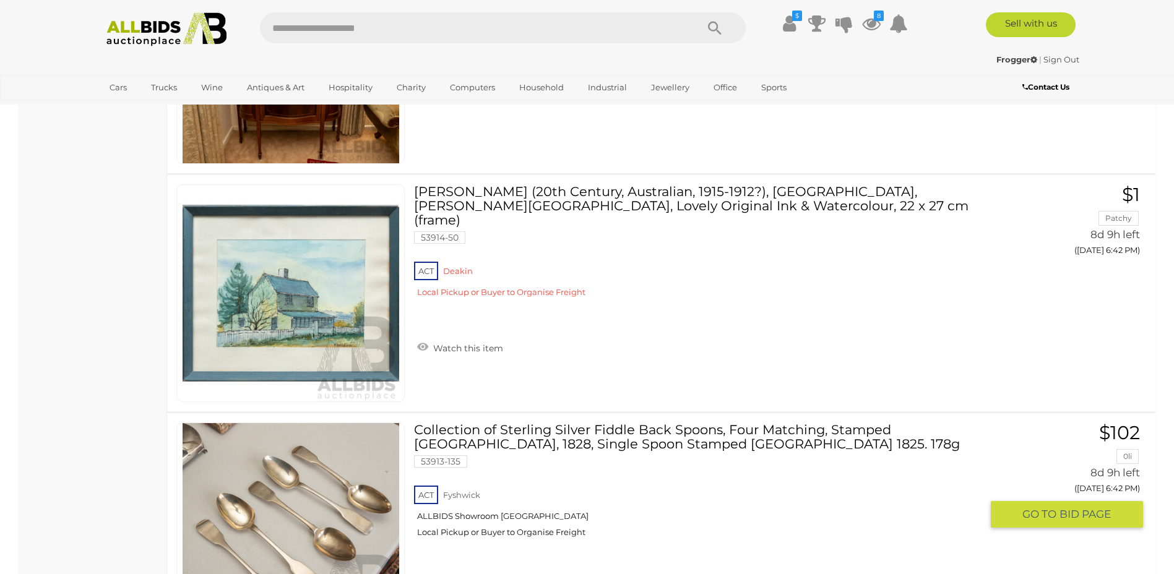
scroll to position [11810, 0]
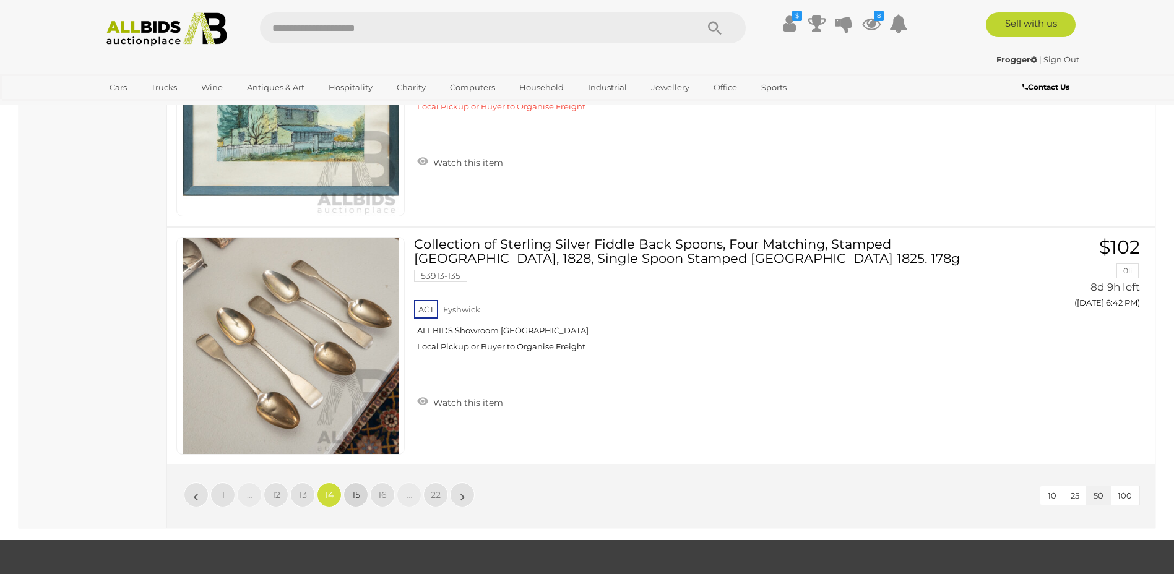
click at [355, 491] on span "15" at bounding box center [356, 494] width 8 height 11
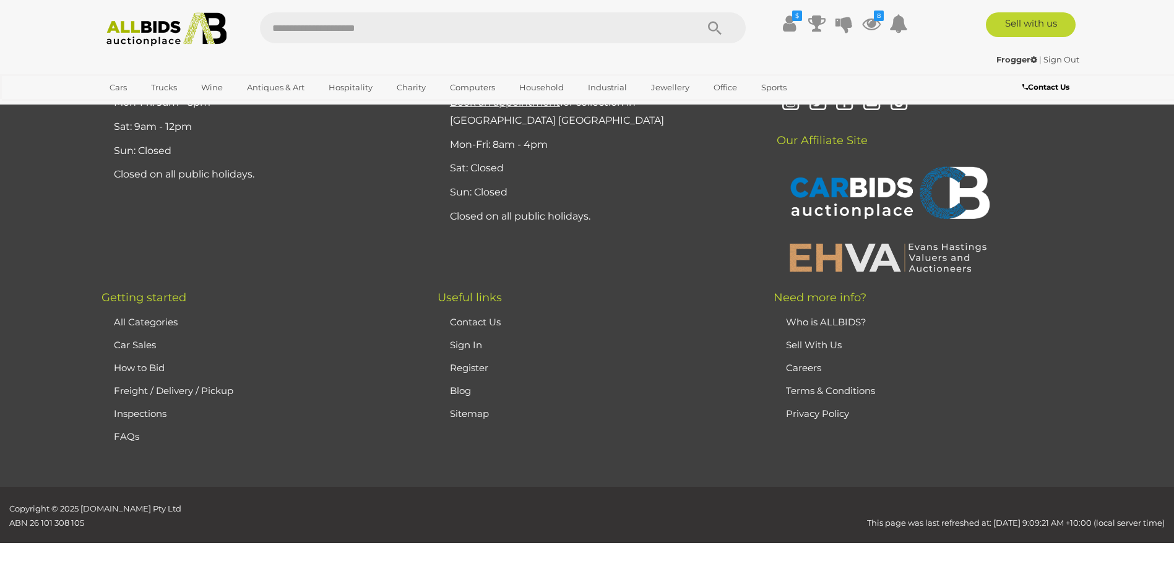
scroll to position [241, 0]
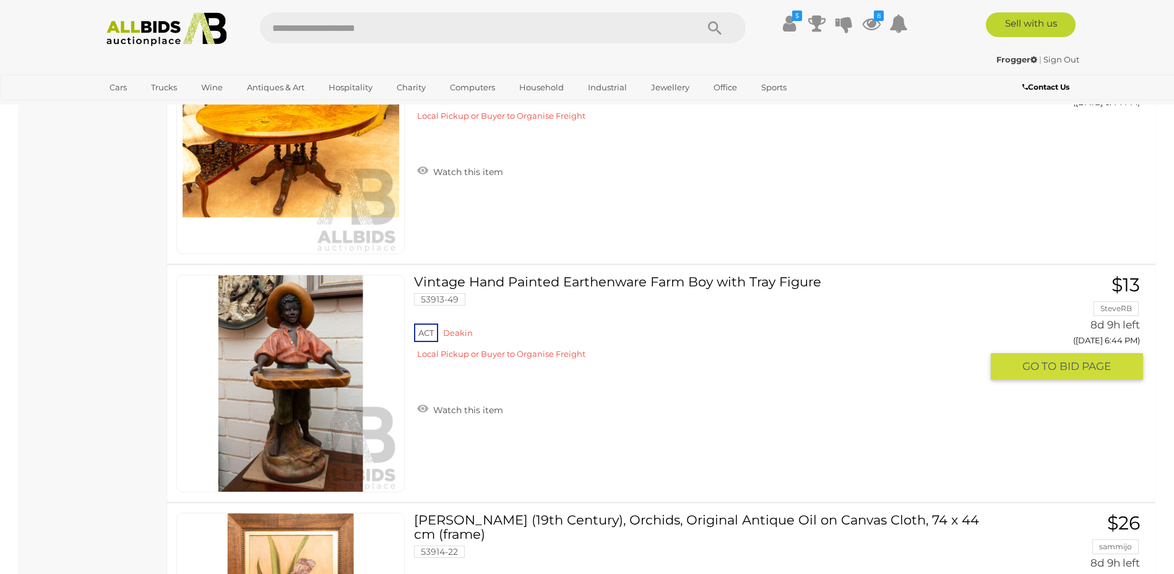
scroll to position [1293, 0]
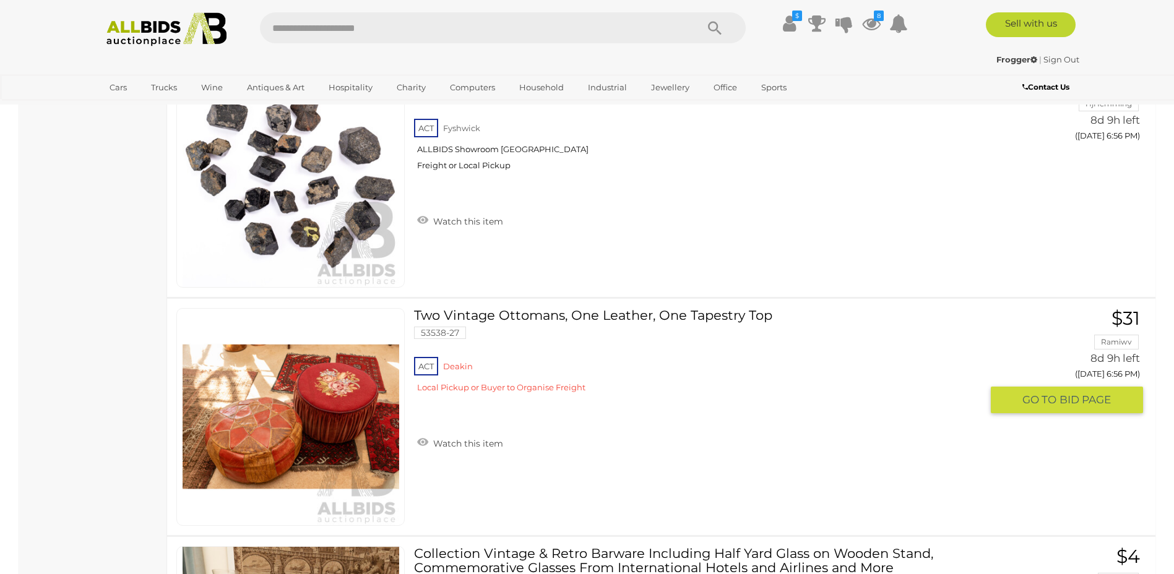
scroll to position [11810, 0]
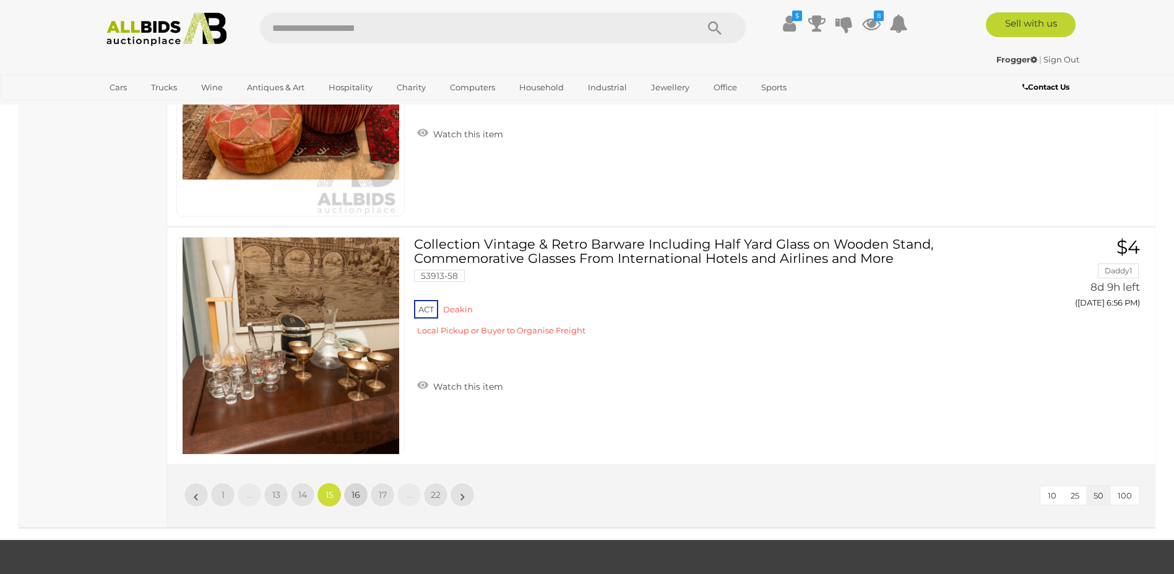
click at [358, 497] on span "16" at bounding box center [355, 494] width 9 height 11
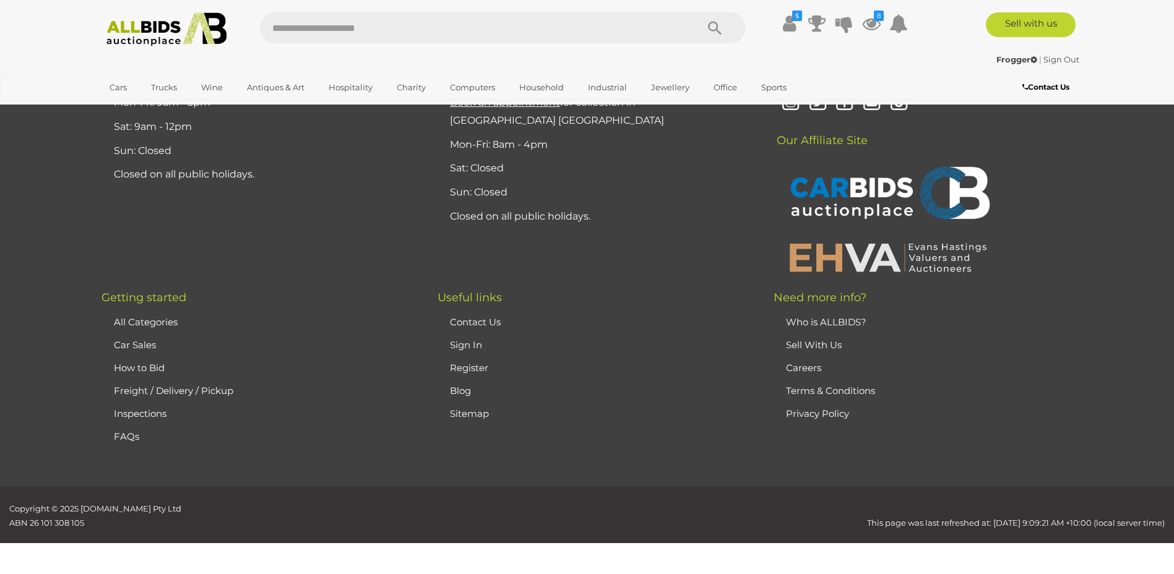
scroll to position [241, 0]
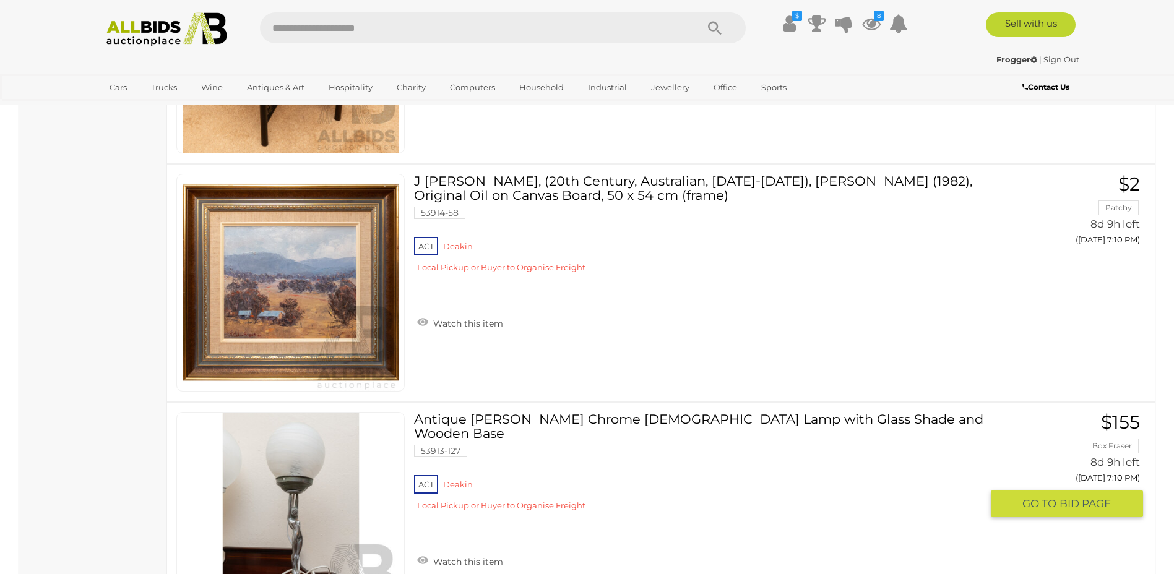
scroll to position [11872, 0]
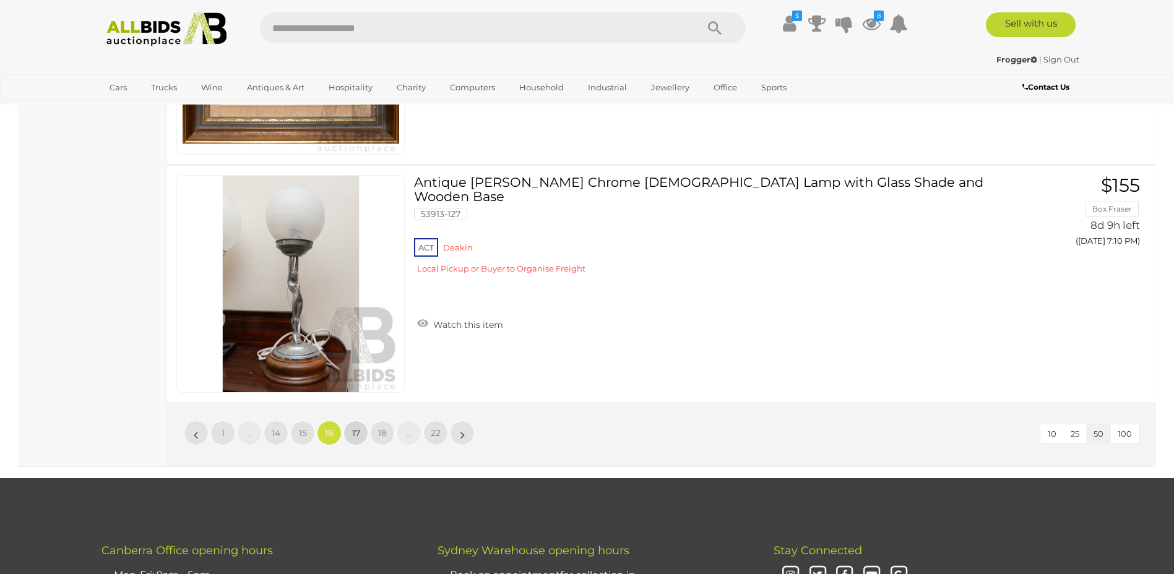
click at [358, 434] on span "17" at bounding box center [356, 432] width 8 height 11
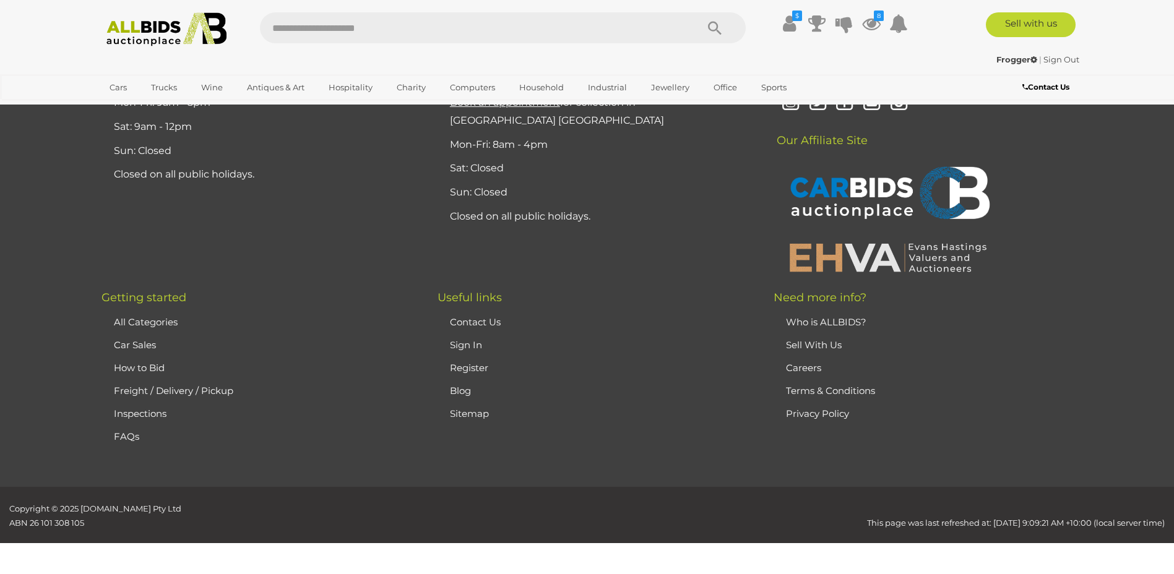
scroll to position [241, 0]
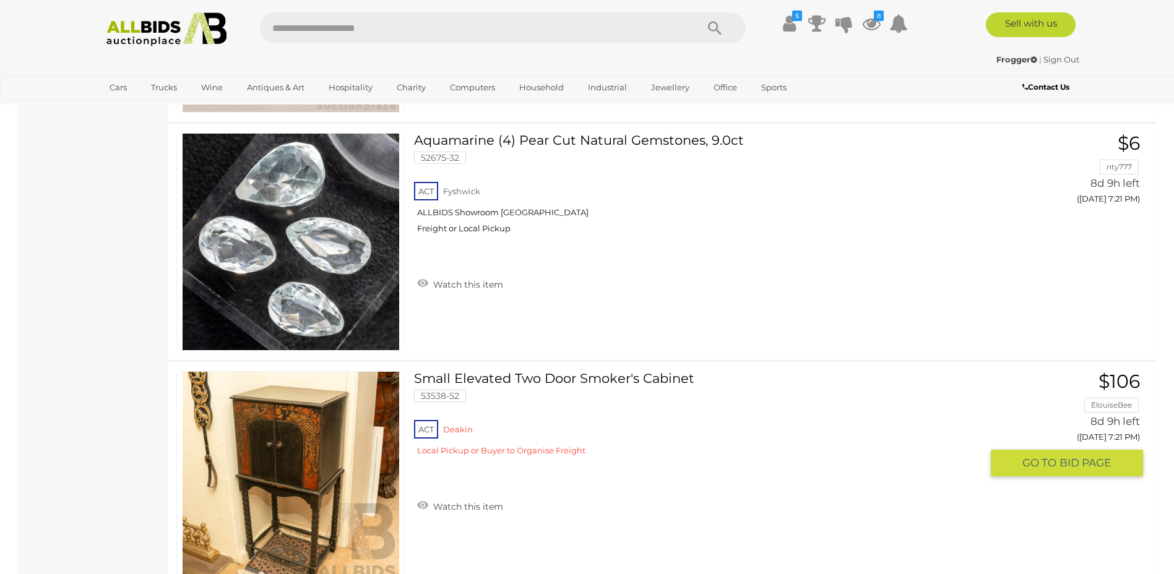
scroll to position [8283, 0]
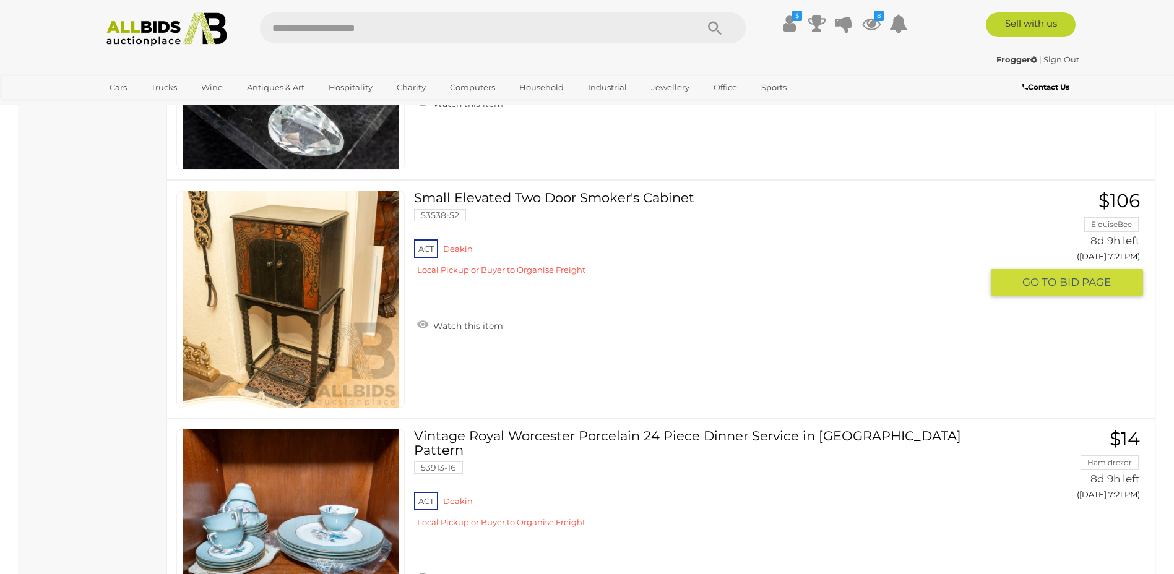
click at [334, 262] on link at bounding box center [290, 300] width 228 height 218
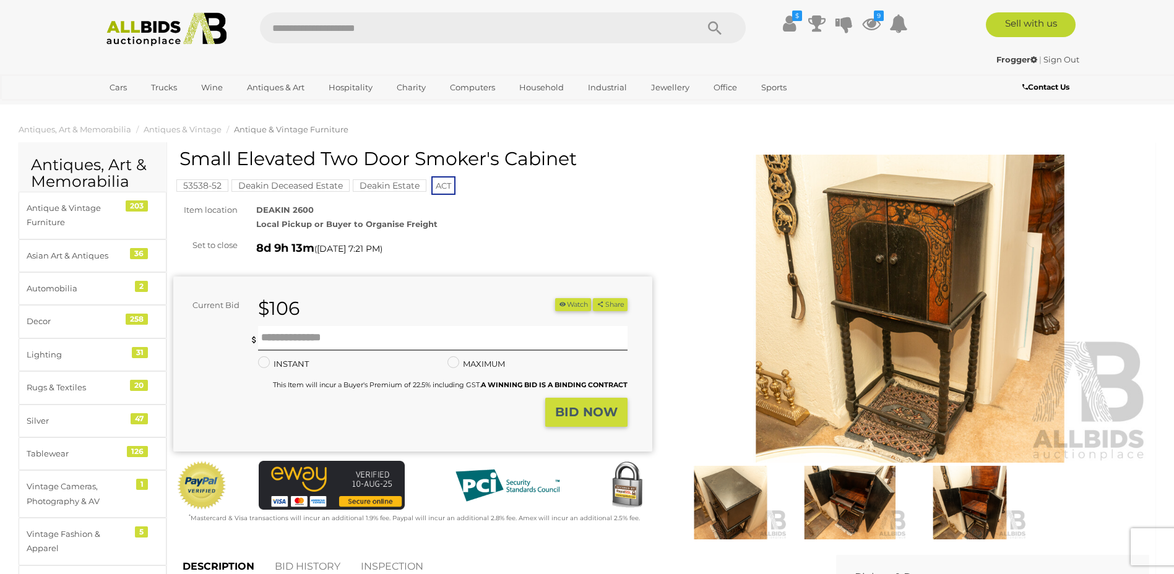
click at [908, 289] on img at bounding box center [910, 309] width 479 height 309
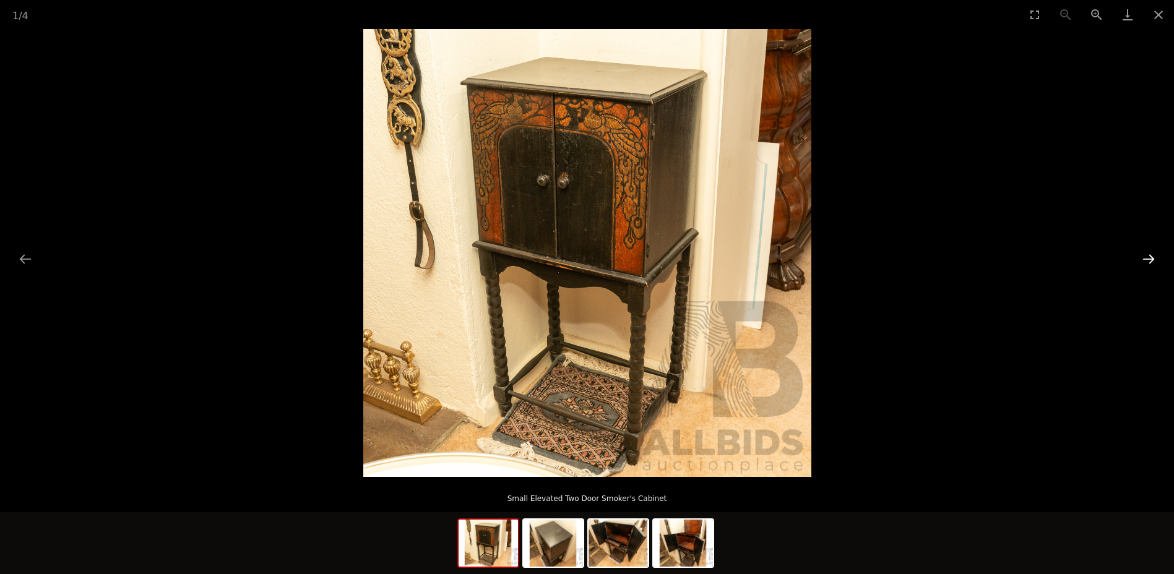
click at [1149, 262] on button "Next slide" at bounding box center [1148, 259] width 26 height 24
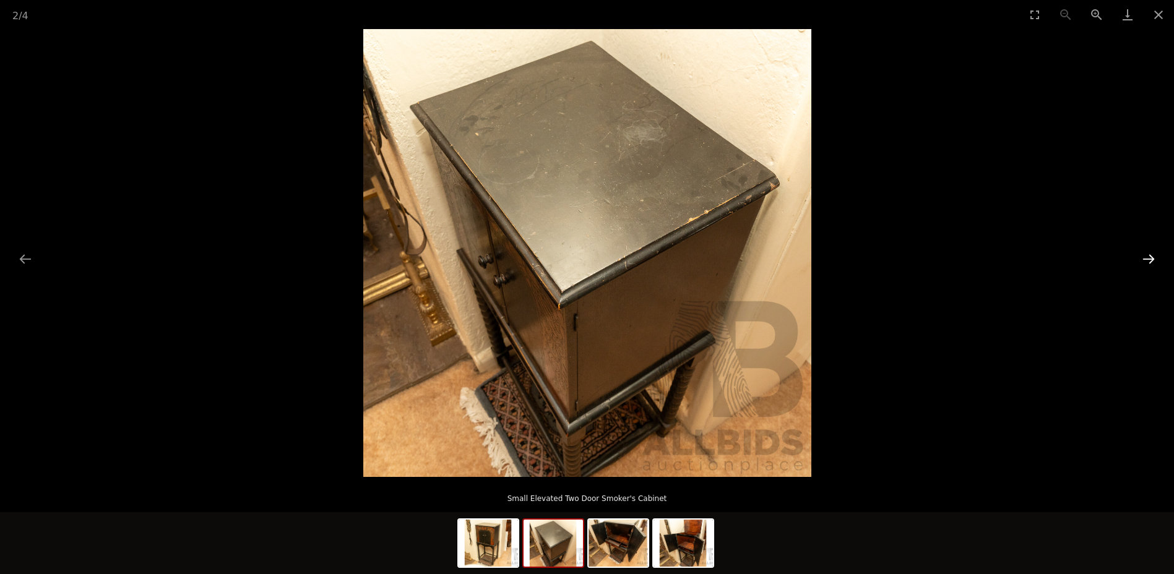
click at [1150, 261] on button "Next slide" at bounding box center [1148, 259] width 26 height 24
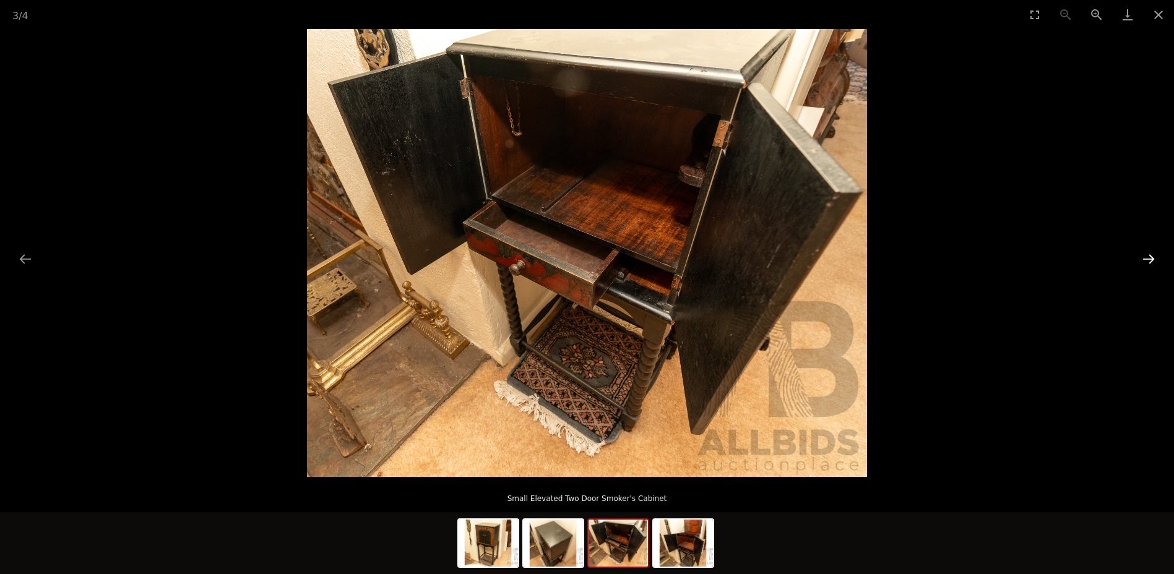
click at [1151, 260] on button "Next slide" at bounding box center [1148, 259] width 26 height 24
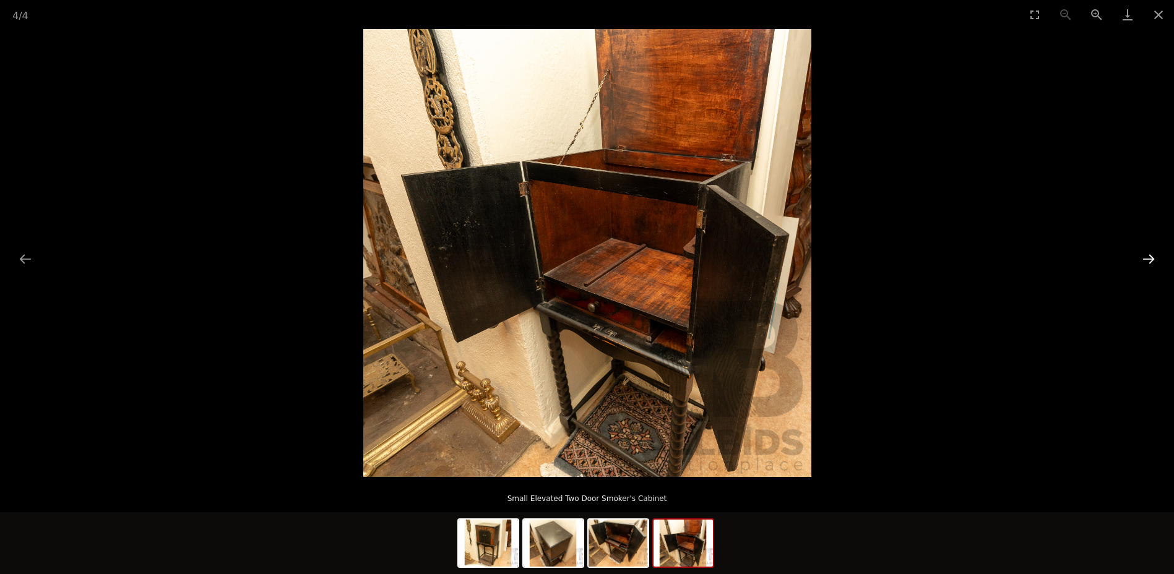
click at [1152, 260] on button "Next slide" at bounding box center [1148, 259] width 26 height 24
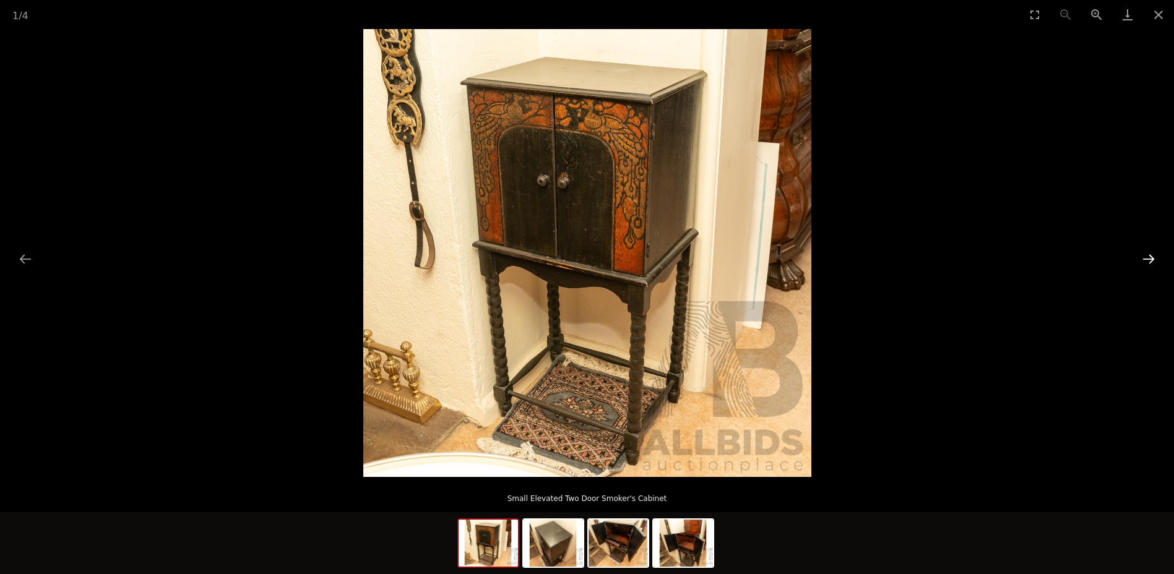
click at [1152, 260] on button "Next slide" at bounding box center [1148, 259] width 26 height 24
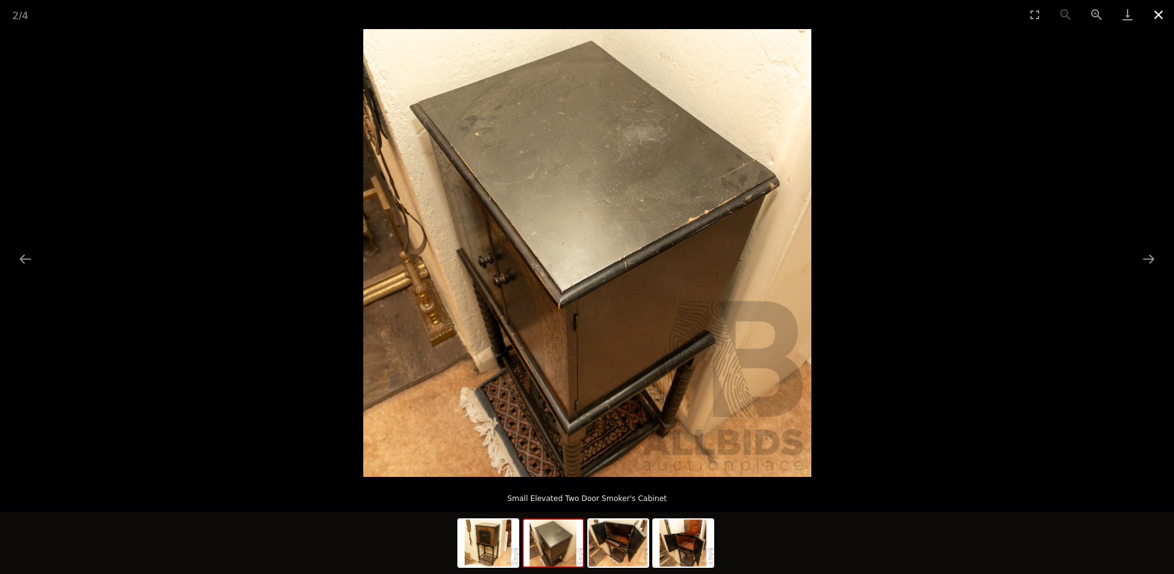
click at [1159, 13] on button "Close gallery" at bounding box center [1158, 14] width 31 height 29
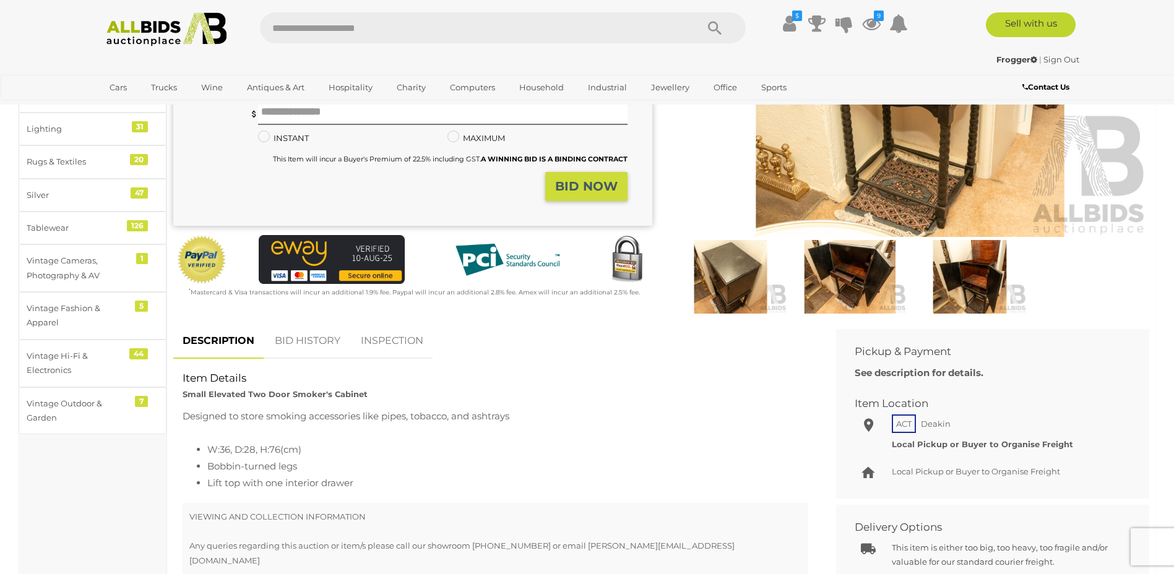
scroll to position [247, 0]
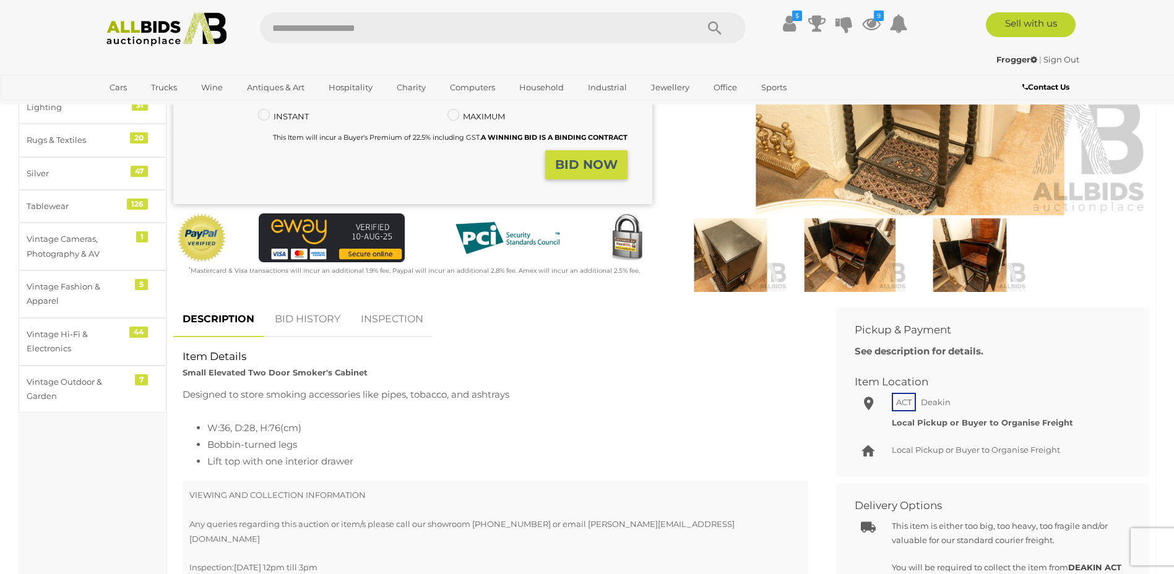
click at [318, 317] on link "BID HISTORY" at bounding box center [307, 319] width 84 height 36
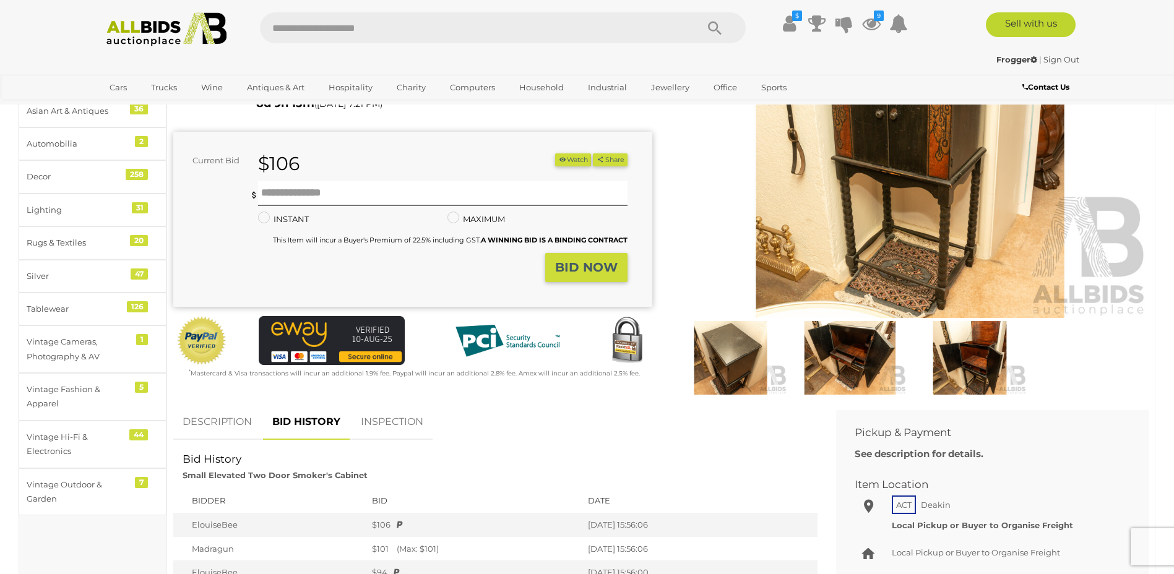
scroll to position [62, 0]
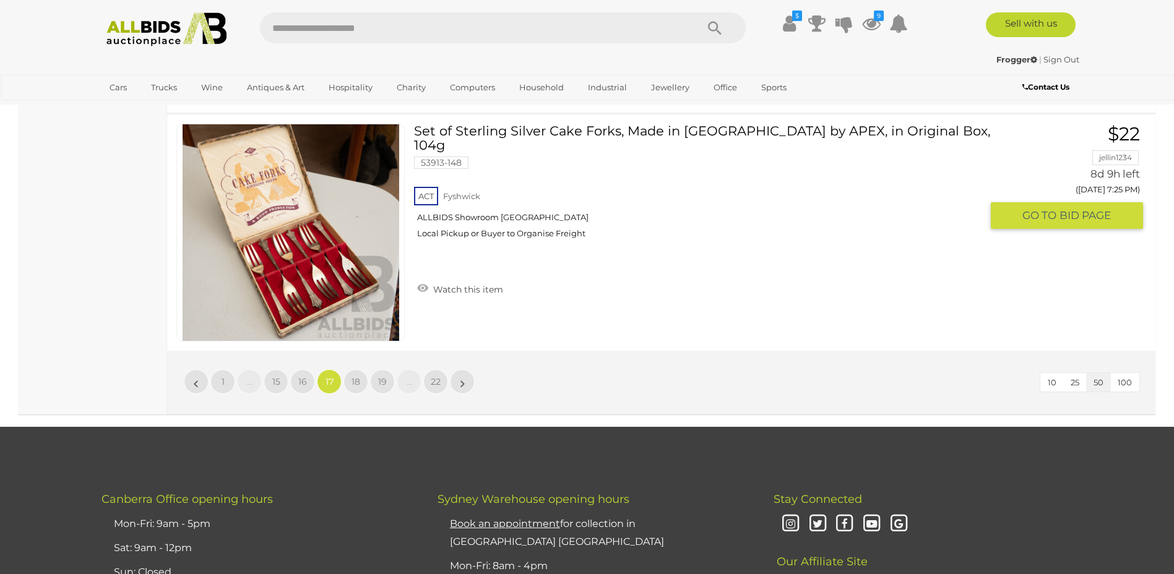
scroll to position [11926, 0]
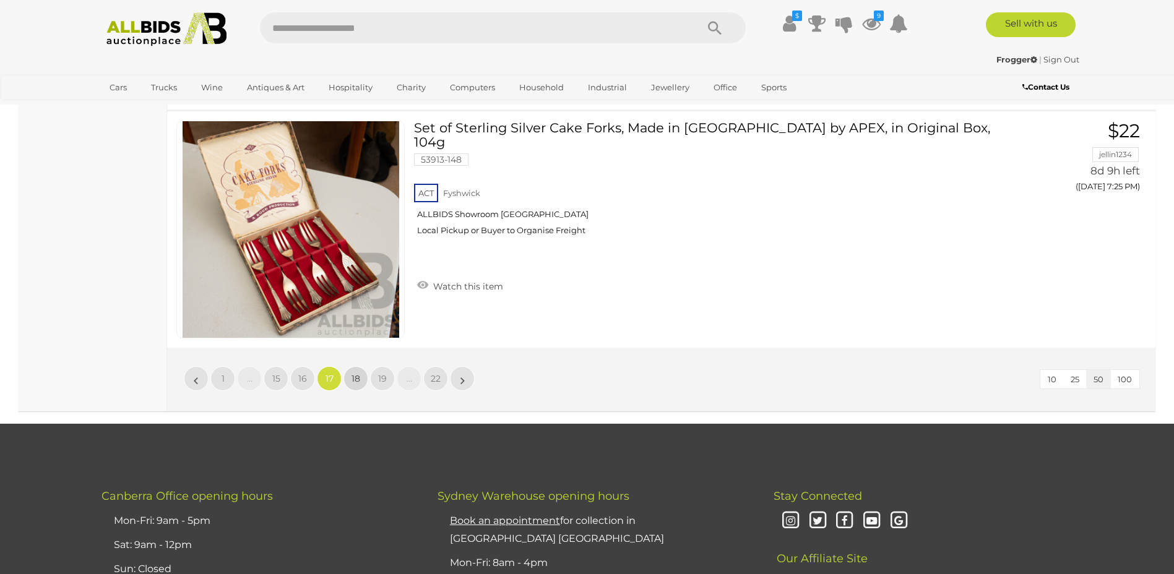
click at [354, 377] on span "18" at bounding box center [355, 378] width 9 height 11
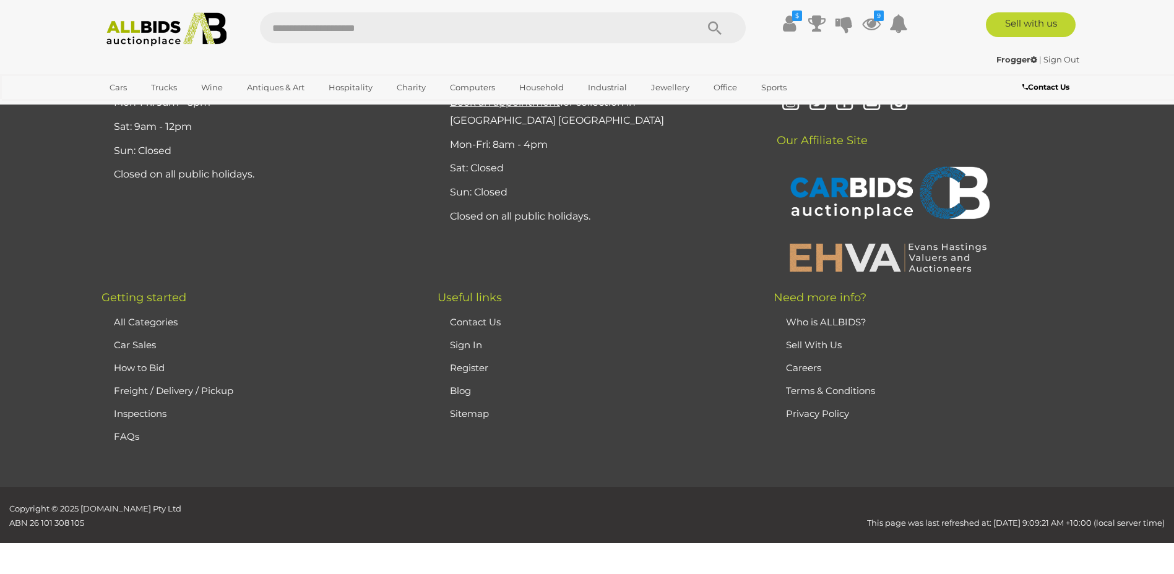
scroll to position [241, 0]
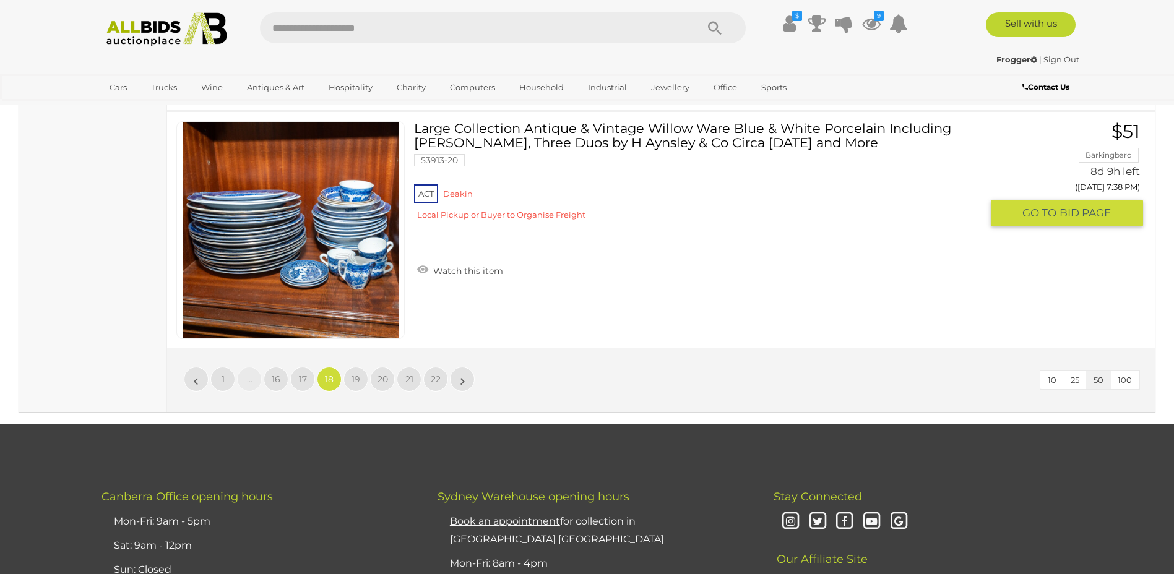
scroll to position [11933, 0]
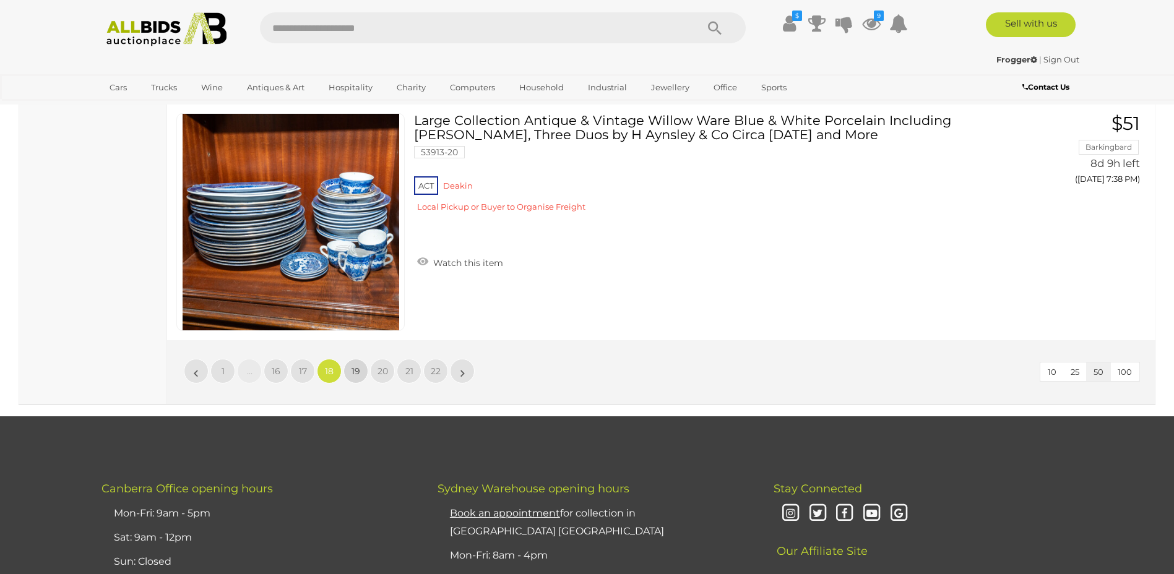
click at [356, 371] on span "19" at bounding box center [355, 371] width 9 height 11
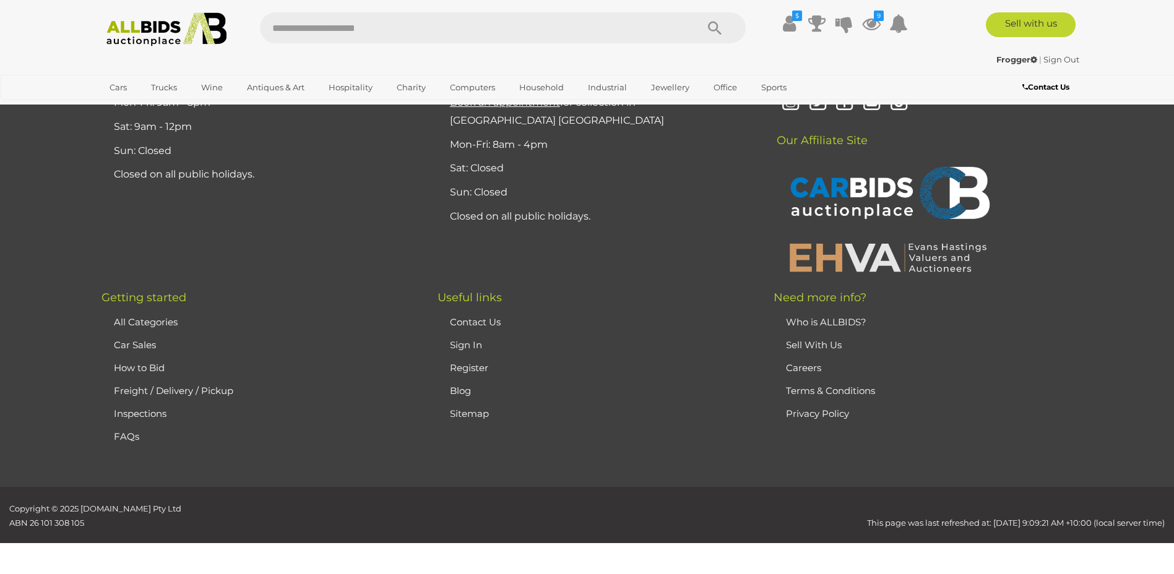
scroll to position [241, 0]
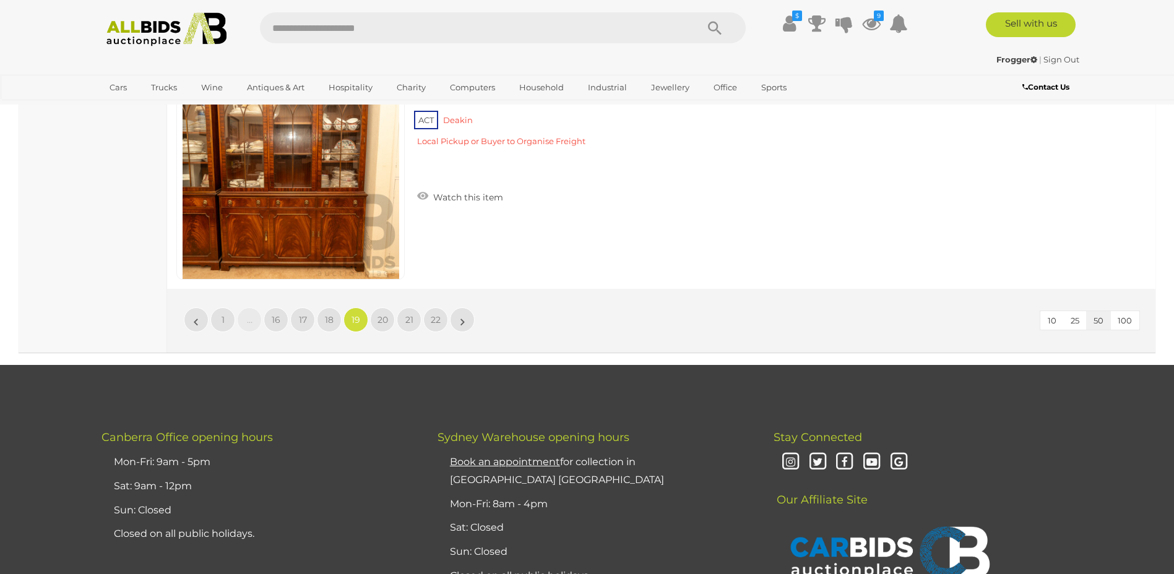
scroll to position [11995, 0]
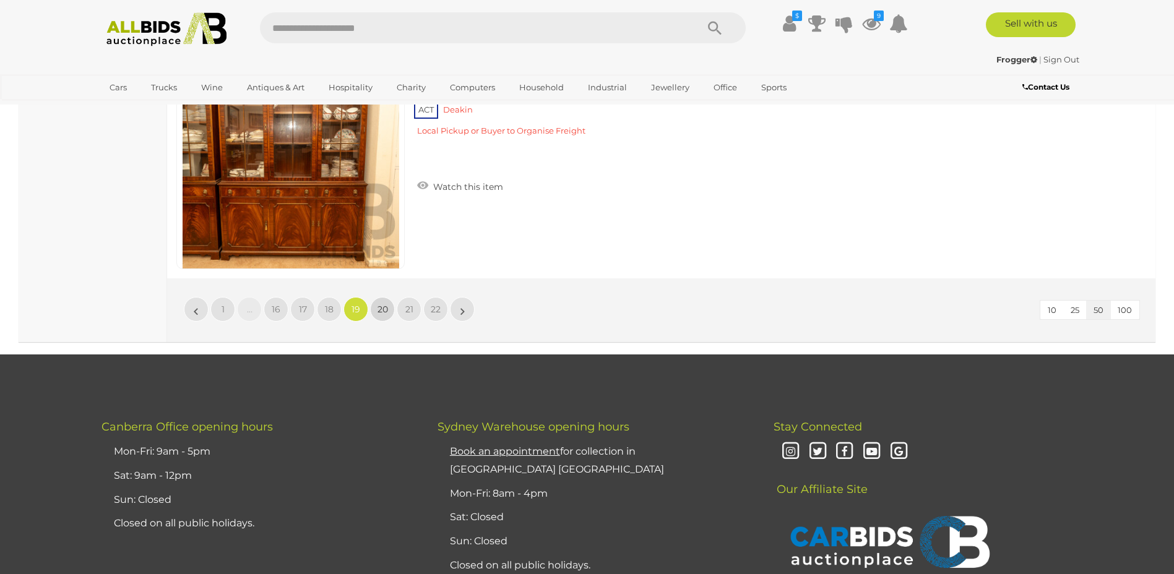
click at [381, 311] on span "20" at bounding box center [382, 309] width 11 height 11
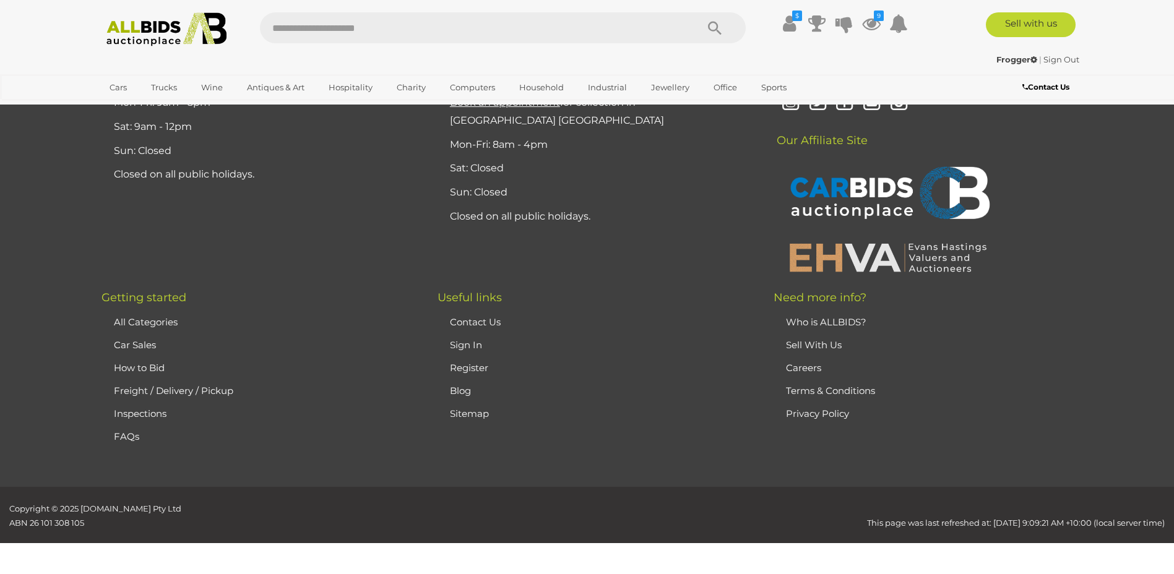
scroll to position [241, 0]
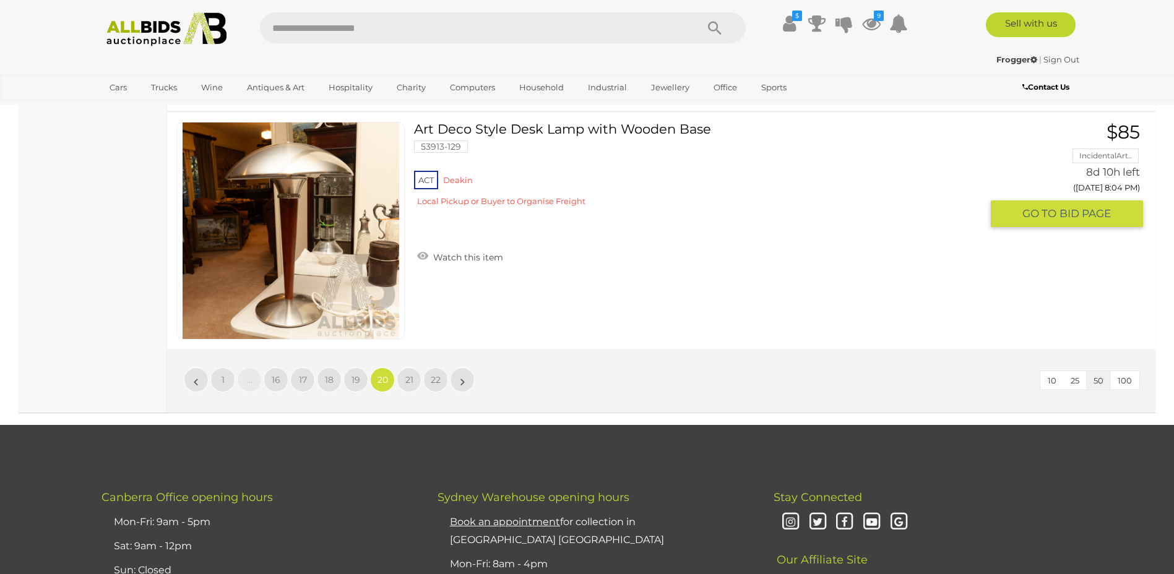
scroll to position [11933, 0]
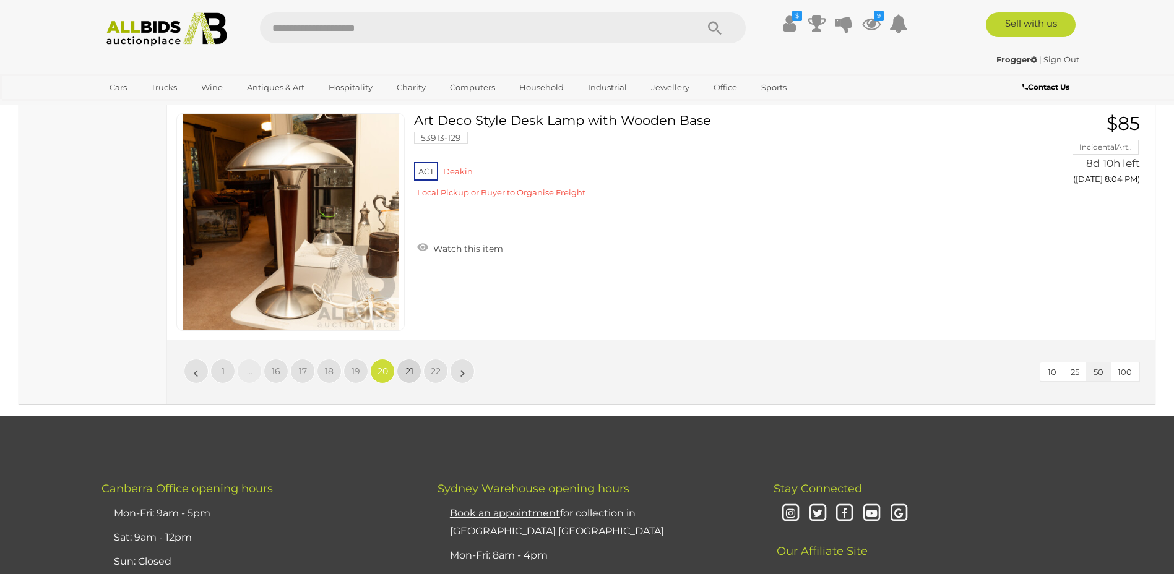
click at [408, 371] on span "21" at bounding box center [409, 371] width 8 height 11
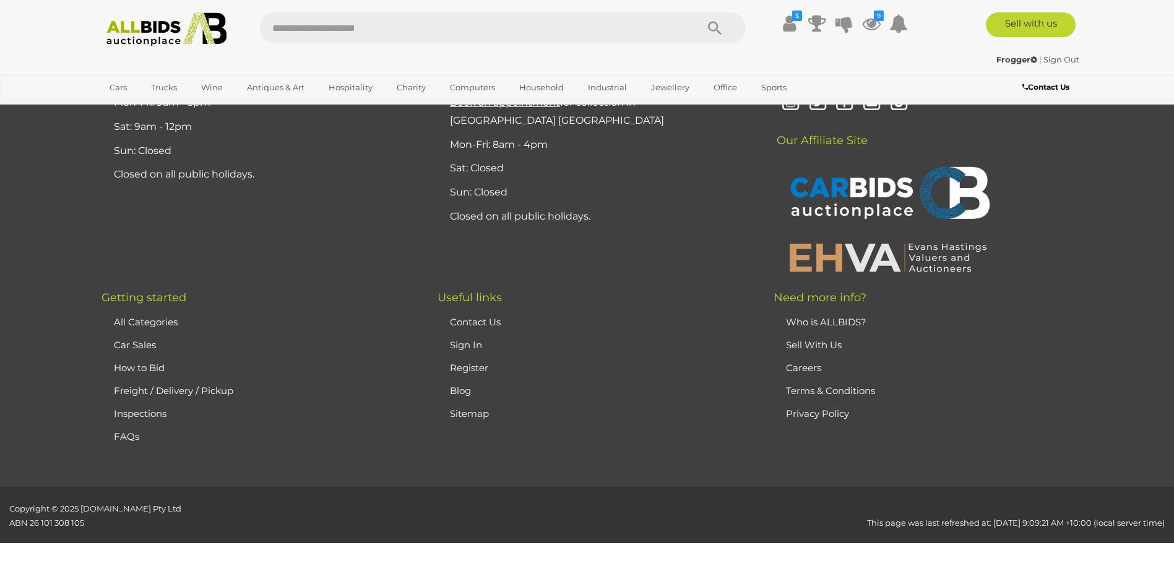
scroll to position [241, 0]
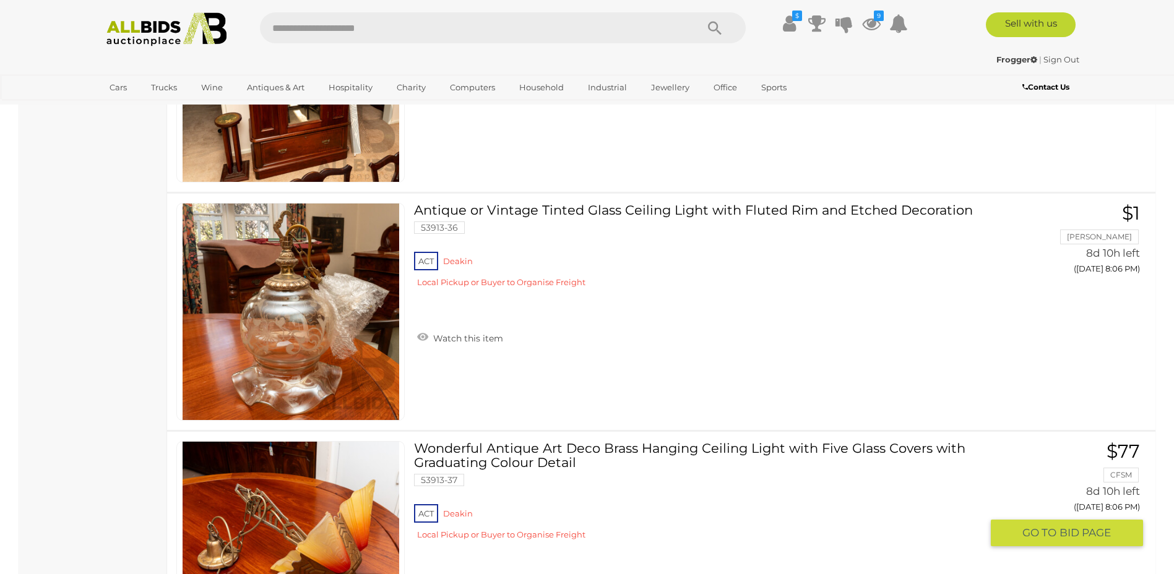
scroll to position [1355, 0]
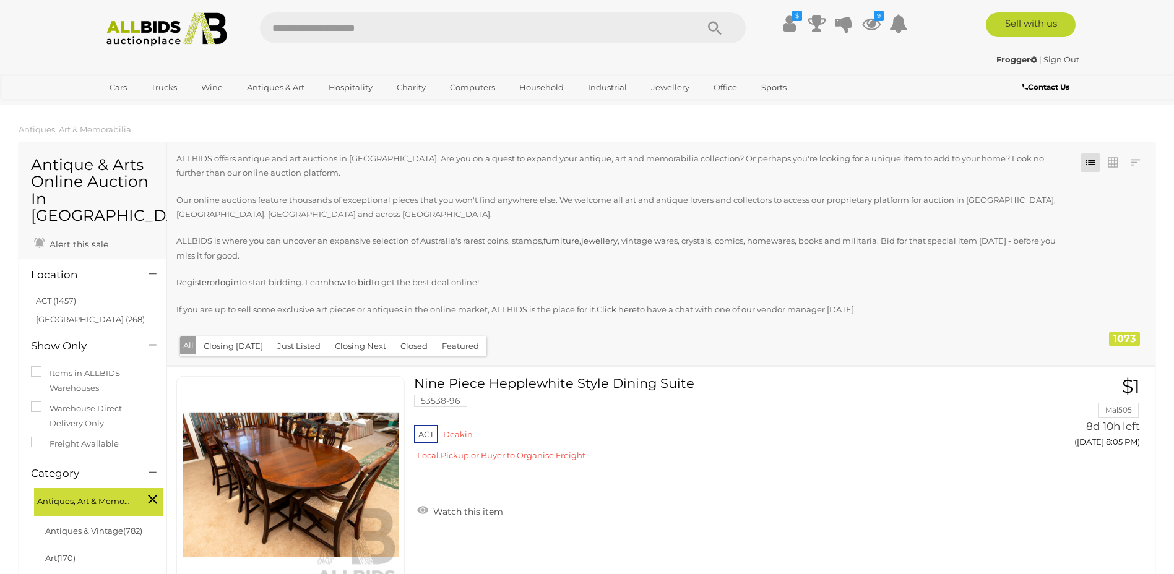
scroll to position [1355, 0]
